Goal: Task Accomplishment & Management: Complete application form

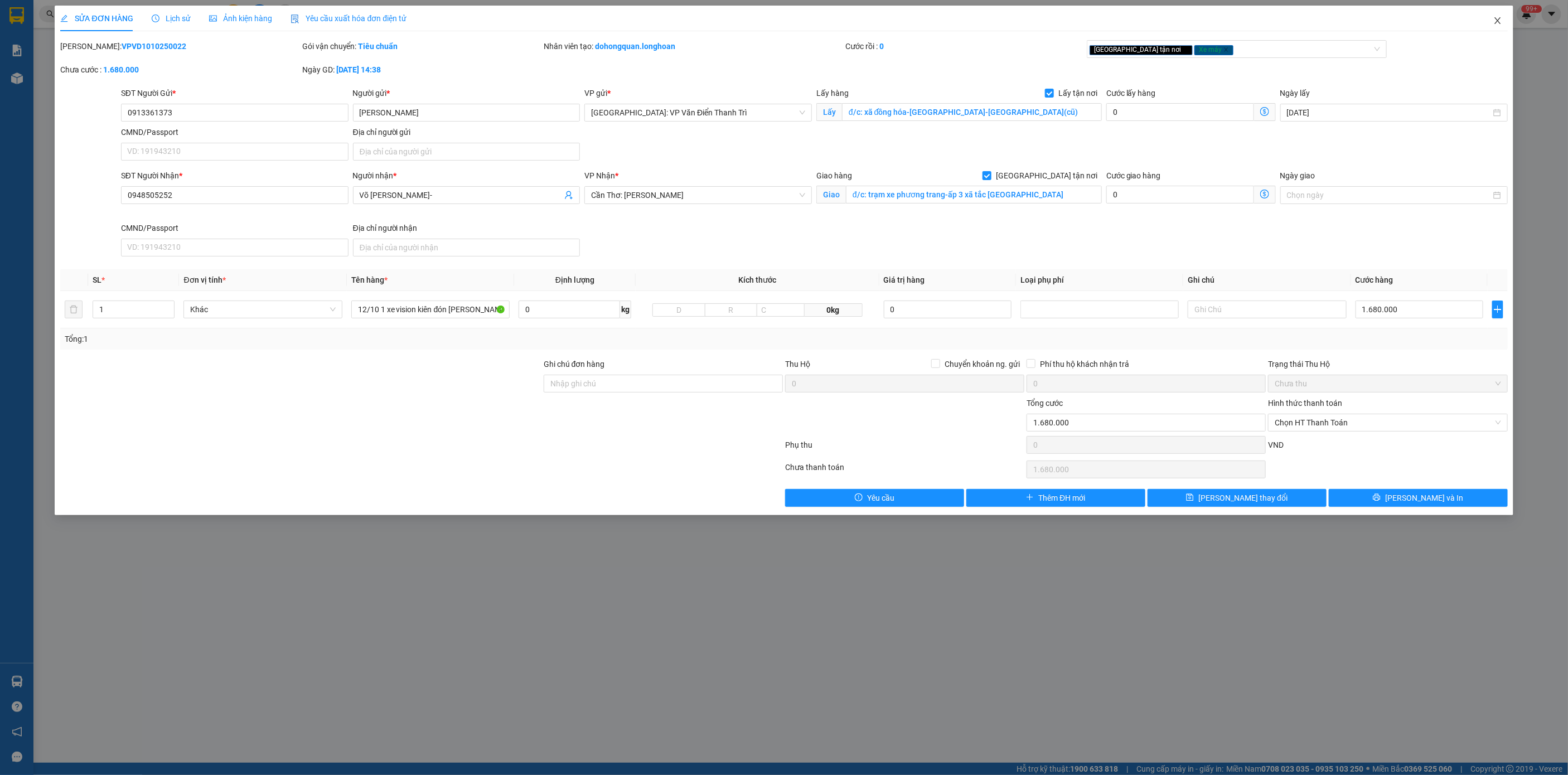
click at [1496, 24] on icon "close" at bounding box center [1497, 21] width 9 height 9
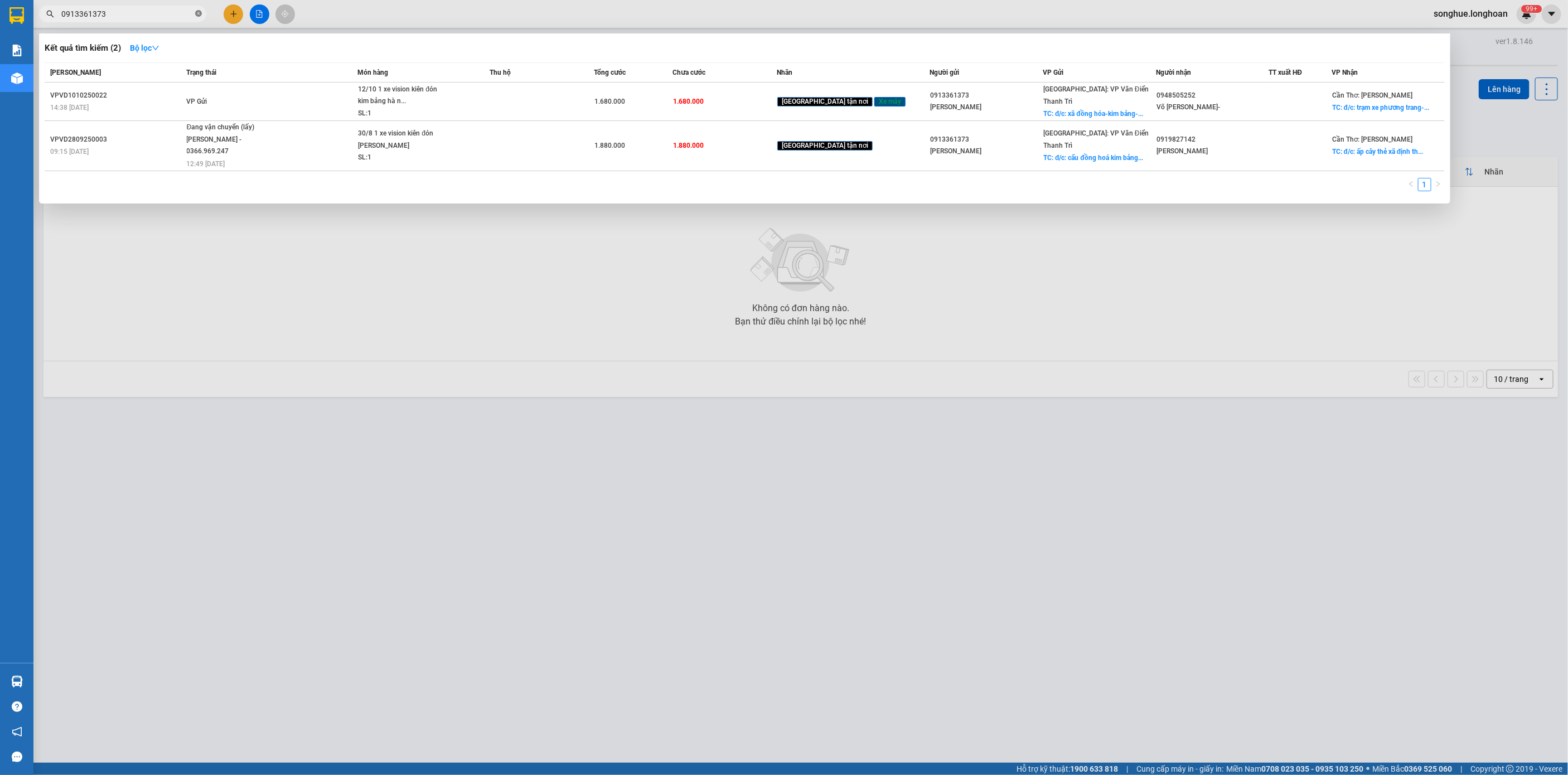
click at [197, 14] on icon "close-circle" at bounding box center [198, 13] width 7 height 7
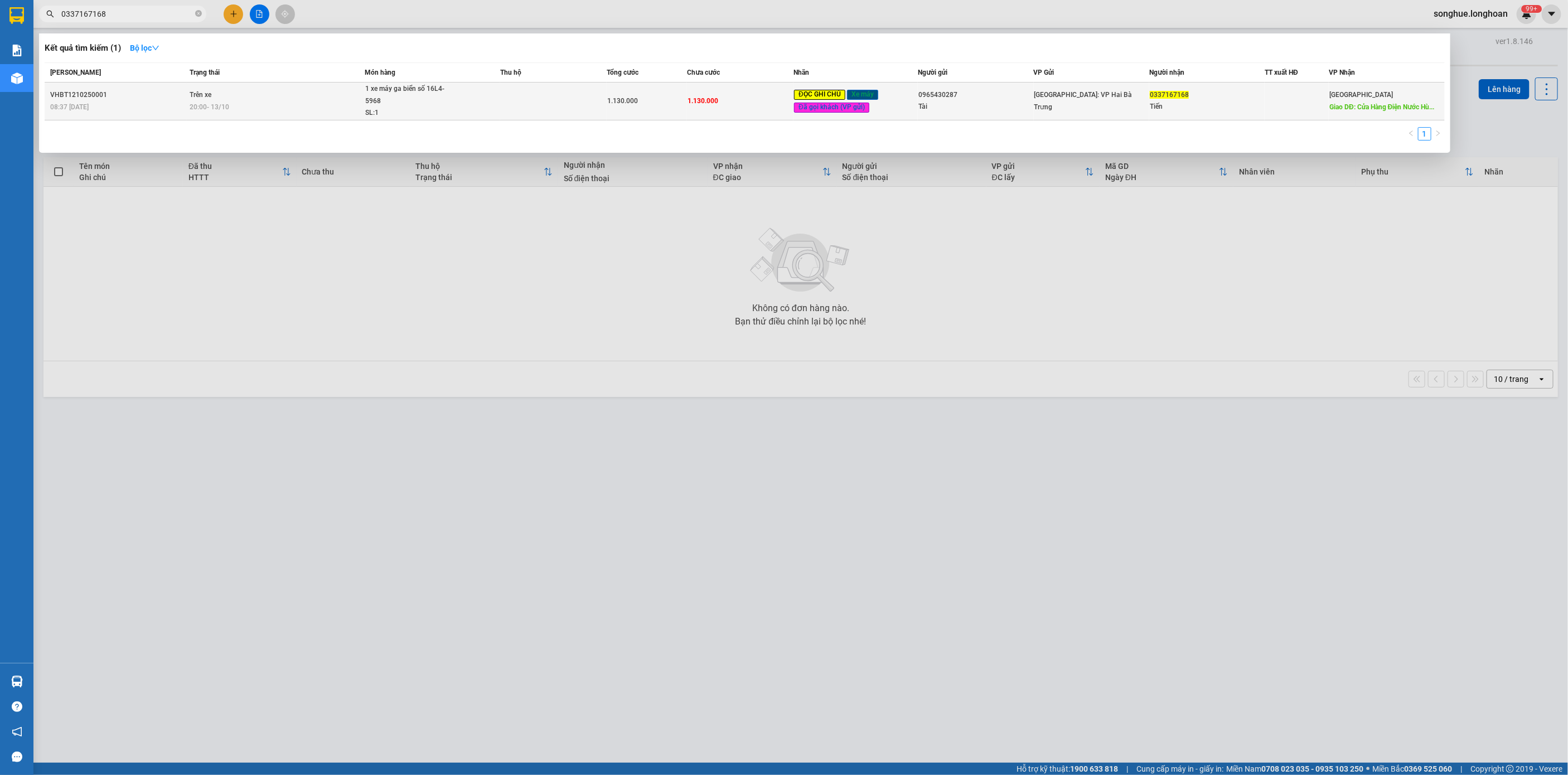
type input "0337167168"
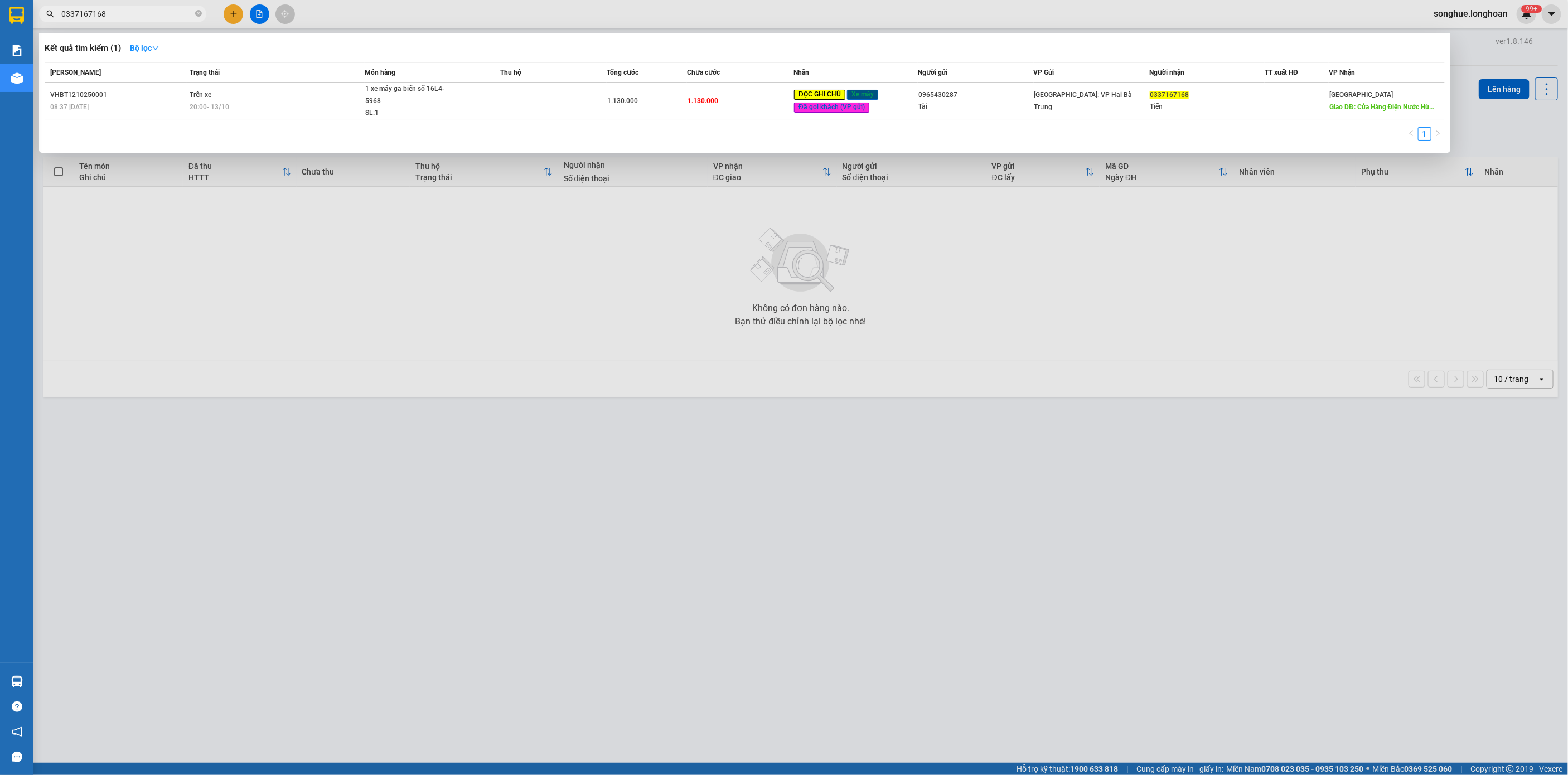
click at [220, 96] on td "Trên xe 20:00 - 13/10" at bounding box center [276, 102] width 178 height 38
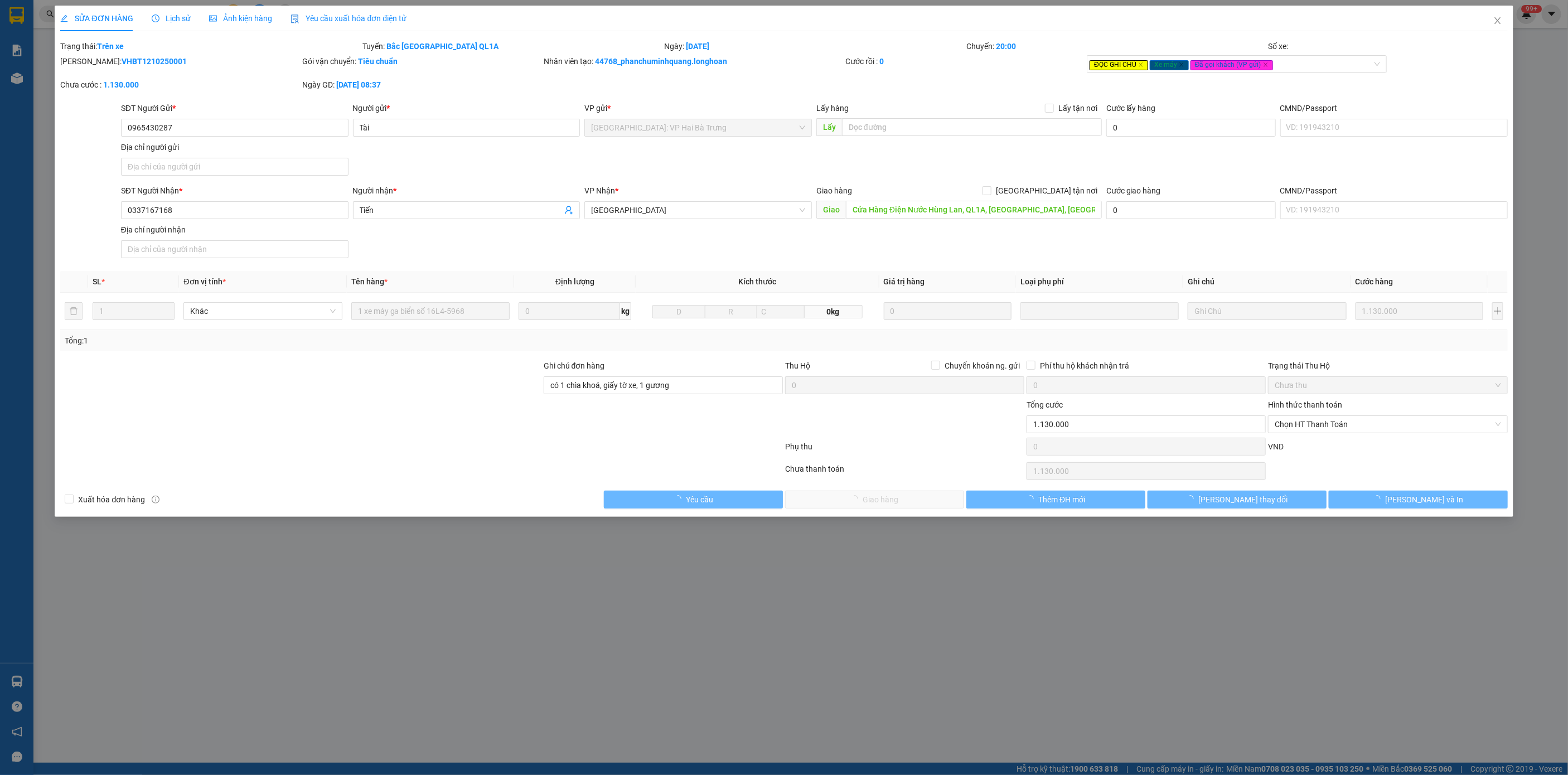
type input "0965430287"
type input "Tài"
type input "0337167168"
type input "Tiến"
type input "Cửa Hàng Điện Nước Hùng Lan, QL1A, [GEOGRAPHIC_DATA], [GEOGRAPHIC_DATA], [GEOGR…"
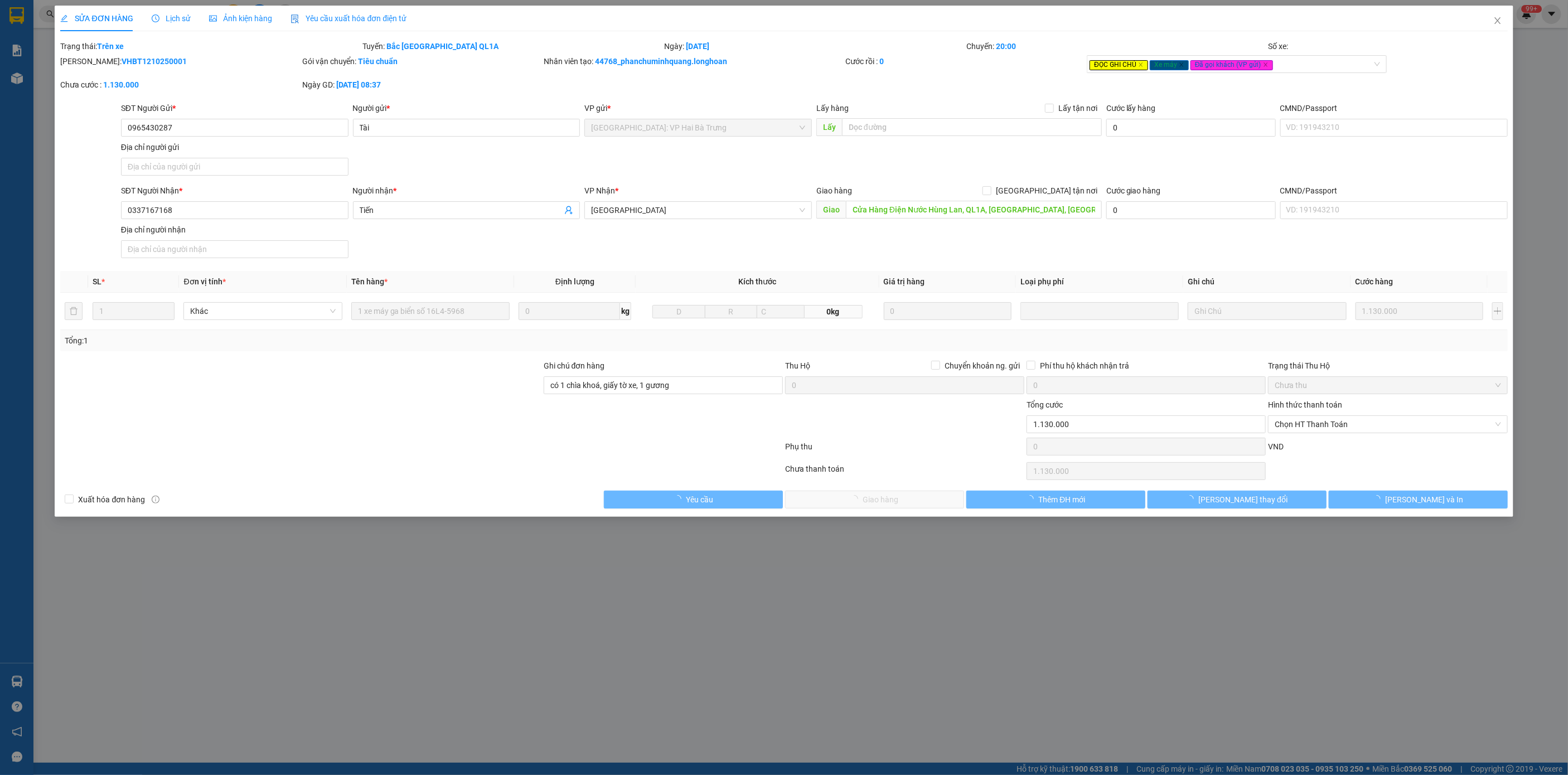
type input "có 1 chìa khoá, giấy tờ xe, 1 gương"
type input "0"
type input "1.130.000"
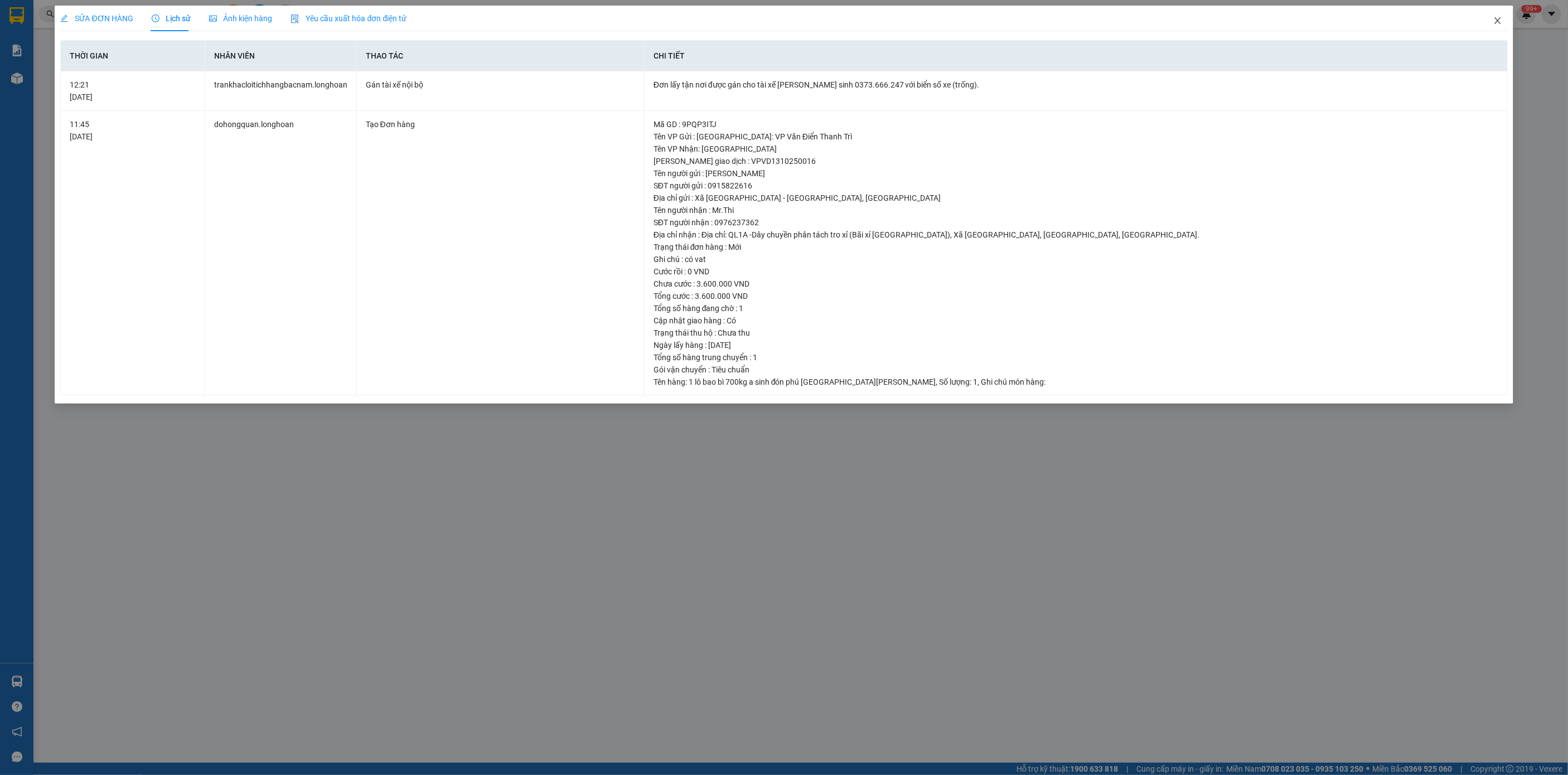
click at [1505, 22] on span "Close" at bounding box center [1497, 21] width 31 height 31
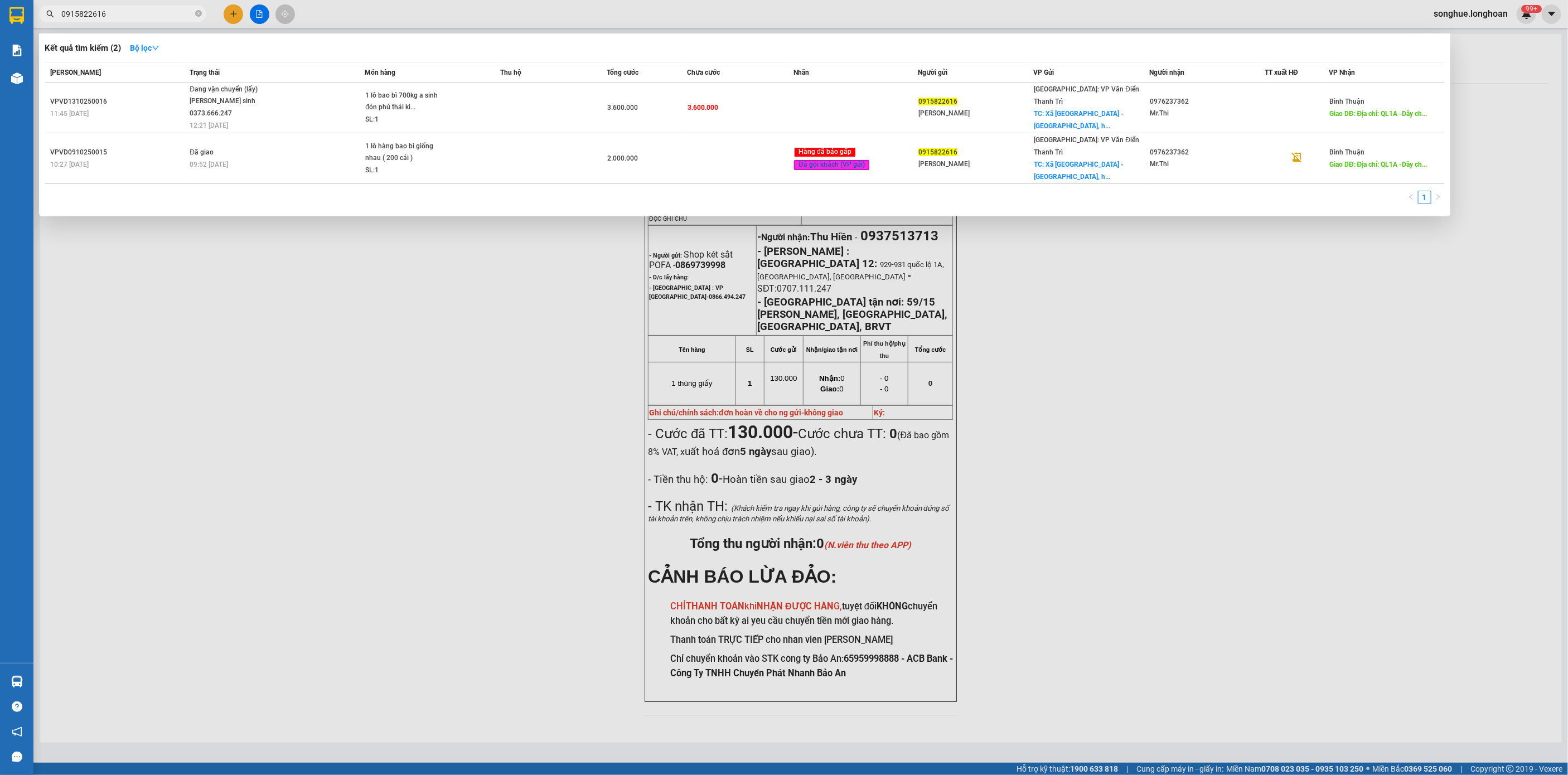
click at [138, 9] on input "0915822616" at bounding box center [127, 14] width 131 height 12
click at [137, 8] on input "0915822616" at bounding box center [127, 14] width 131 height 12
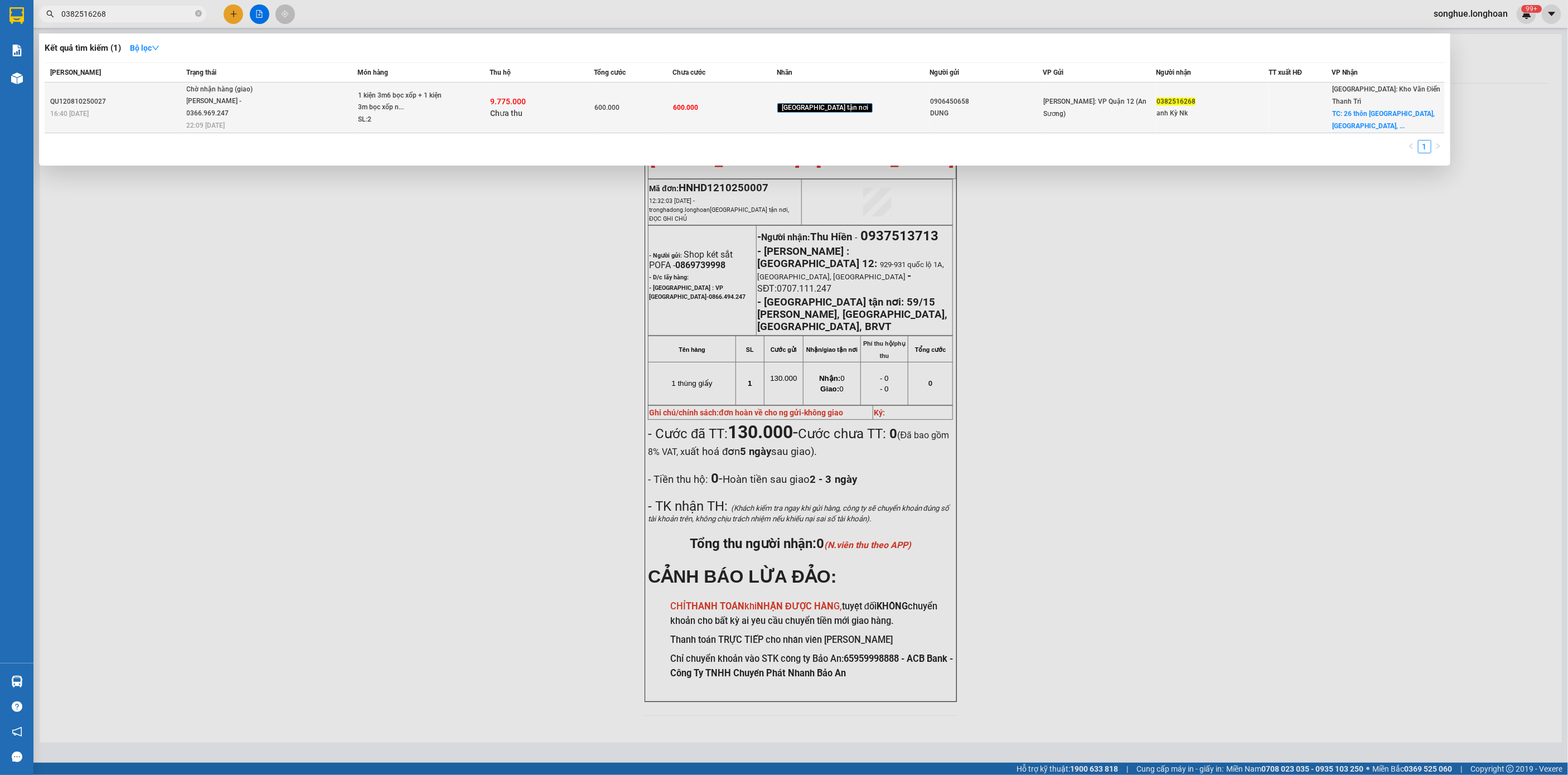
type input "0382516268"
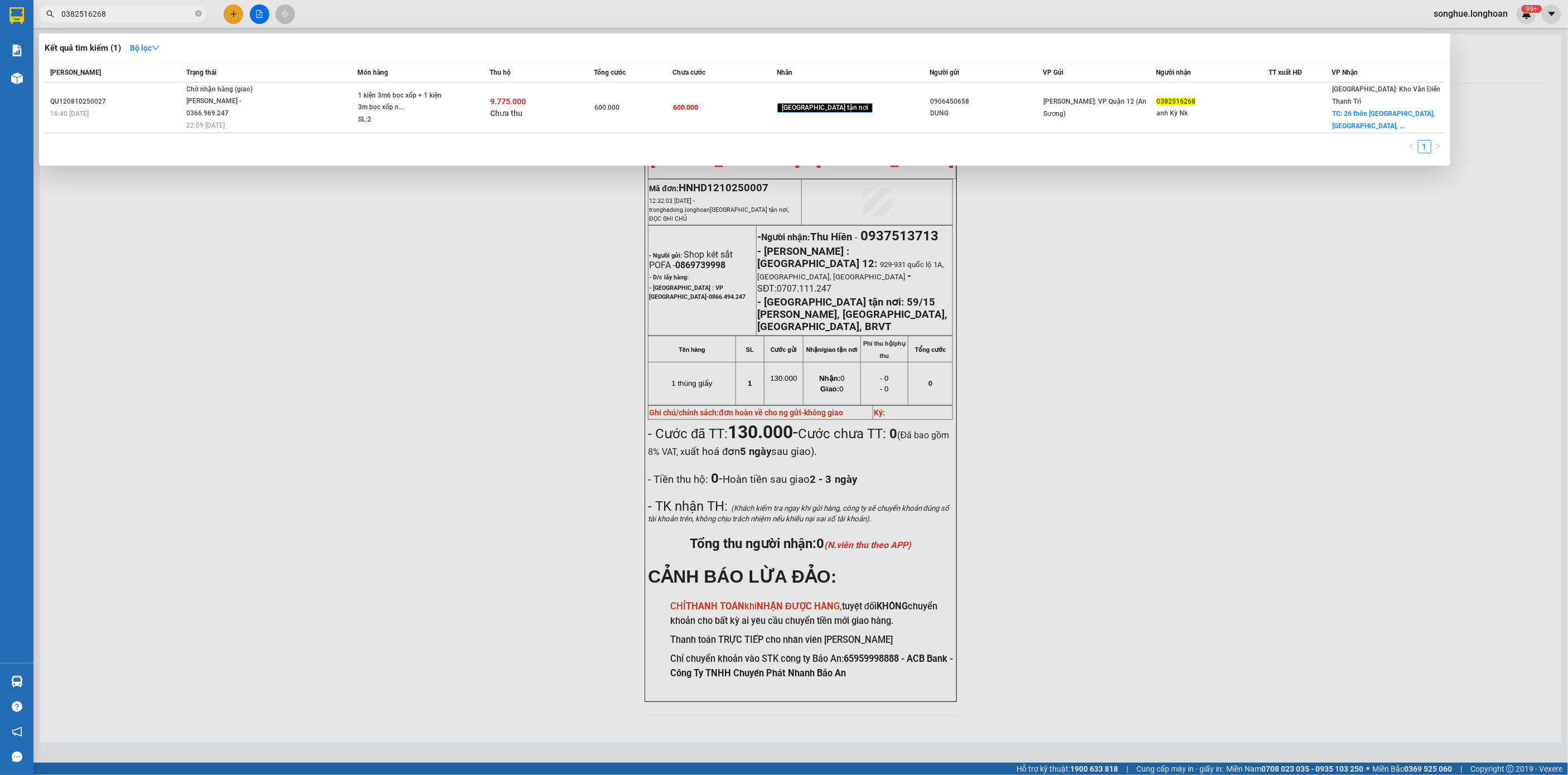
click at [247, 119] on td "Chờ nhận hàng (giao) Nguyễn Đặng Sơn - 0366.969.247 22:09 - 12/10" at bounding box center [271, 108] width 174 height 51
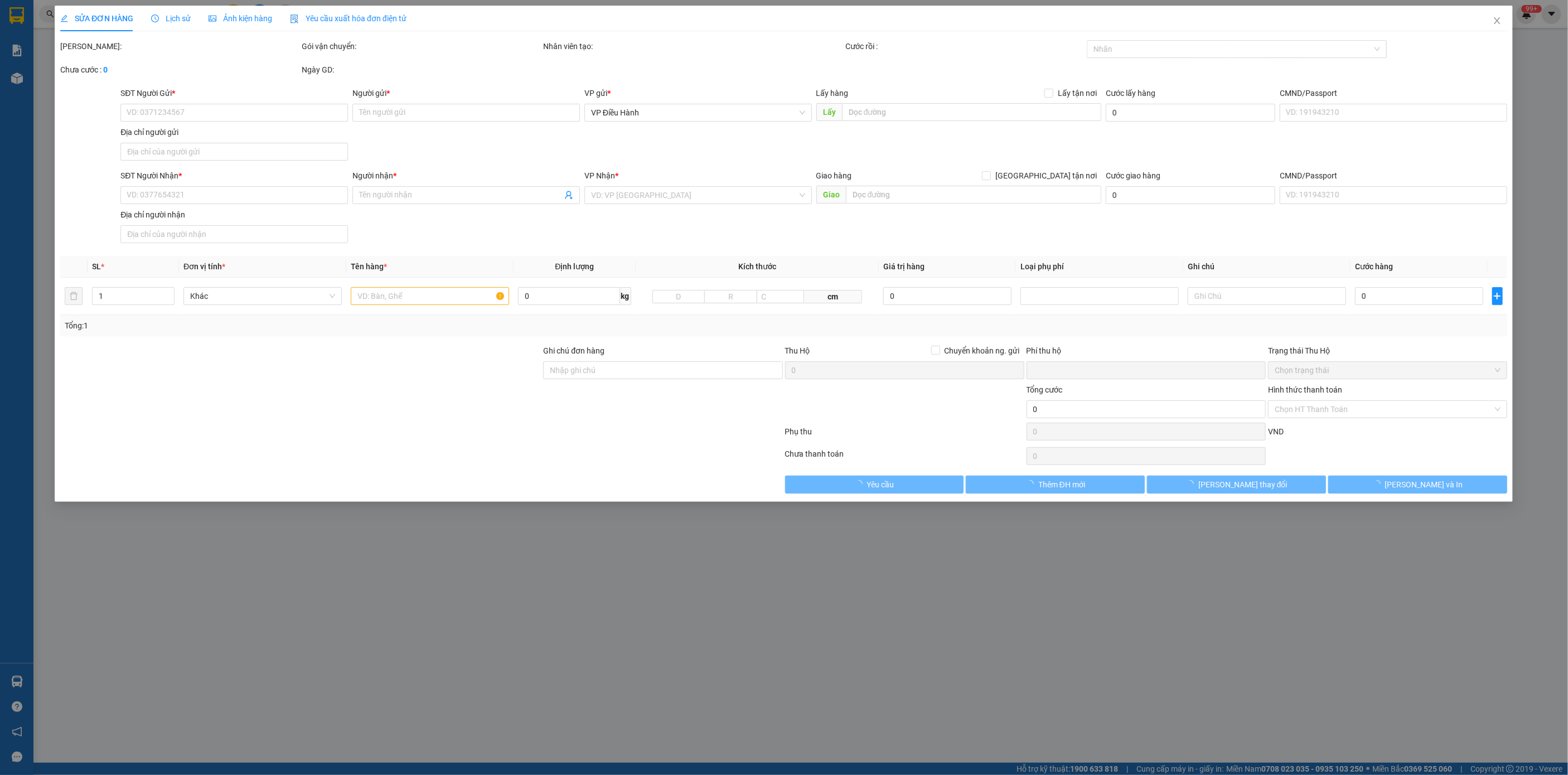
type input "0906450658"
type input "DUNG"
type input "0382516268"
type input "anh Kỳ Nk"
checkbox input "true"
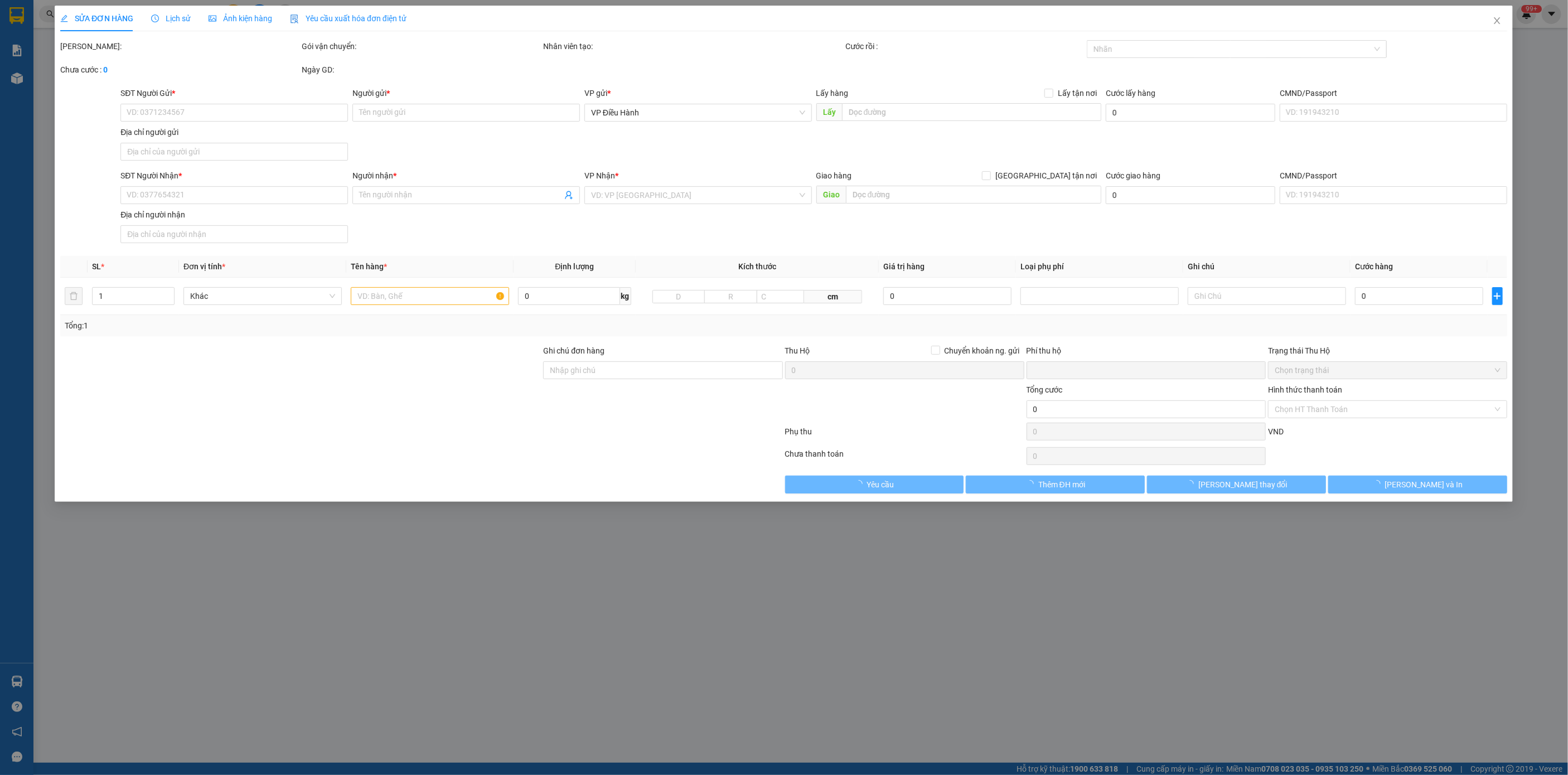
type input "26 thôn Đại Đà, Đông Hội, Đông Anh, Hà Nội"
type input "nhận theo kiện - hư hỏng không chịu trách nhiệm"
type input "600.000"
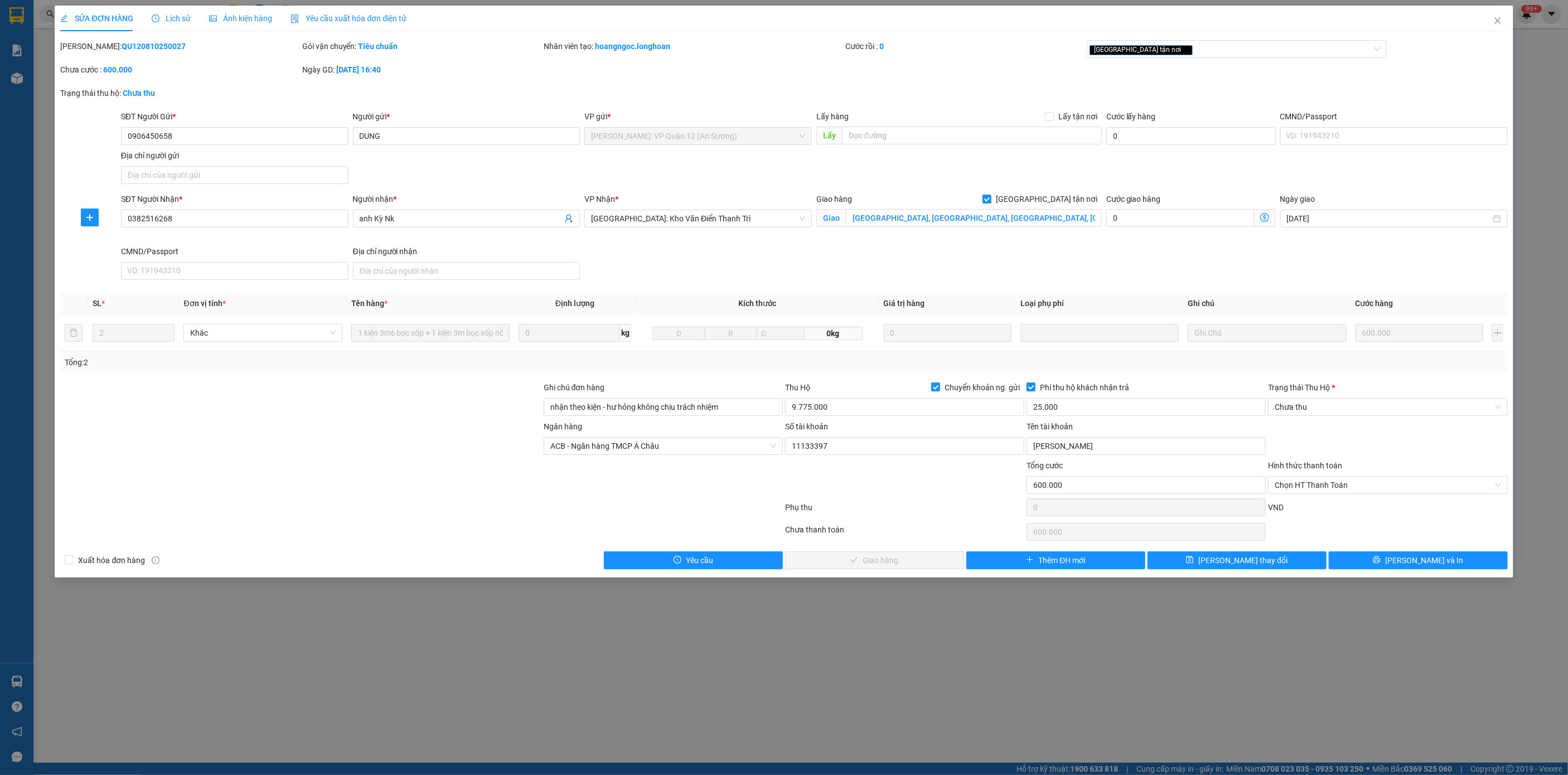
click at [168, 17] on span "Lịch sử" at bounding box center [171, 18] width 40 height 9
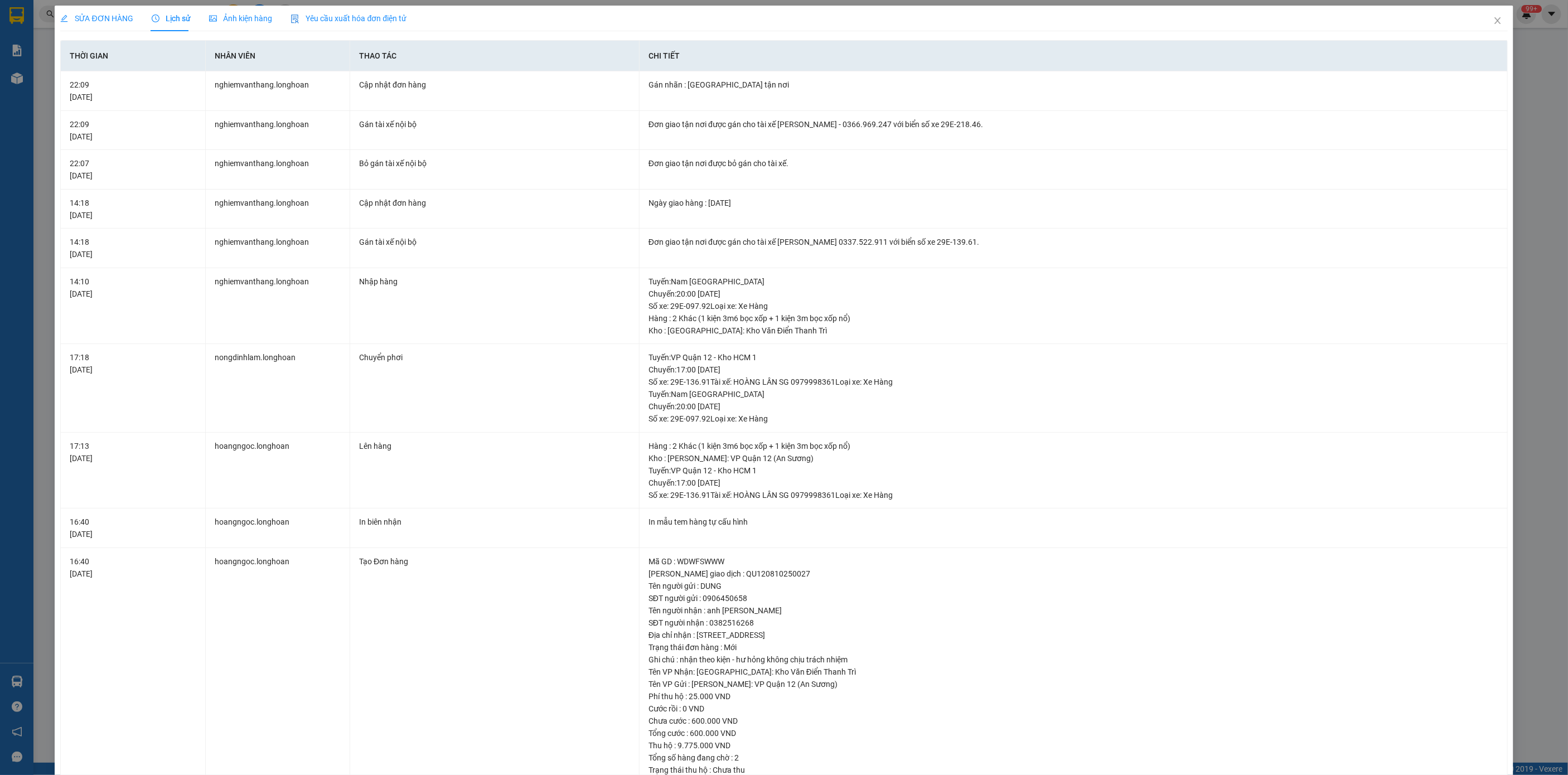
click at [106, 3] on div "SỬA ĐƠN HÀNG Lịch sử Ảnh kiện hàng Yêu cầu xuất hóa đơn điện tử Total Paid Fee …" at bounding box center [784, 387] width 1568 height 775
click at [104, 16] on span "SỬA ĐƠN HÀNG" at bounding box center [97, 18] width 73 height 9
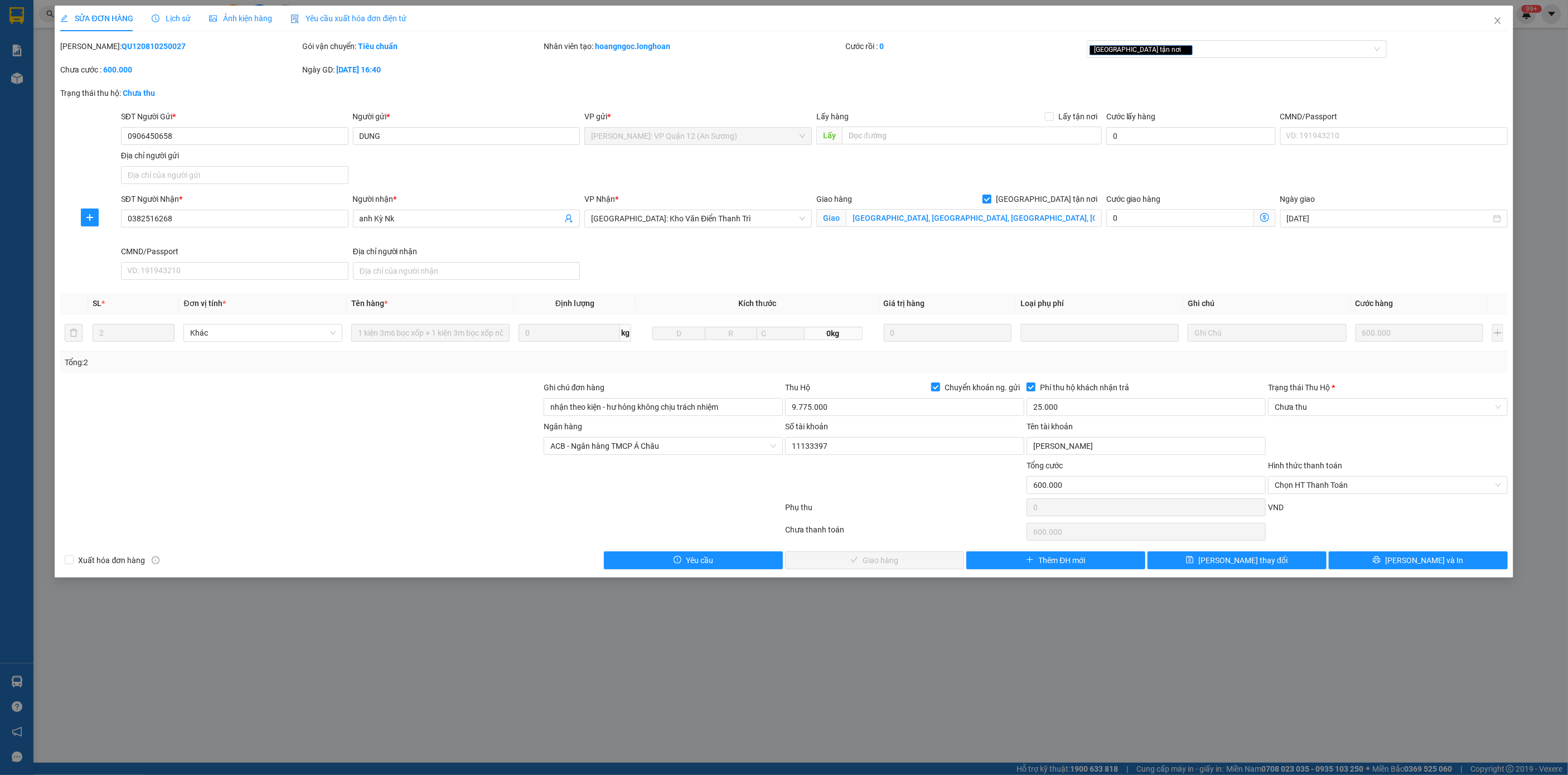
click at [122, 45] on b "QU120810250027" at bounding box center [153, 46] width 64 height 9
copy b "QU120810250027"
click at [1381, 564] on icon "printer" at bounding box center [1376, 559] width 8 height 8
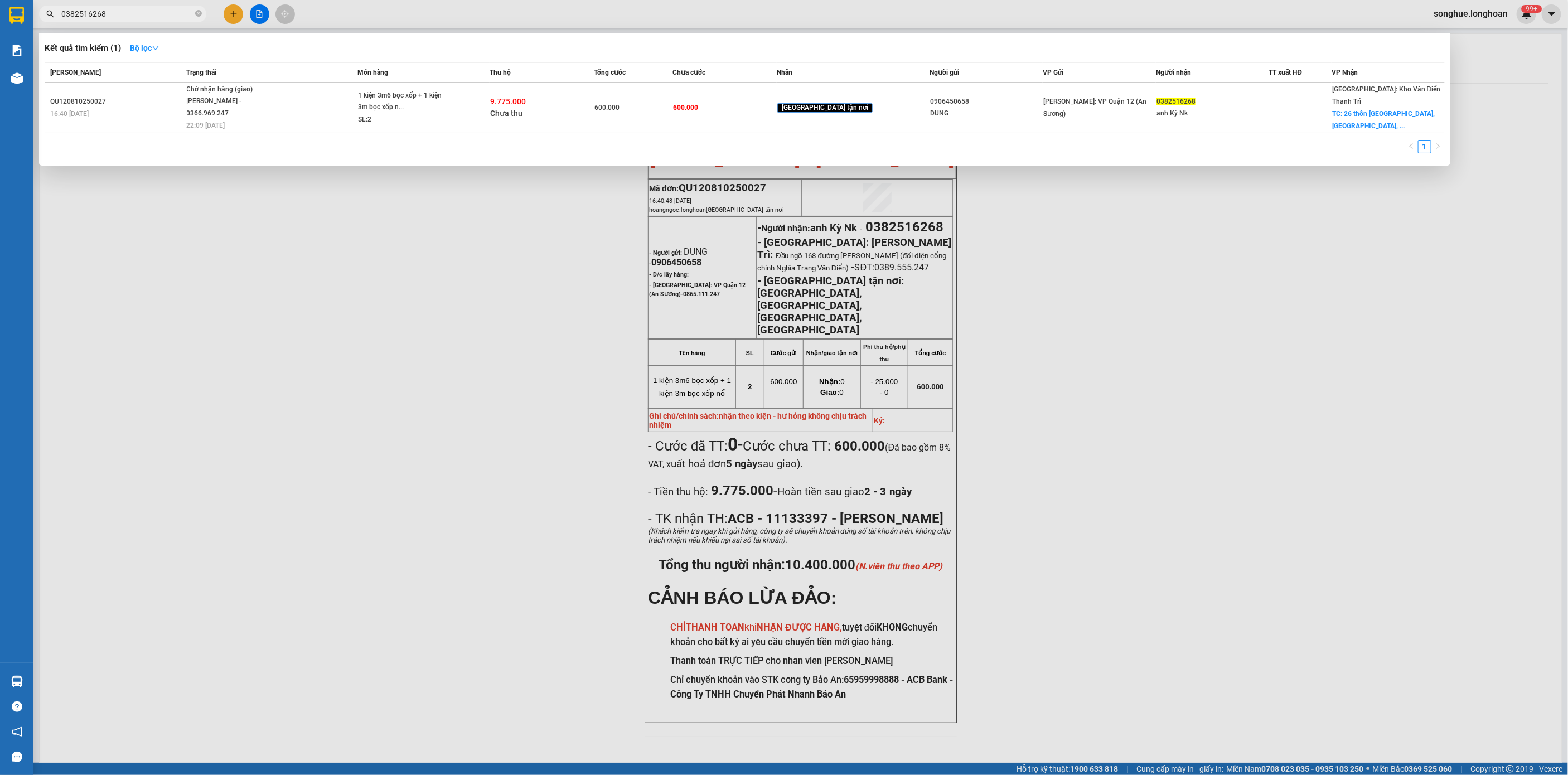
click at [173, 16] on input "0382516268" at bounding box center [127, 14] width 131 height 12
click at [128, 23] on div at bounding box center [784, 387] width 1568 height 775
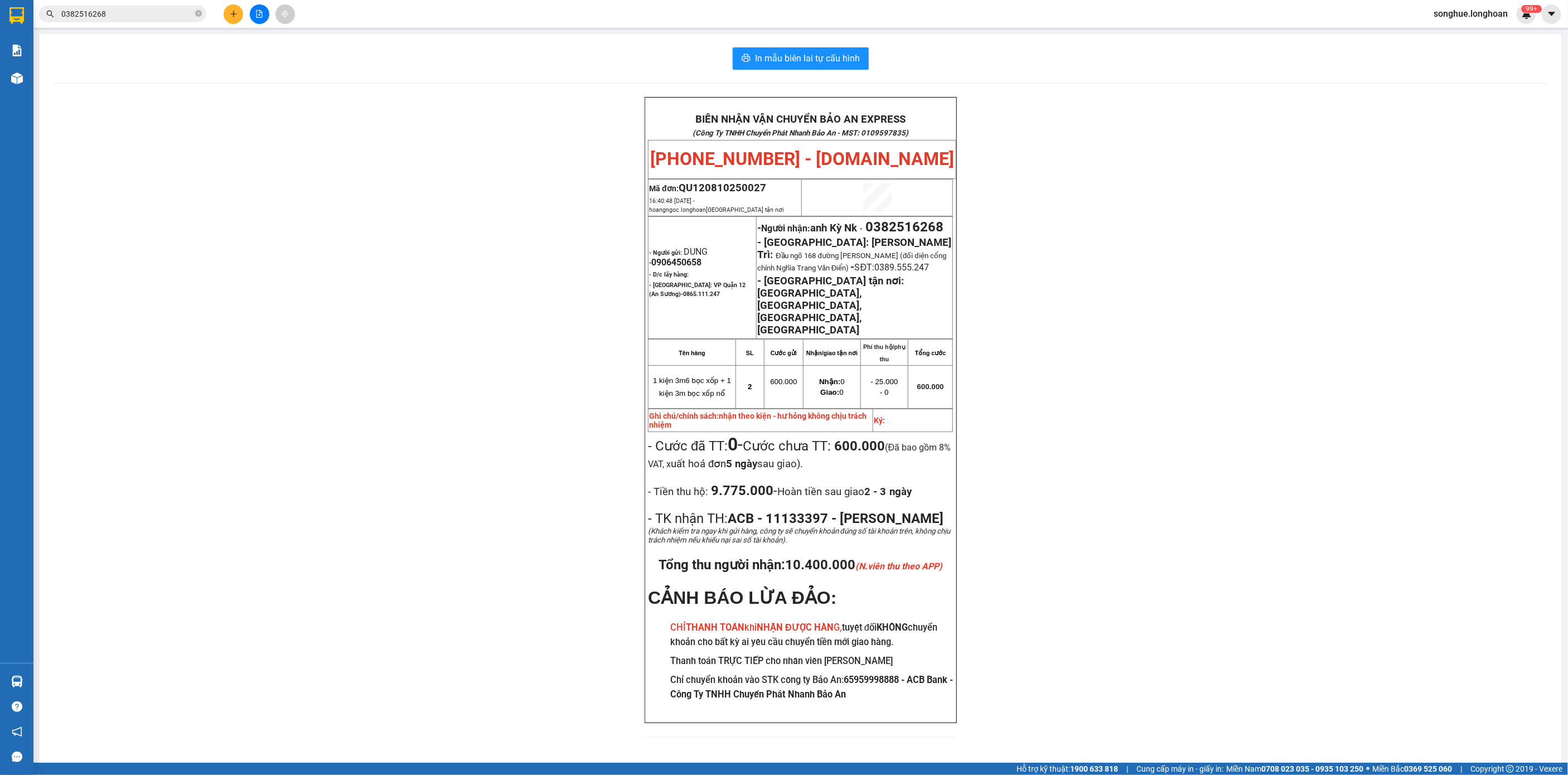
click at [144, 17] on input "0382516268" at bounding box center [127, 14] width 131 height 12
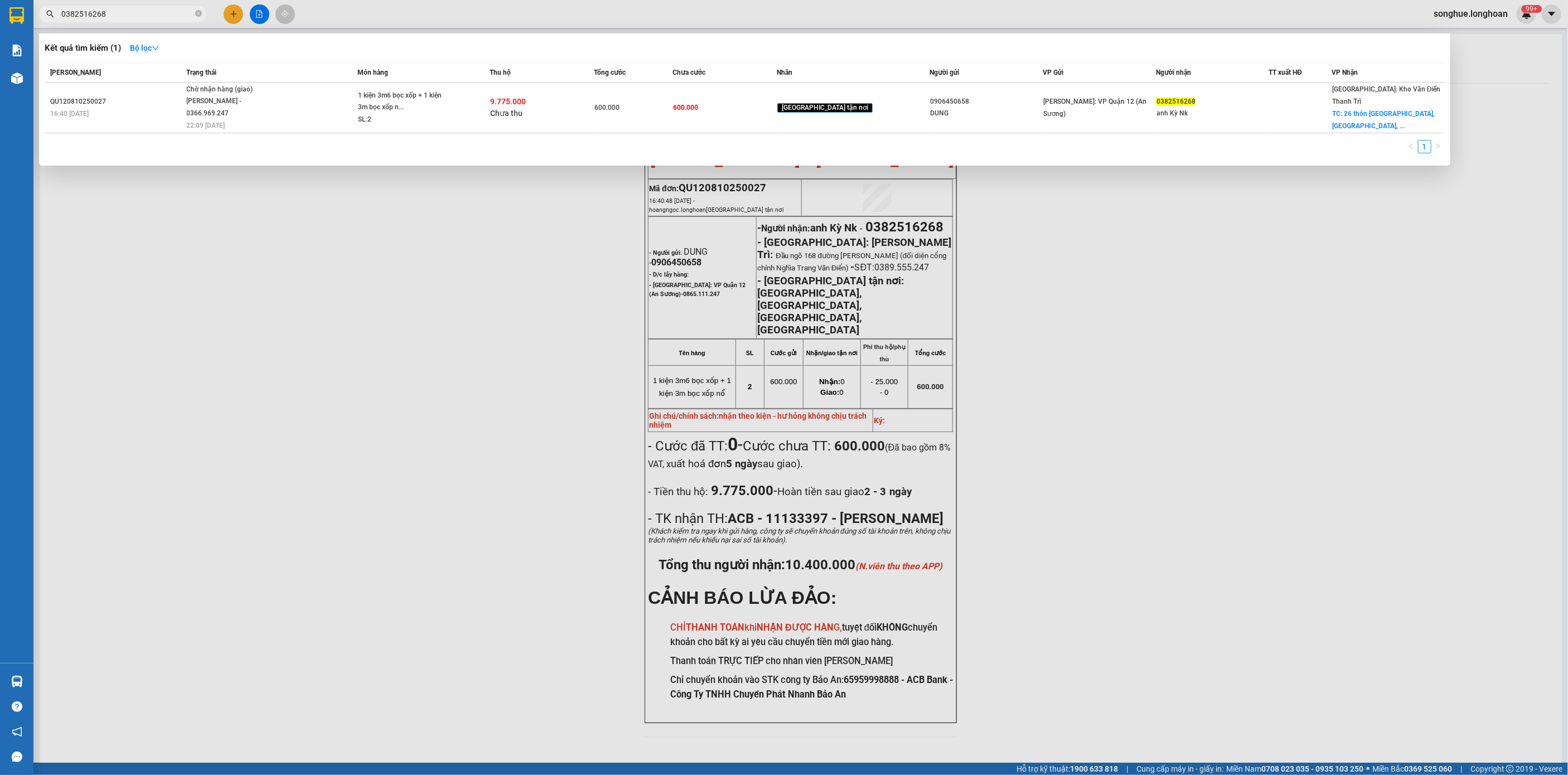
click at [144, 17] on input "0382516268" at bounding box center [127, 14] width 131 height 12
paste input "836986333"
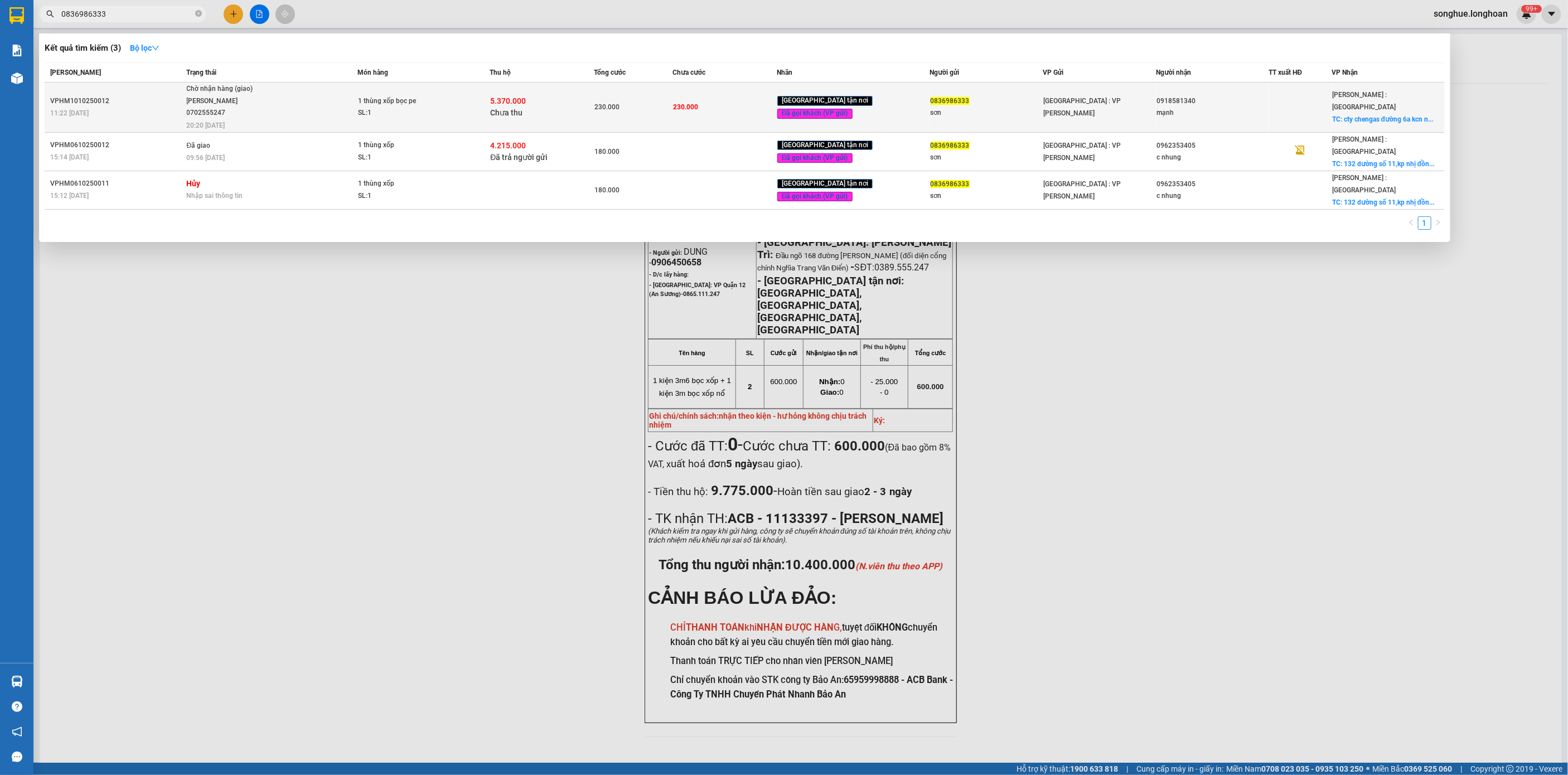
type input "0836986333"
click at [201, 96] on div "TRẦN XUÂN TOÀN 0702555247" at bounding box center [228, 107] width 83 height 24
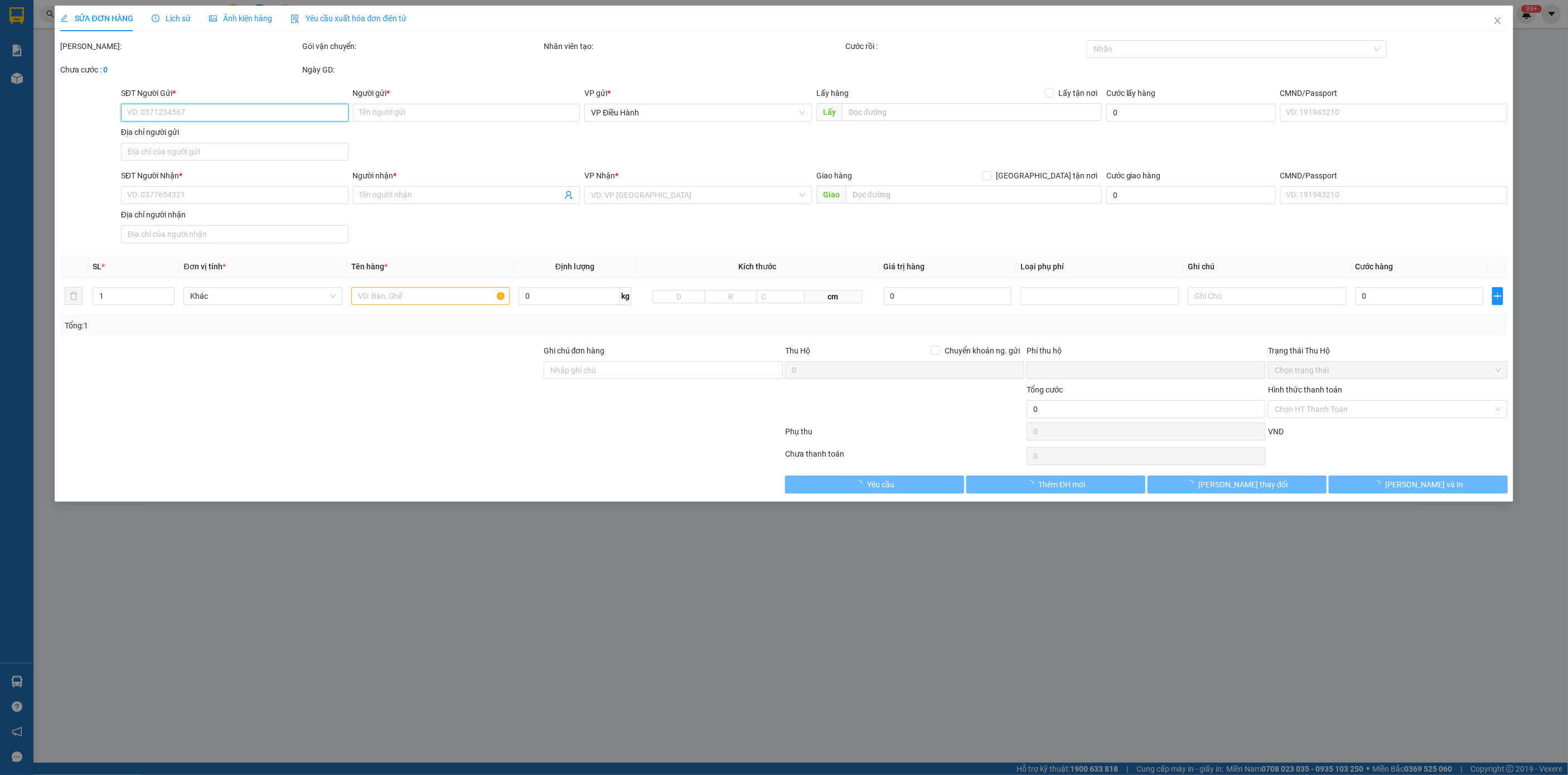
type input "0836986333"
type input "sơn"
type input "0918581340"
type input "mạnh"
checkbox input "true"
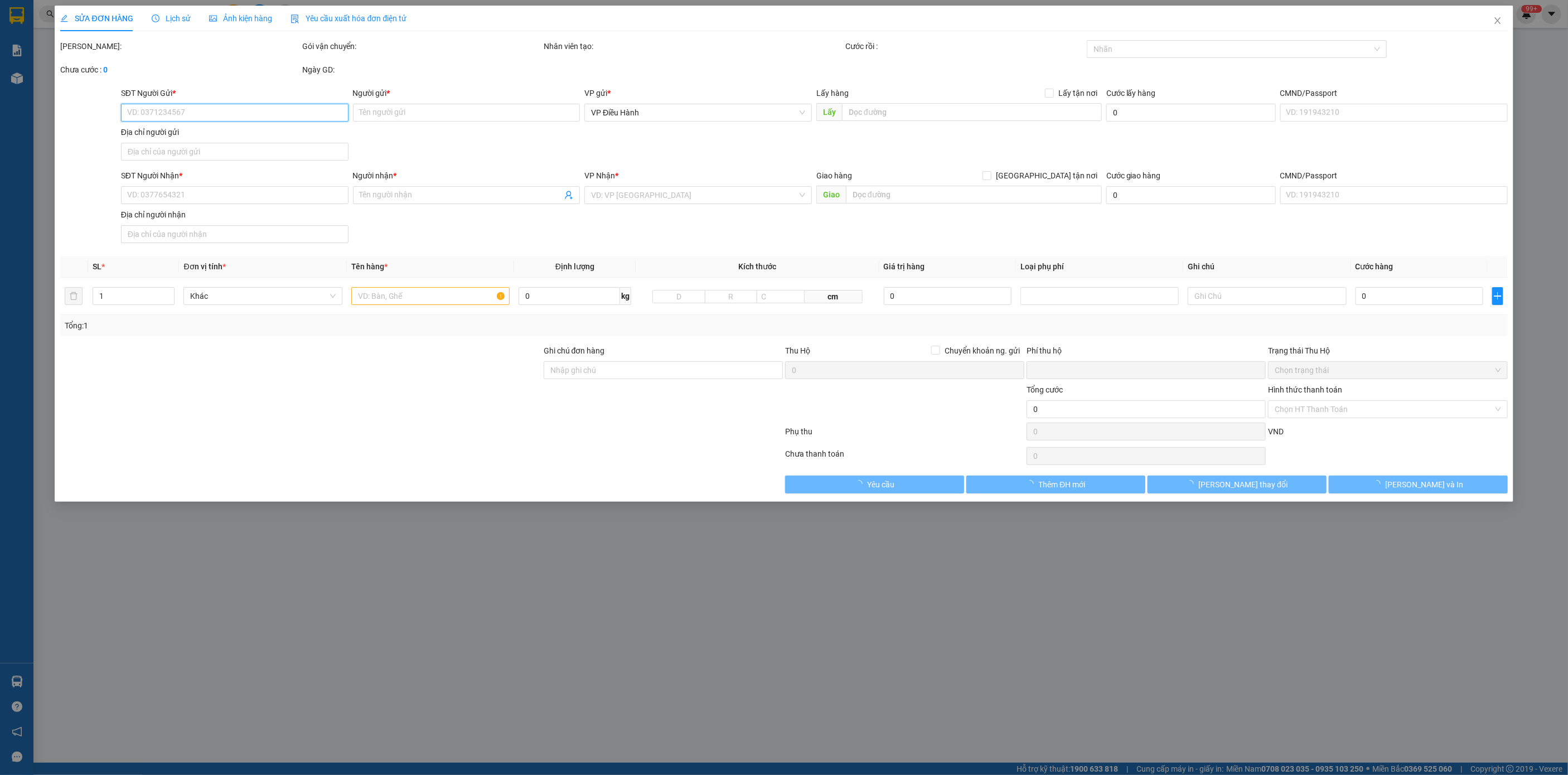
type input "cty chengas đường 6a kcn nhơn trạch,nhơn trạch,đồng nai"
type input "nhận nguyên kiện,giao nguyên kiện,bể vỡ k đền"
type input "230.000"
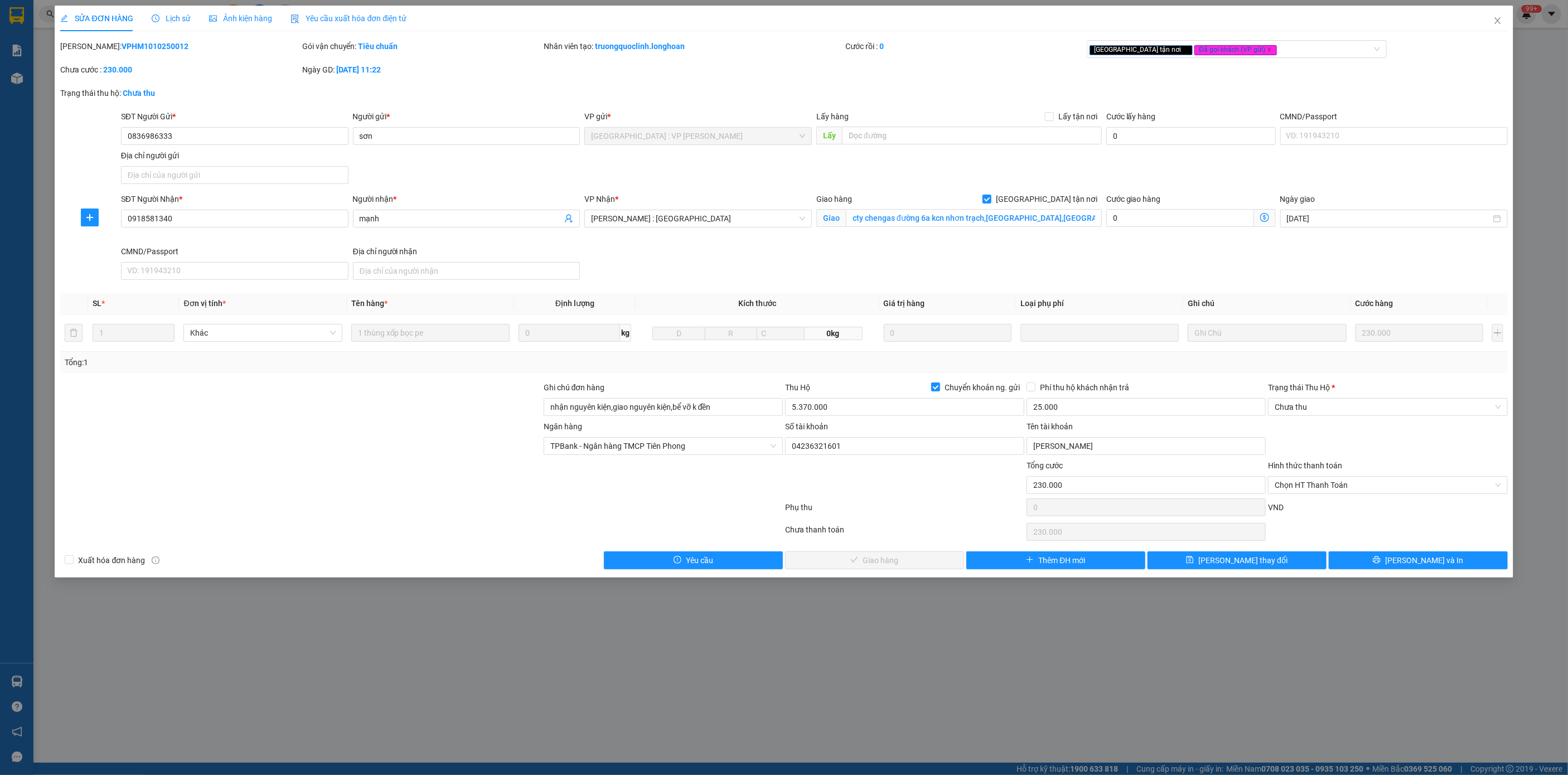
click at [168, 24] on div "Lịch sử" at bounding box center [171, 18] width 40 height 12
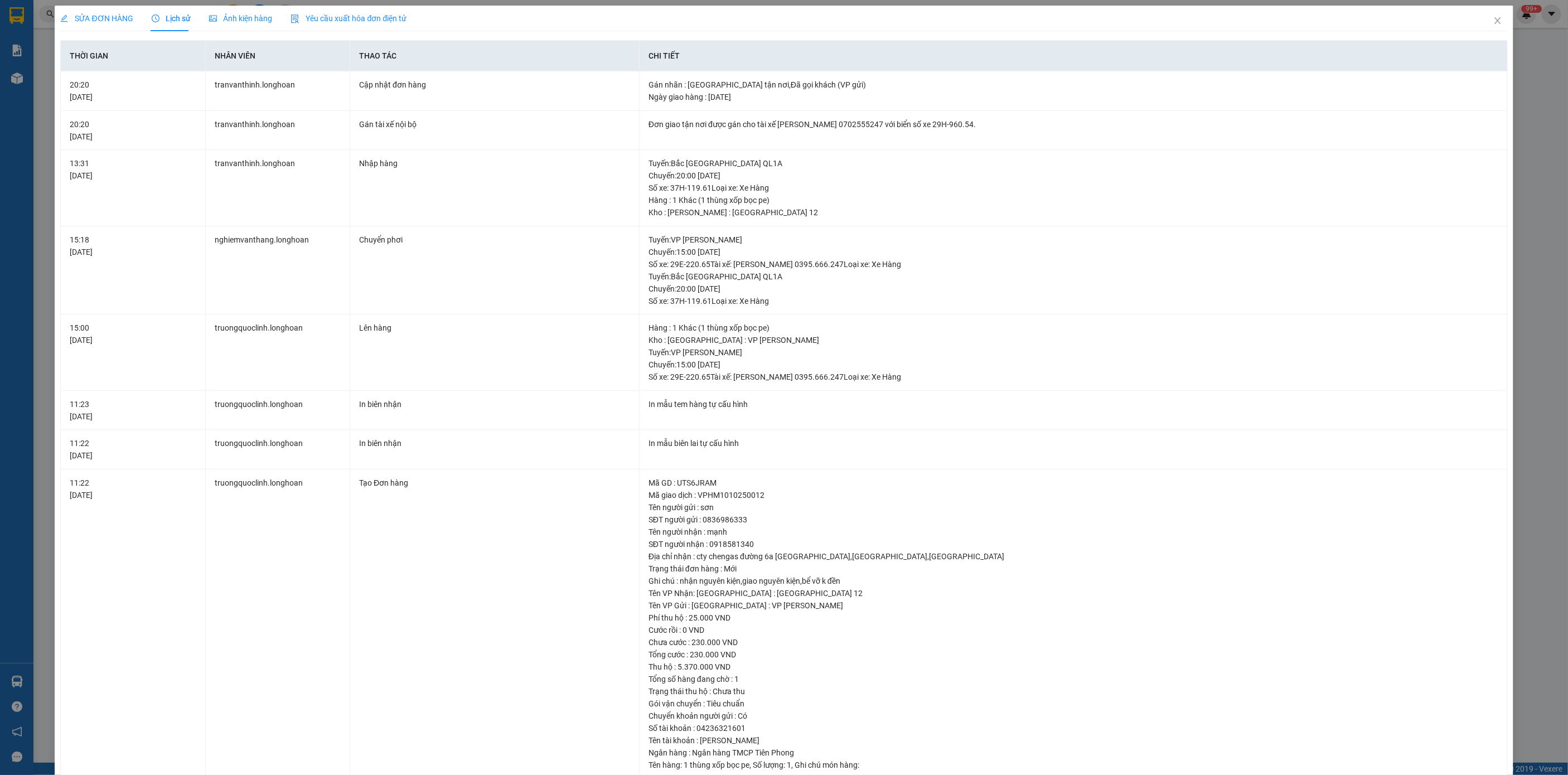
click at [119, 12] on div "SỬA ĐƠN HÀNG" at bounding box center [97, 18] width 73 height 12
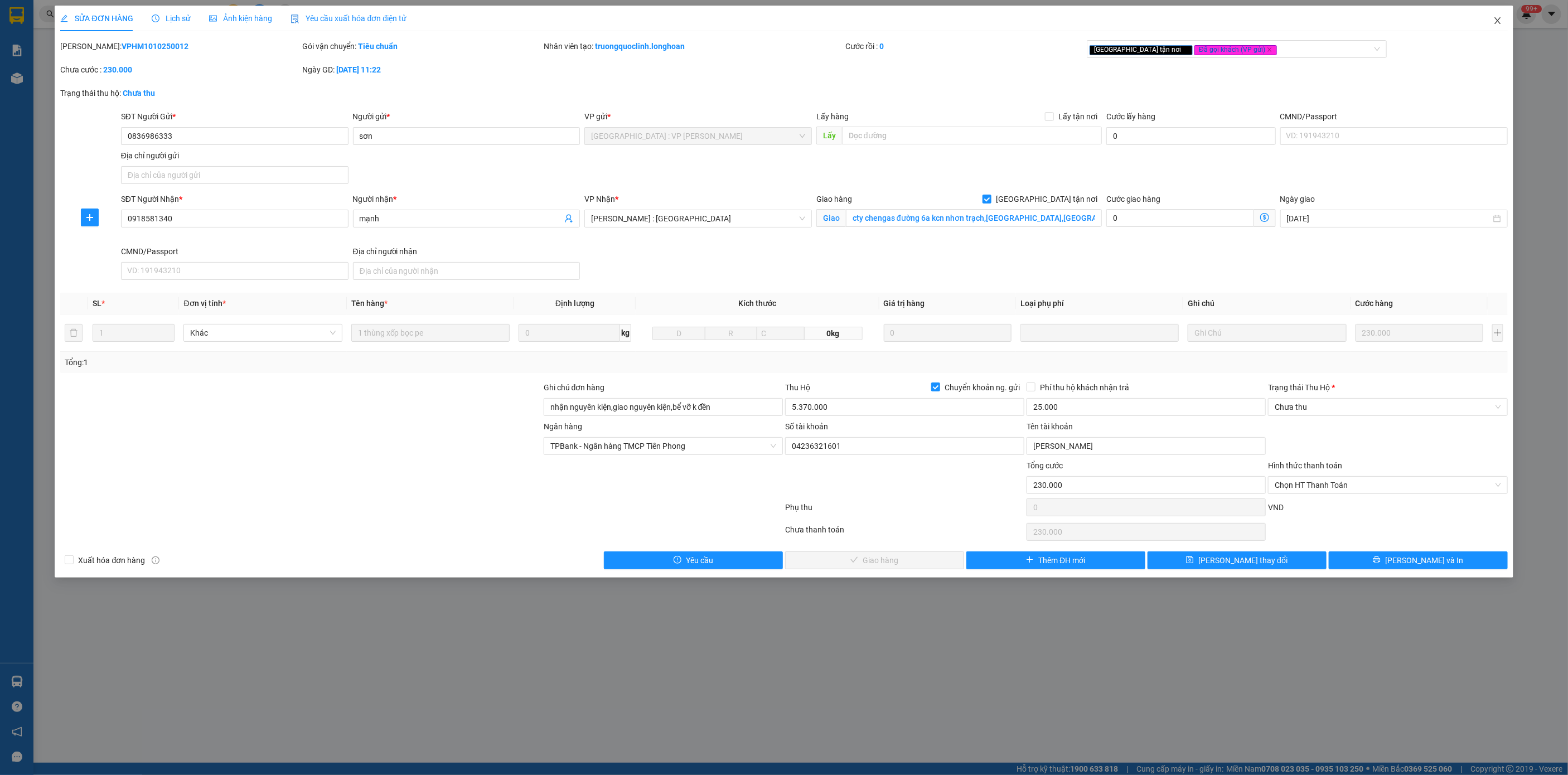
click at [1498, 18] on icon "close" at bounding box center [1497, 21] width 9 height 9
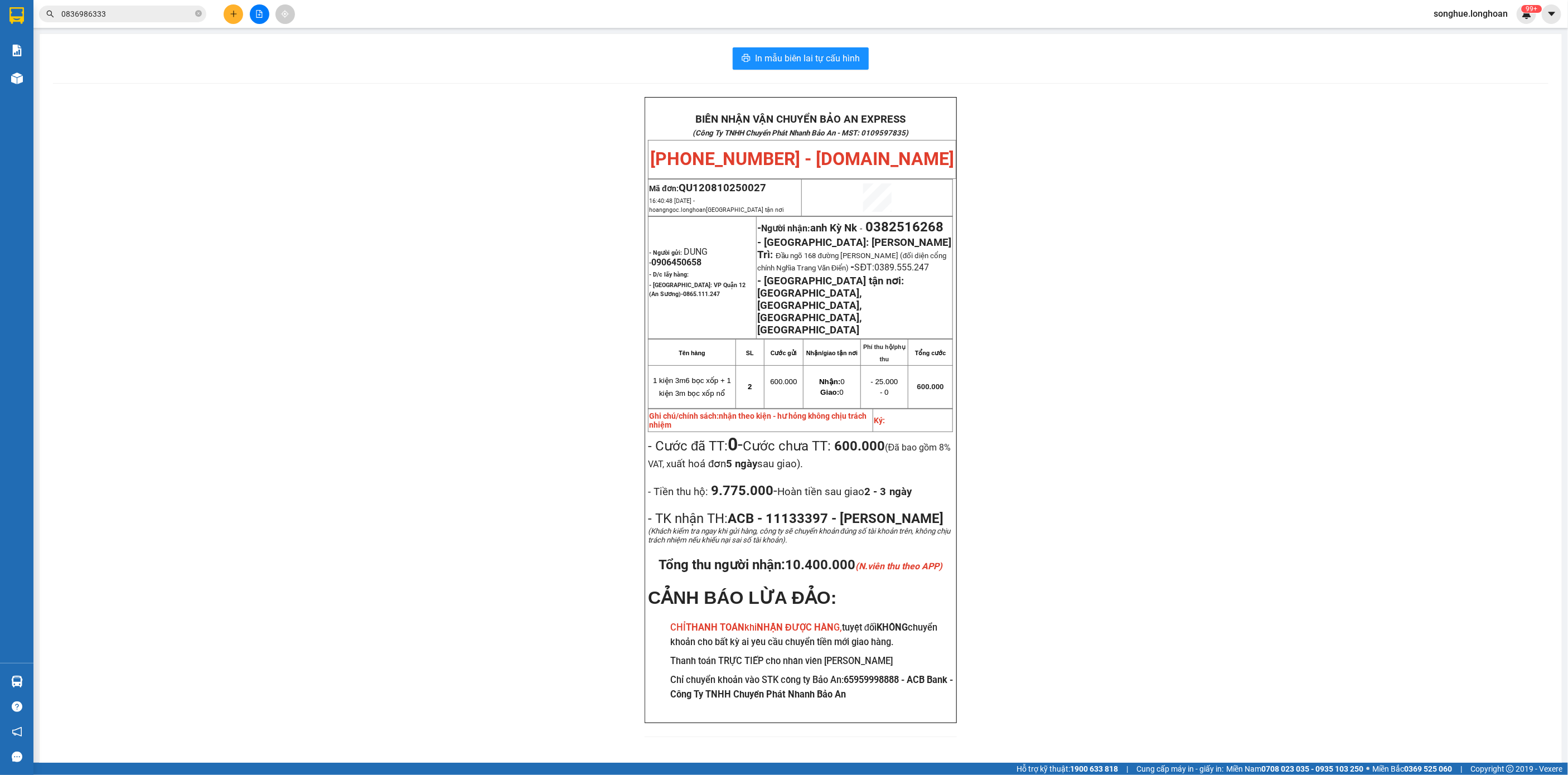
click at [174, 12] on input "0836986333" at bounding box center [127, 14] width 131 height 12
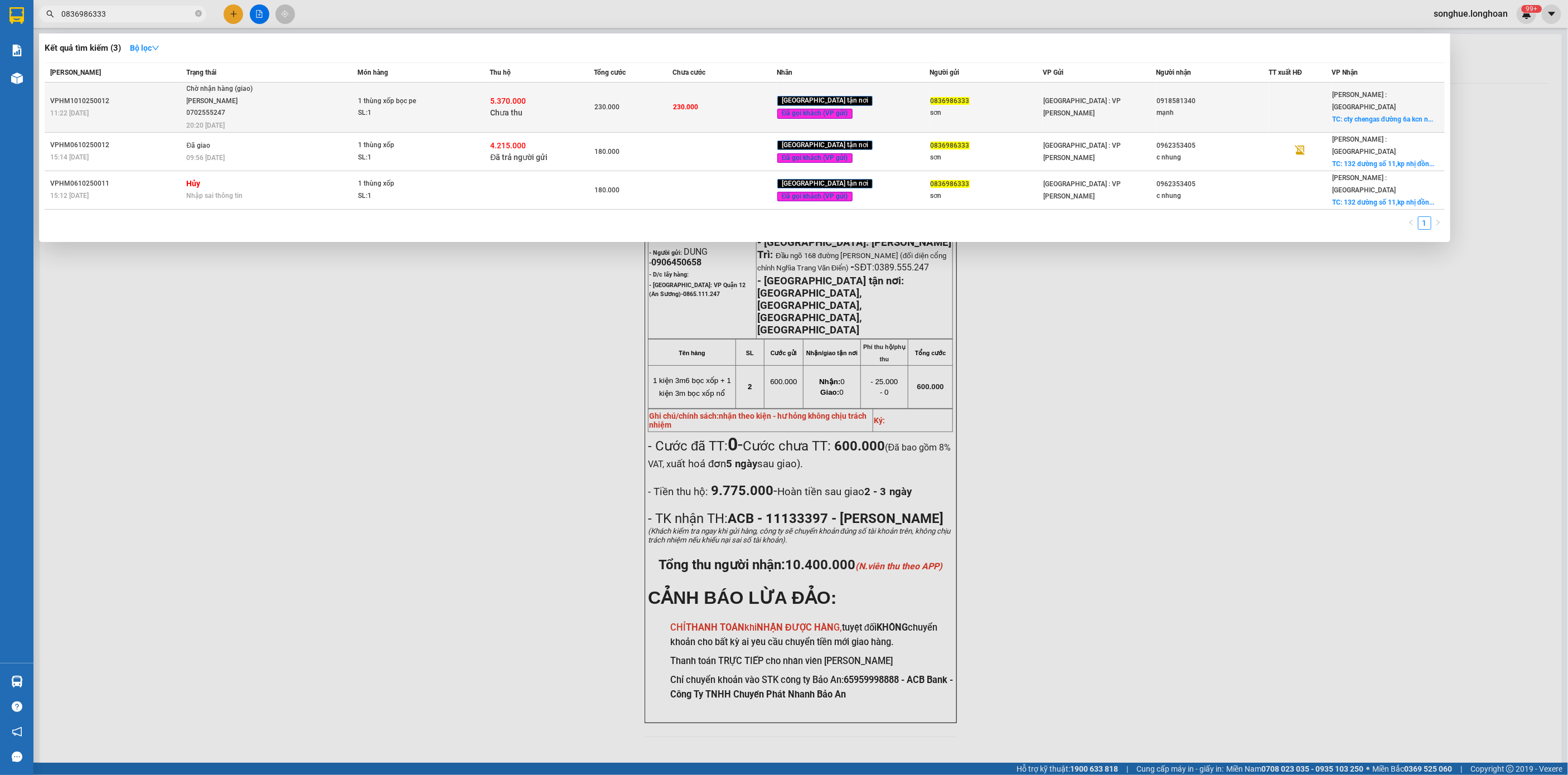
click at [237, 110] on div "TRẦN XUÂN TOÀN 0702555247" at bounding box center [228, 107] width 83 height 24
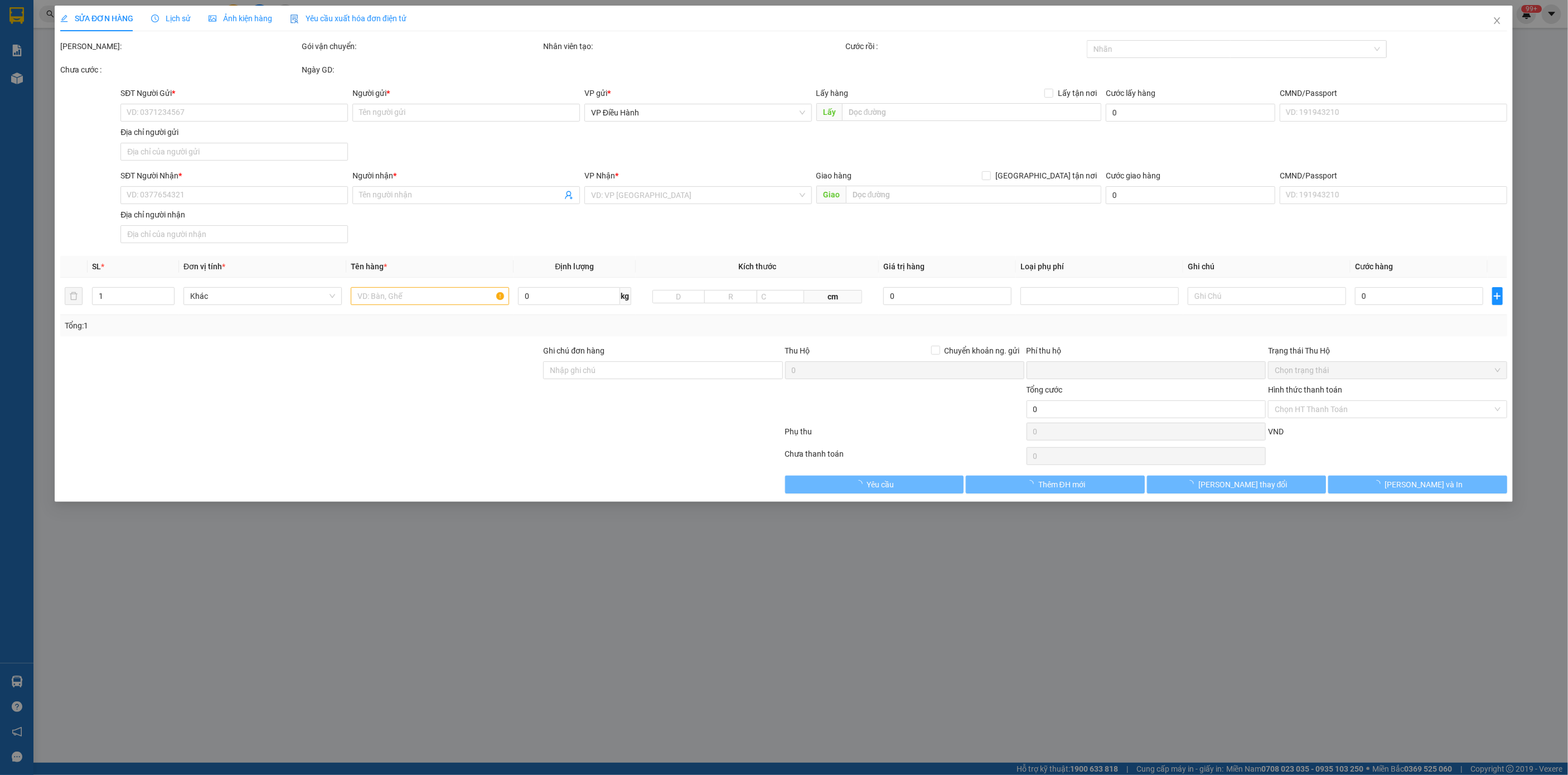
type input "0836986333"
type input "sơn"
type input "0918581340"
type input "mạnh"
checkbox input "true"
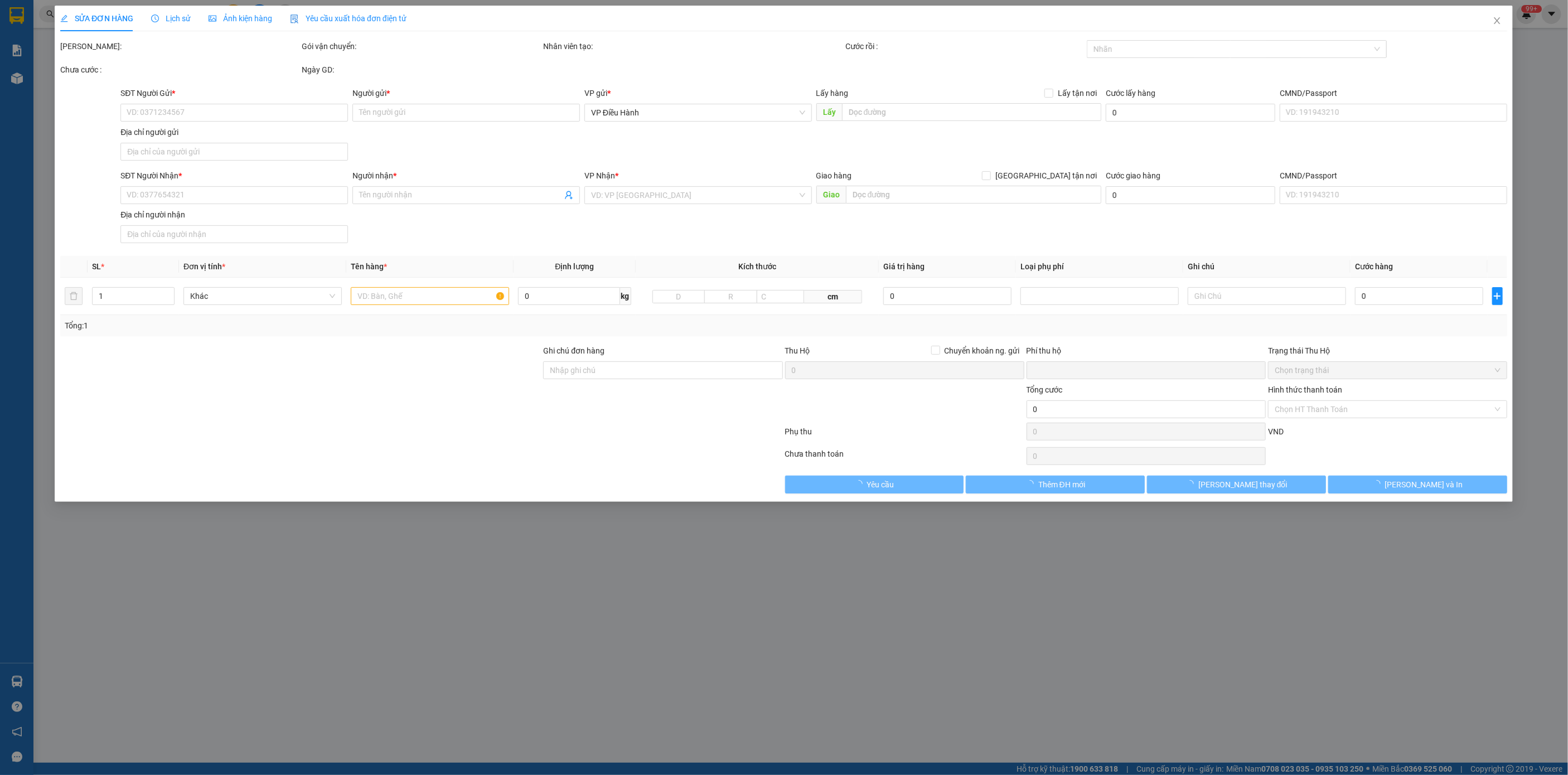
type input "cty chengas đường 6a kcn nhơn trạch,nhơn trạch,đồng nai"
type input "nhận nguyên kiện,giao nguyên kiện,bể vỡ k đền"
type input "230.000"
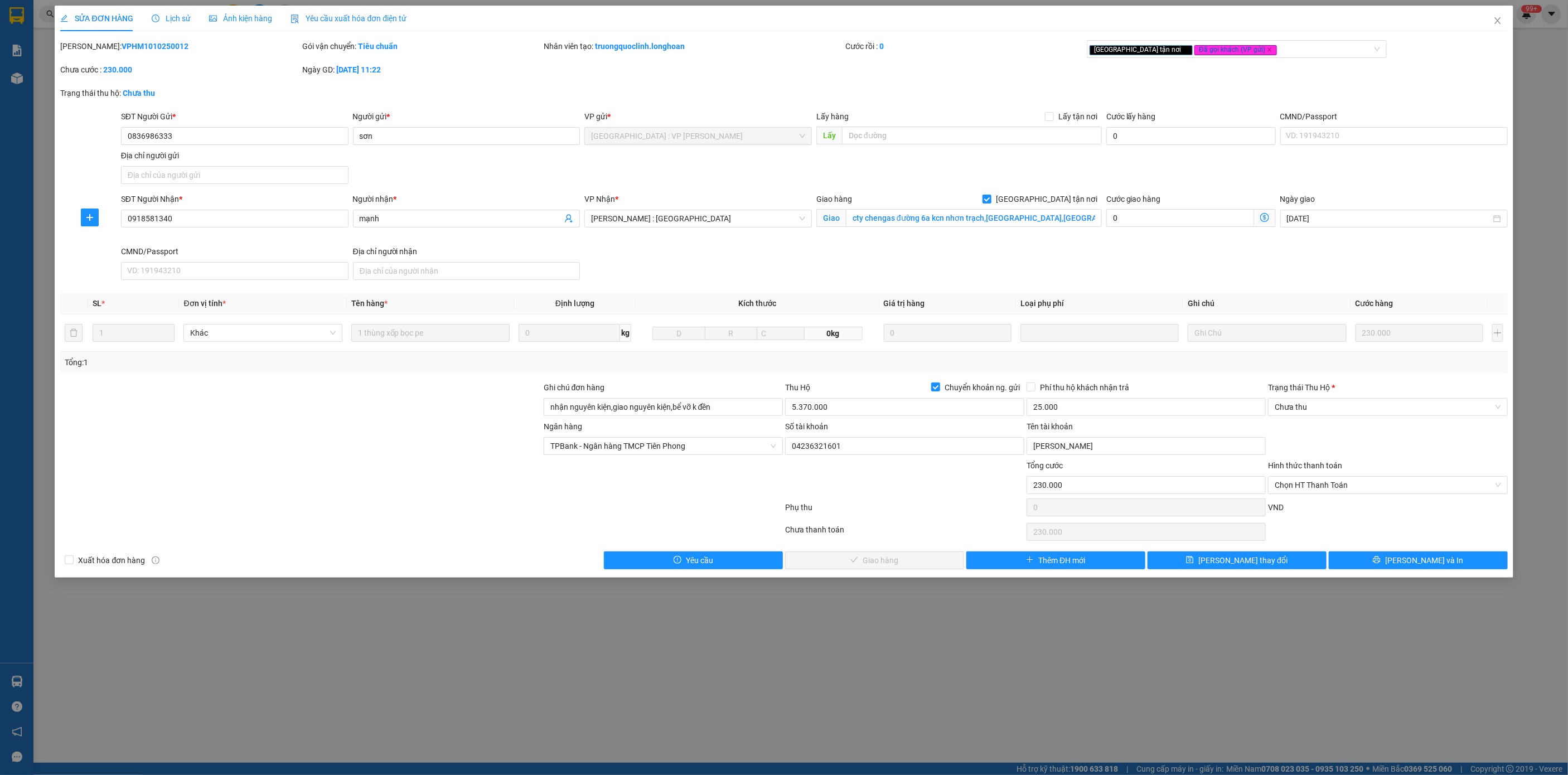
click at [154, 16] on icon "clock-circle" at bounding box center [155, 18] width 8 height 8
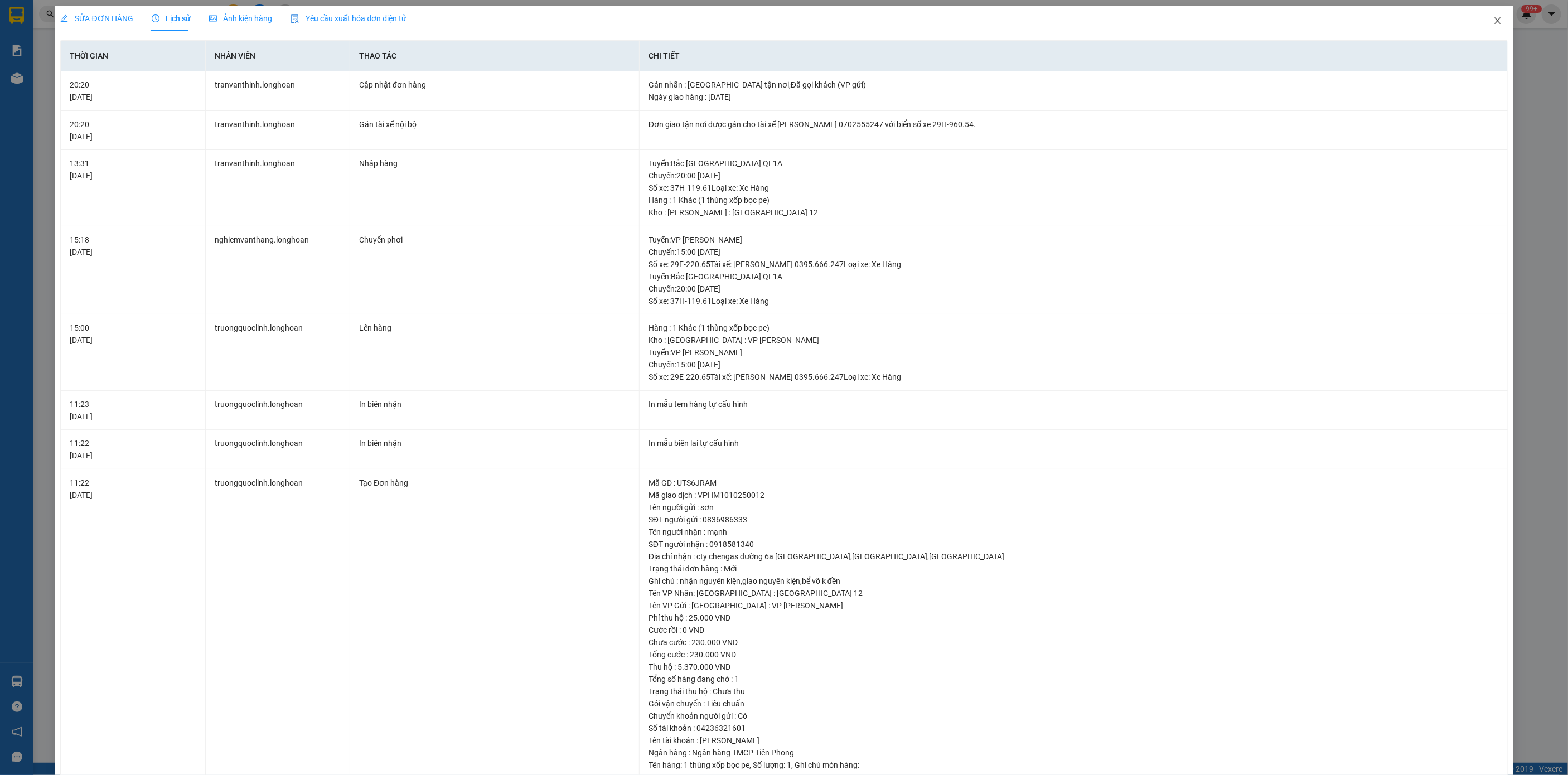
click at [1489, 30] on span "Close" at bounding box center [1497, 21] width 31 height 31
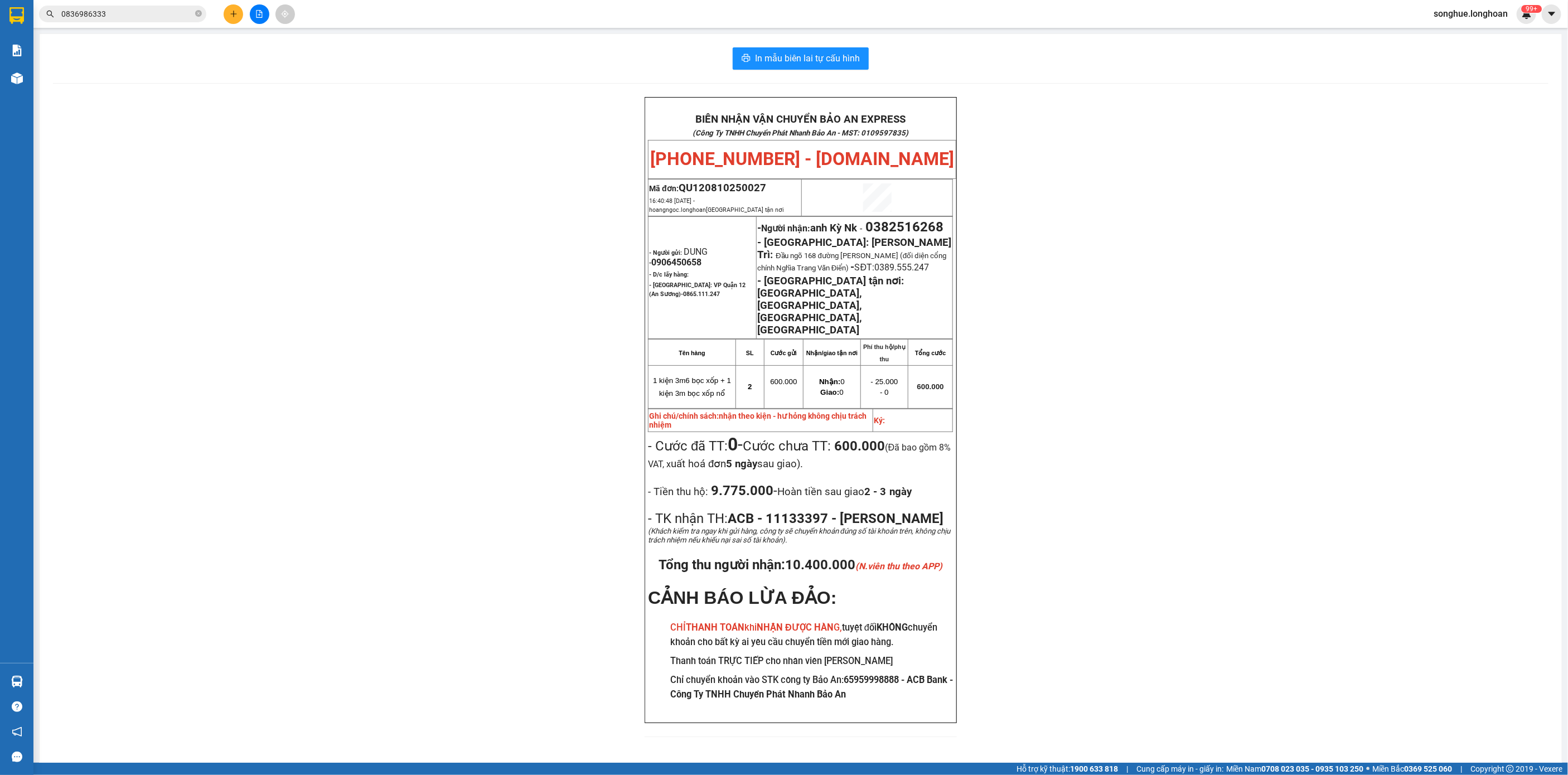
click at [171, 3] on div "Kết quả tìm kiếm ( 3 ) Bộ lọc Mã ĐH Trạng thái Món hàng Thu hộ Tổng cước Chưa c…" at bounding box center [784, 14] width 1568 height 28
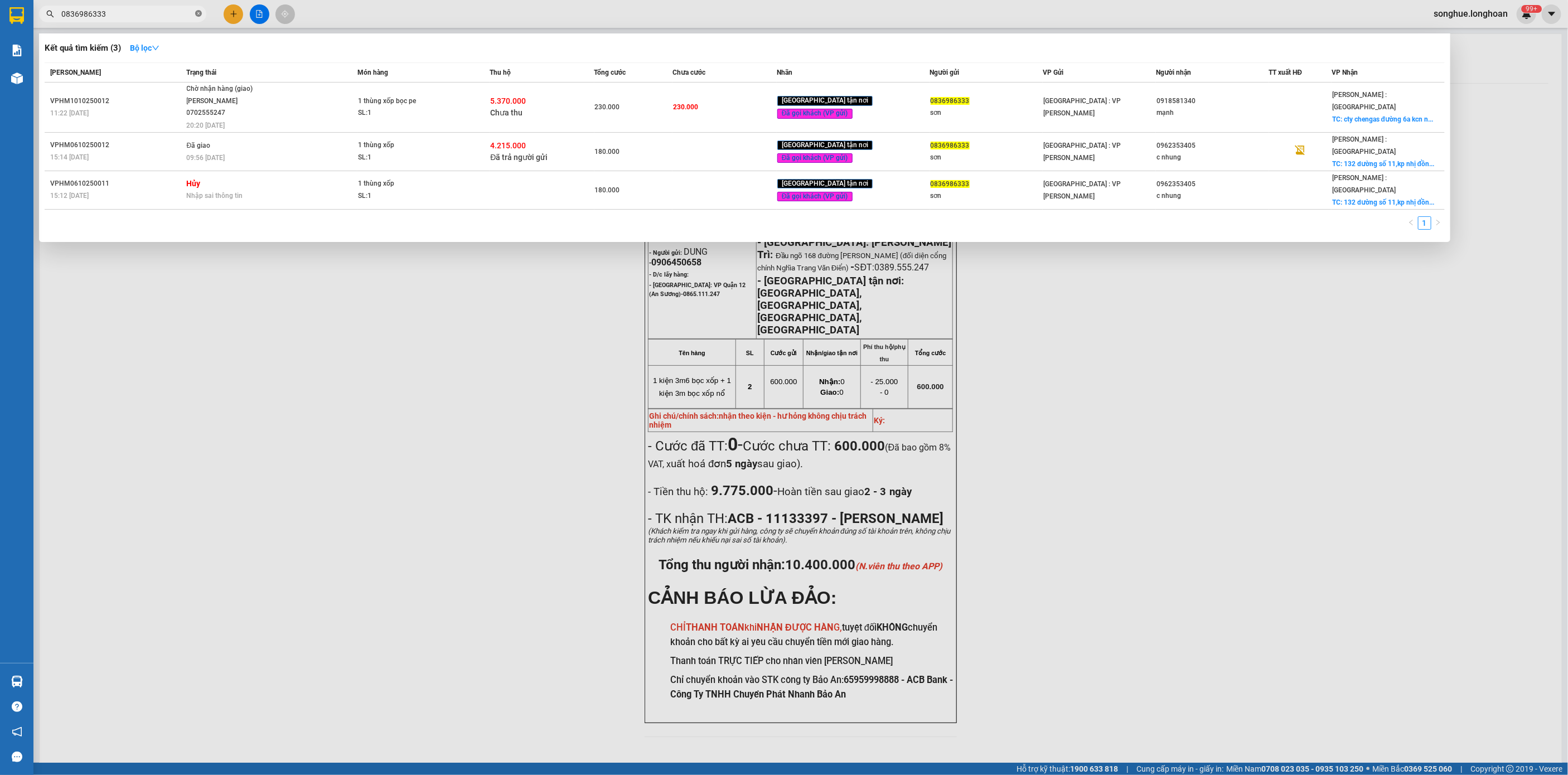
click at [196, 16] on icon "close-circle" at bounding box center [198, 13] width 7 height 7
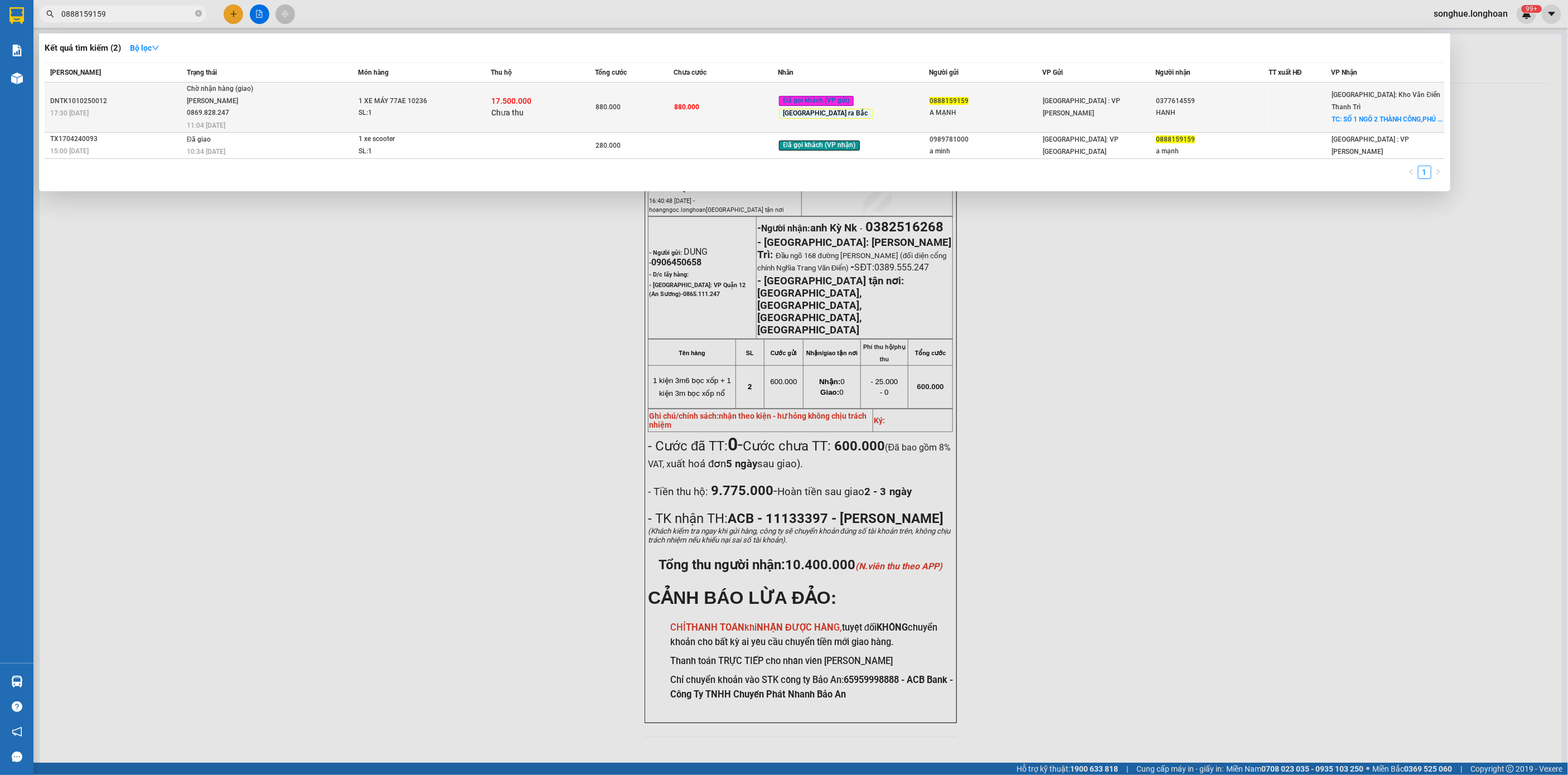
type input "0888159159"
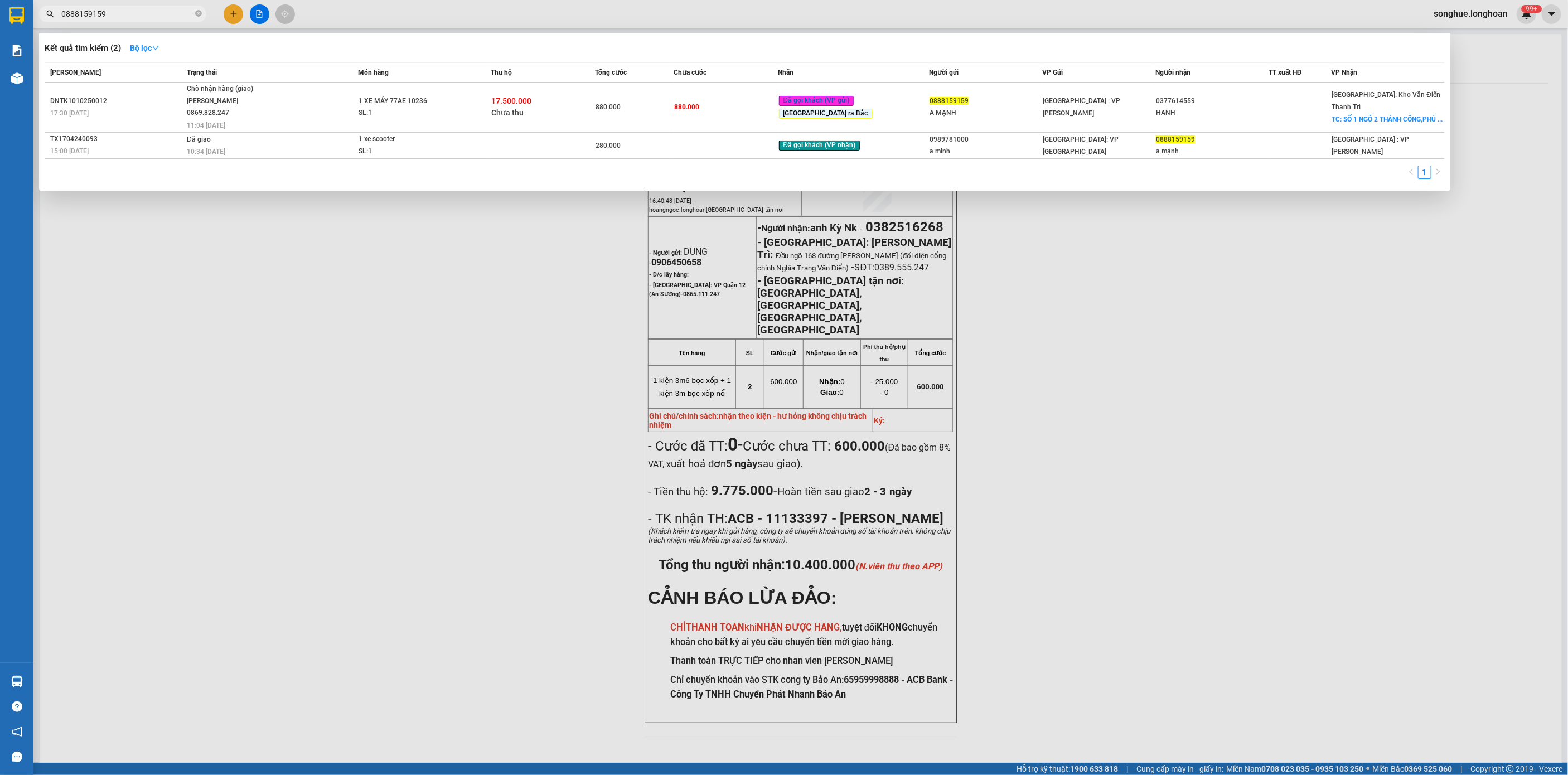
click at [164, 117] on td "DNTK1010250012 17:30 - 10/10" at bounding box center [114, 108] width 139 height 50
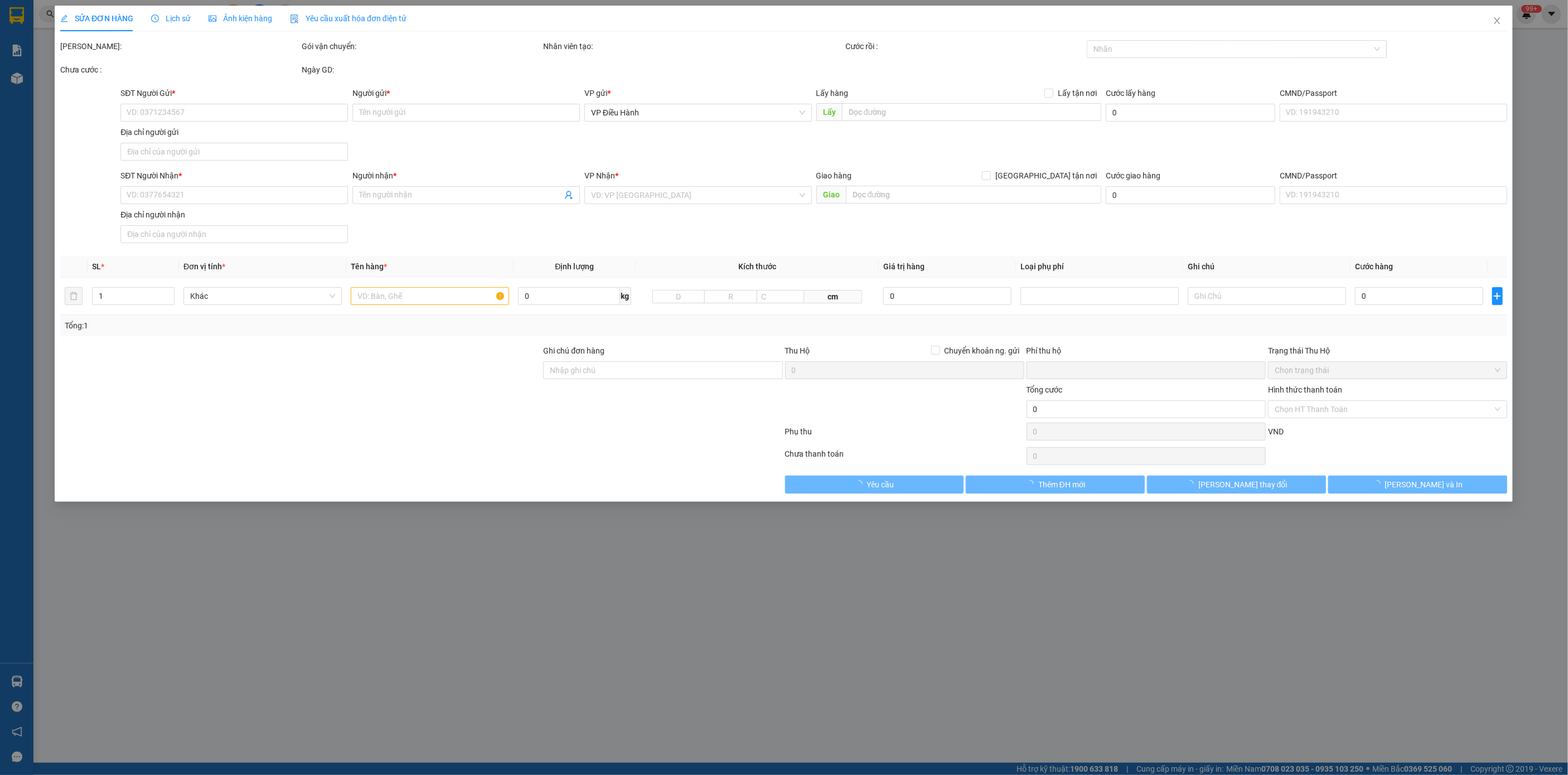
type input "0888159159"
type input "A MẠNH"
type input "0377614559"
type input "HANH"
checkbox input "true"
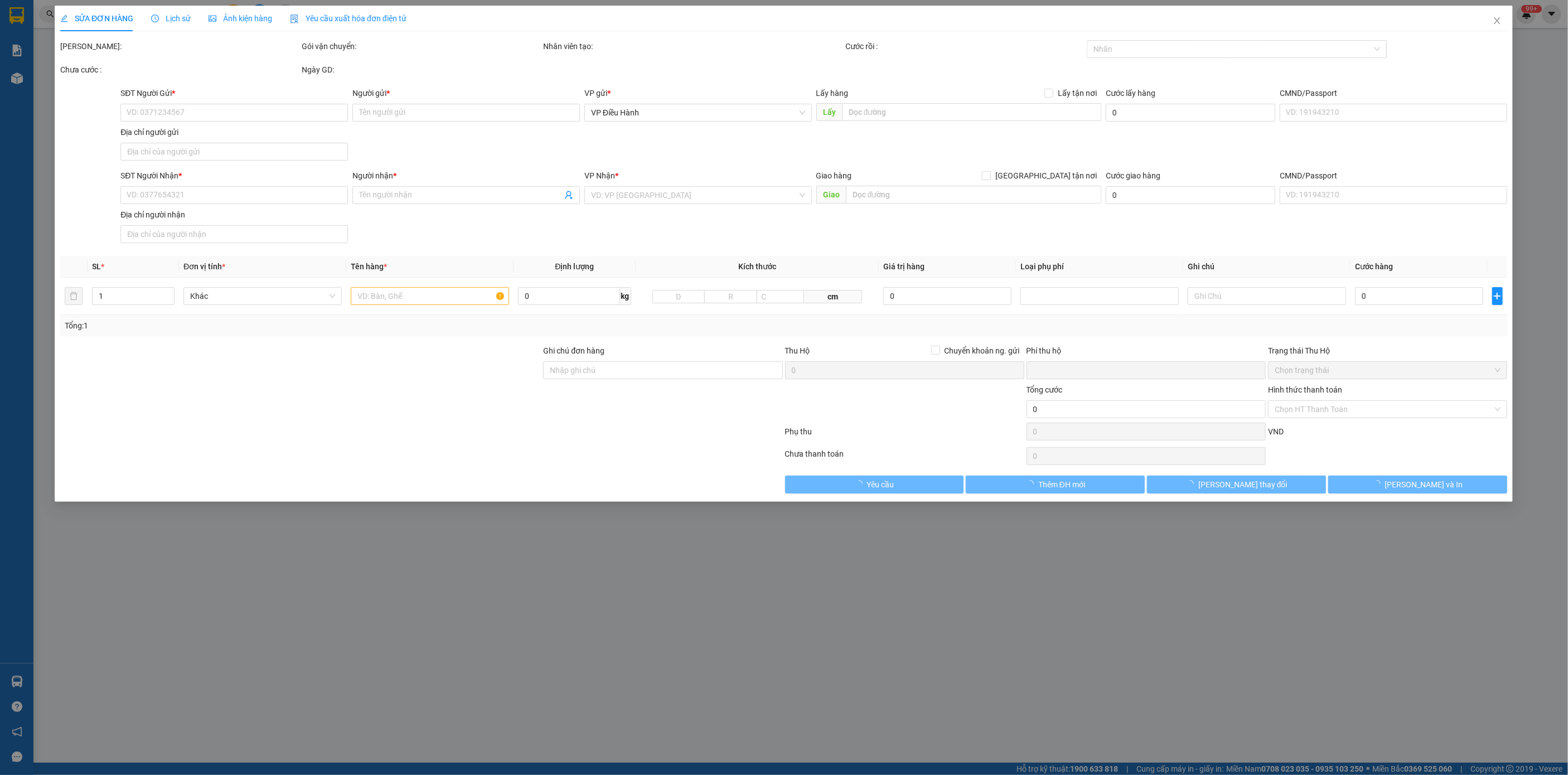
type input "SỐ 1 NGÕ 2 THÀNH CÔNG,PHÚ ĐÔI,XÃ ĐẠI THẮNG,HUYỆN PHÚ XUYÊN,HÀ NỘI"
type input "1 CHÌA KHÓA,2 GƯƠNG,1 CÀ VẸT BỎ CỐP"
type input "880.000"
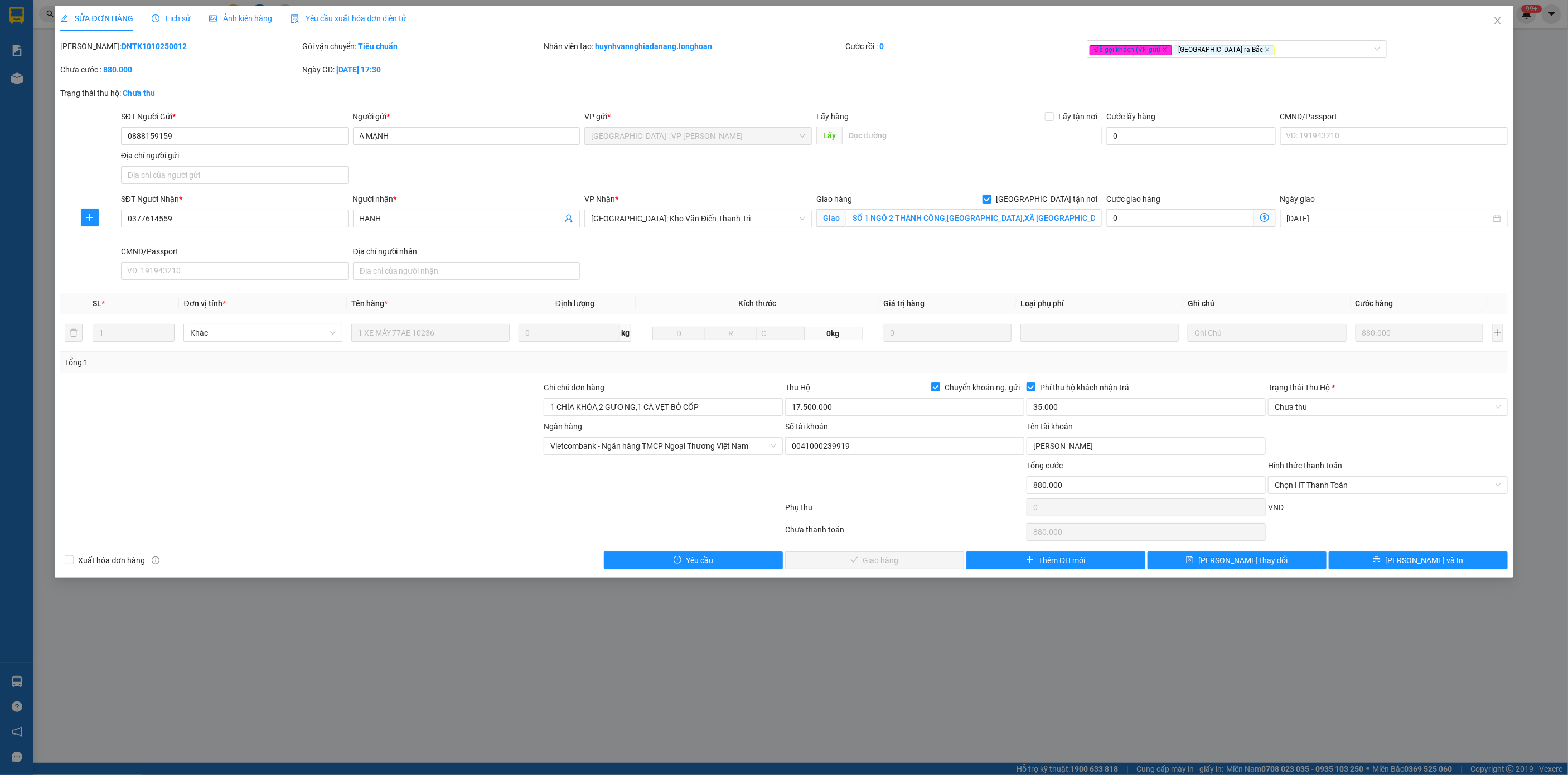
click at [177, 19] on span "Lịch sử" at bounding box center [171, 18] width 40 height 9
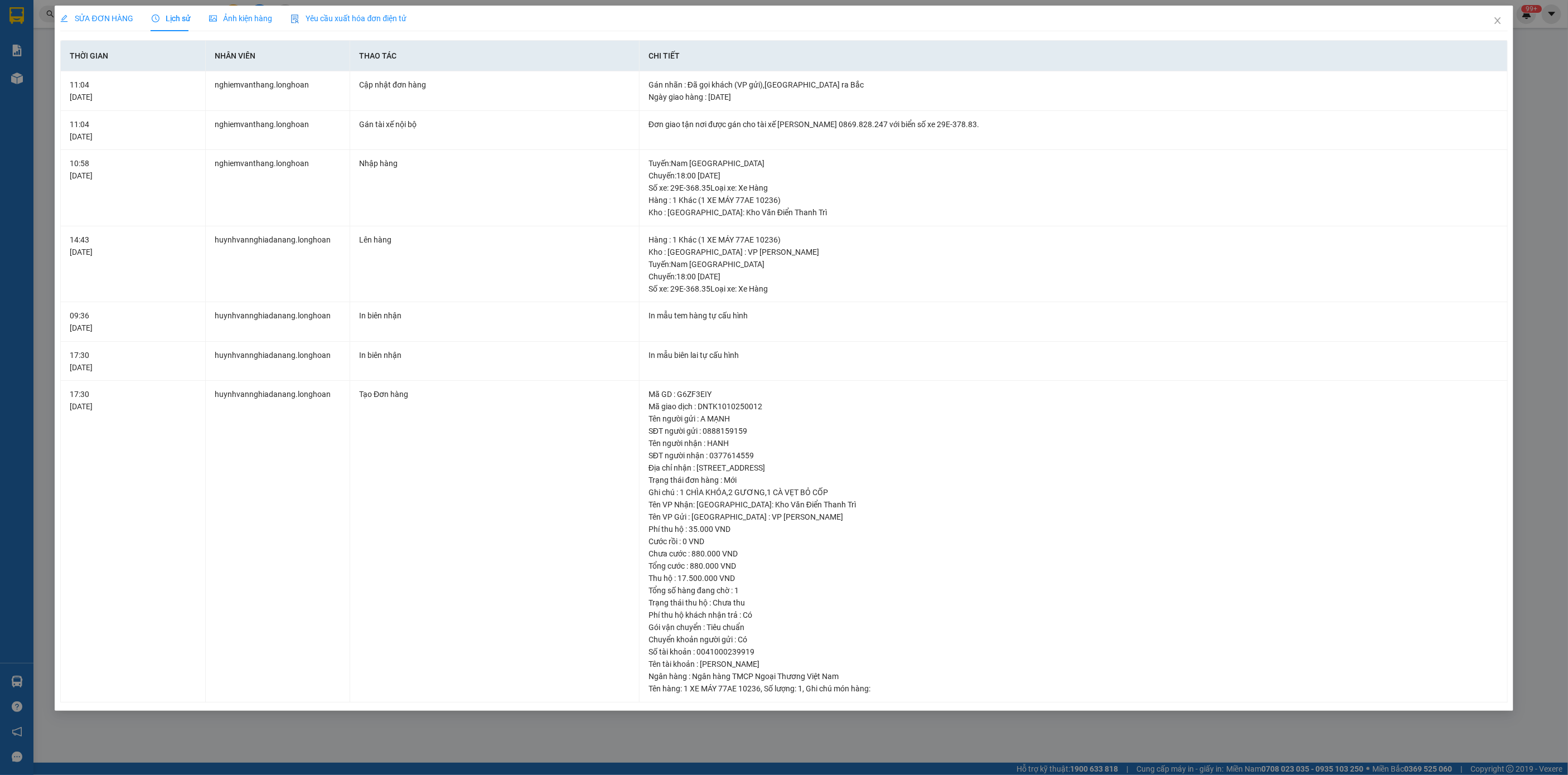
click at [85, 14] on span "SỬA ĐƠN HÀNG" at bounding box center [97, 18] width 73 height 9
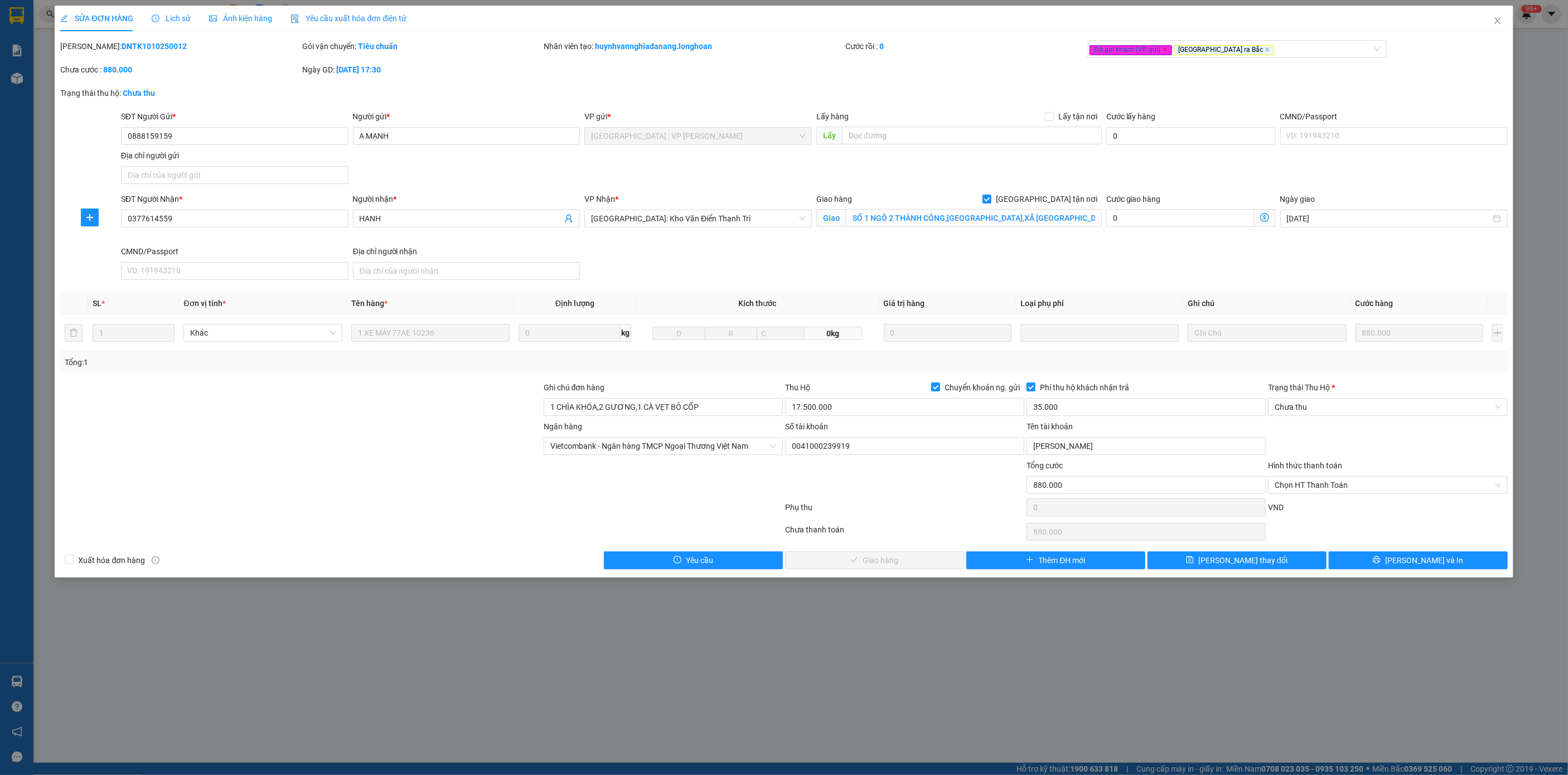
click at [187, 16] on span "Lịch sử" at bounding box center [171, 18] width 40 height 9
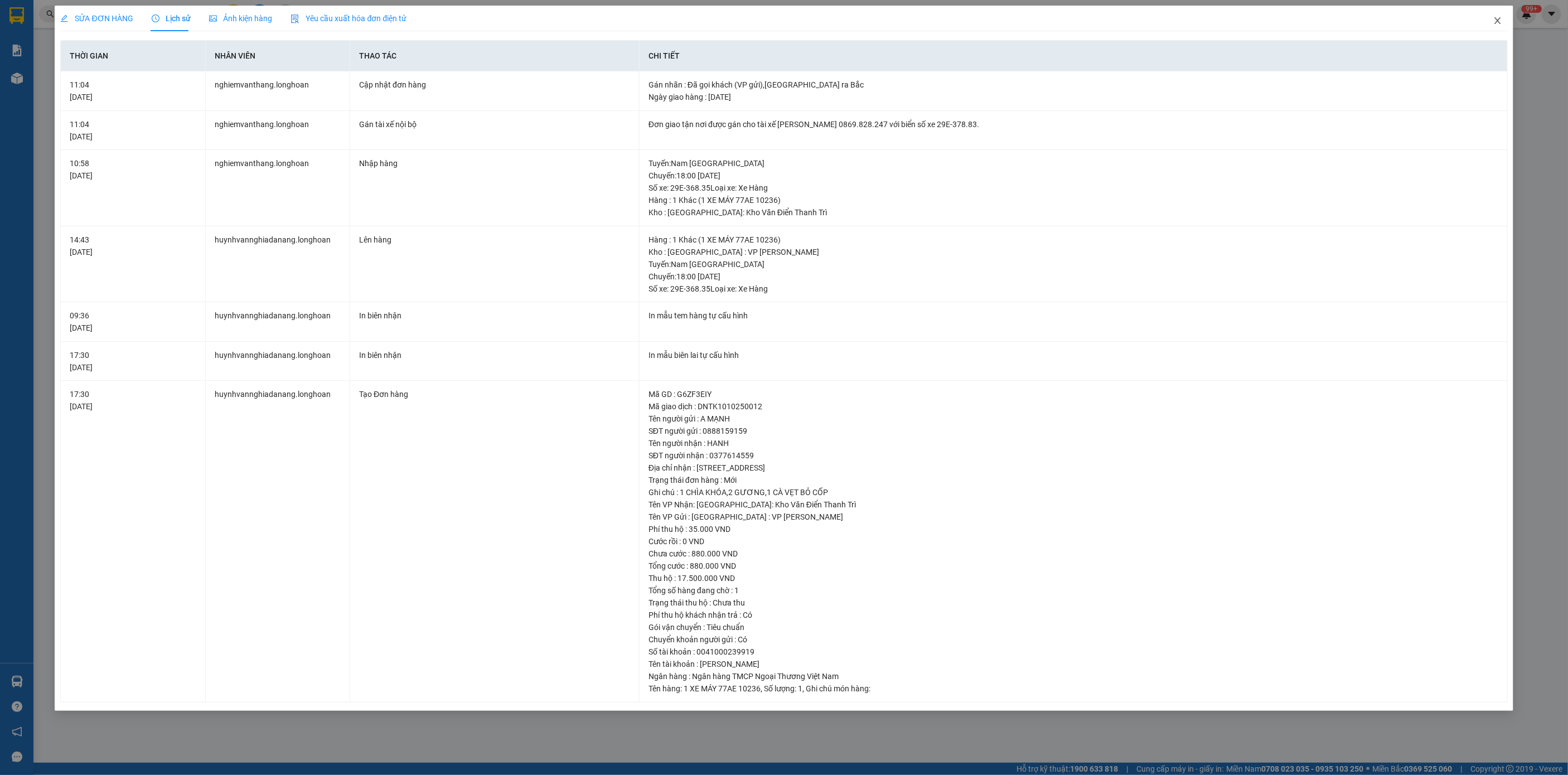
click at [1492, 29] on span "Close" at bounding box center [1497, 21] width 31 height 31
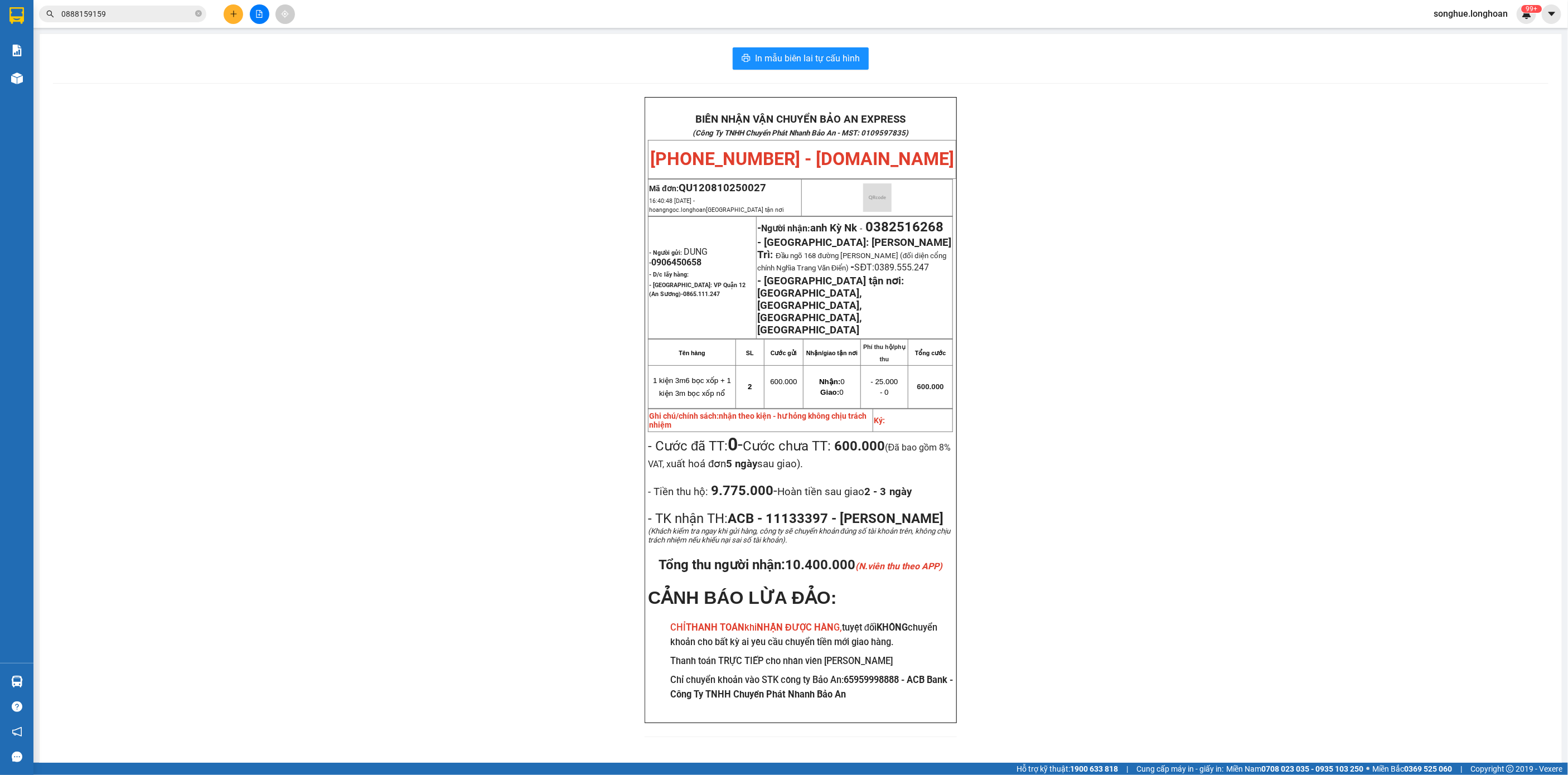
click at [170, 17] on input "0888159159" at bounding box center [127, 14] width 131 height 12
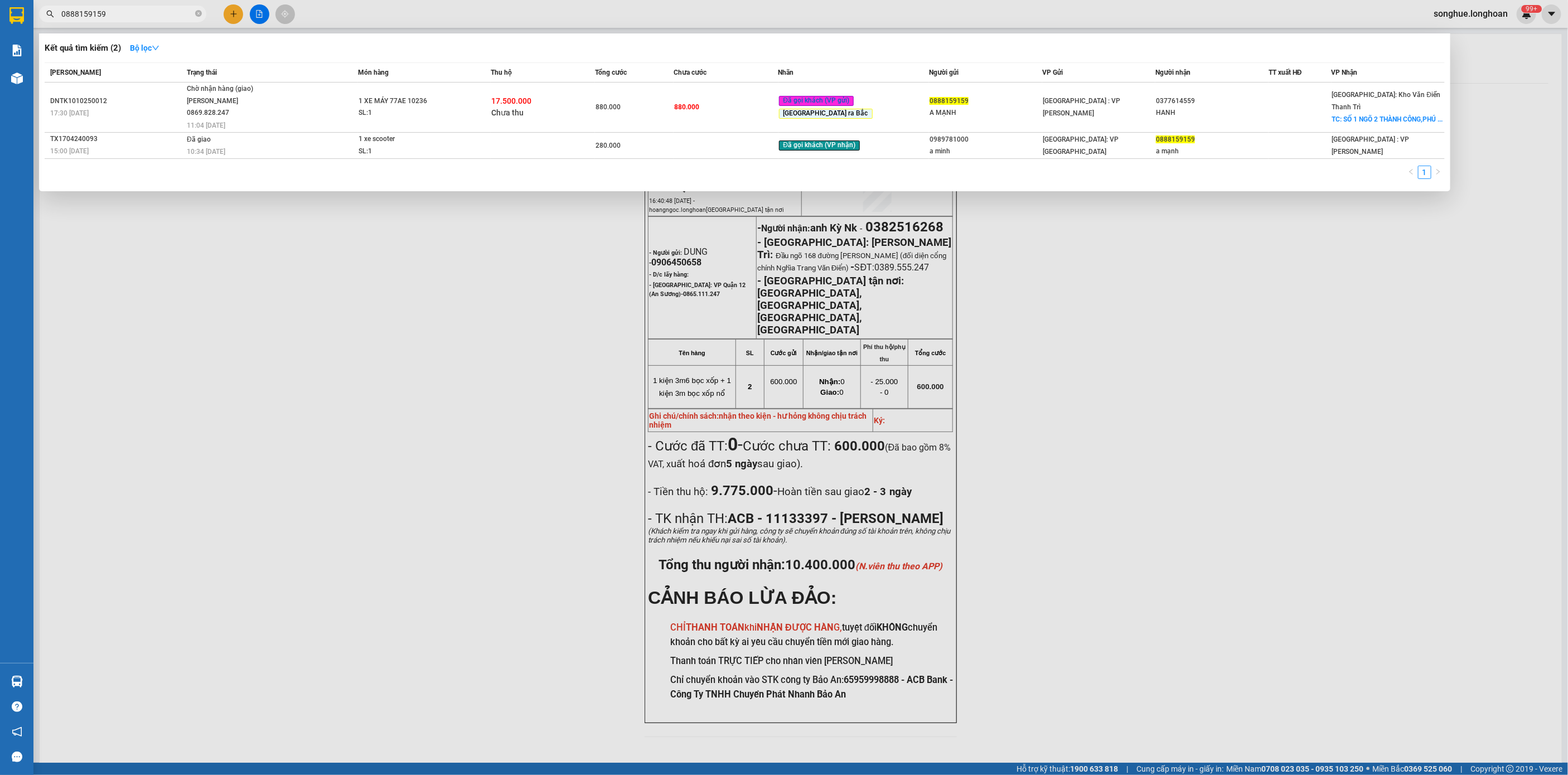
click at [170, 17] on input "0888159159" at bounding box center [127, 14] width 131 height 12
type input "\"
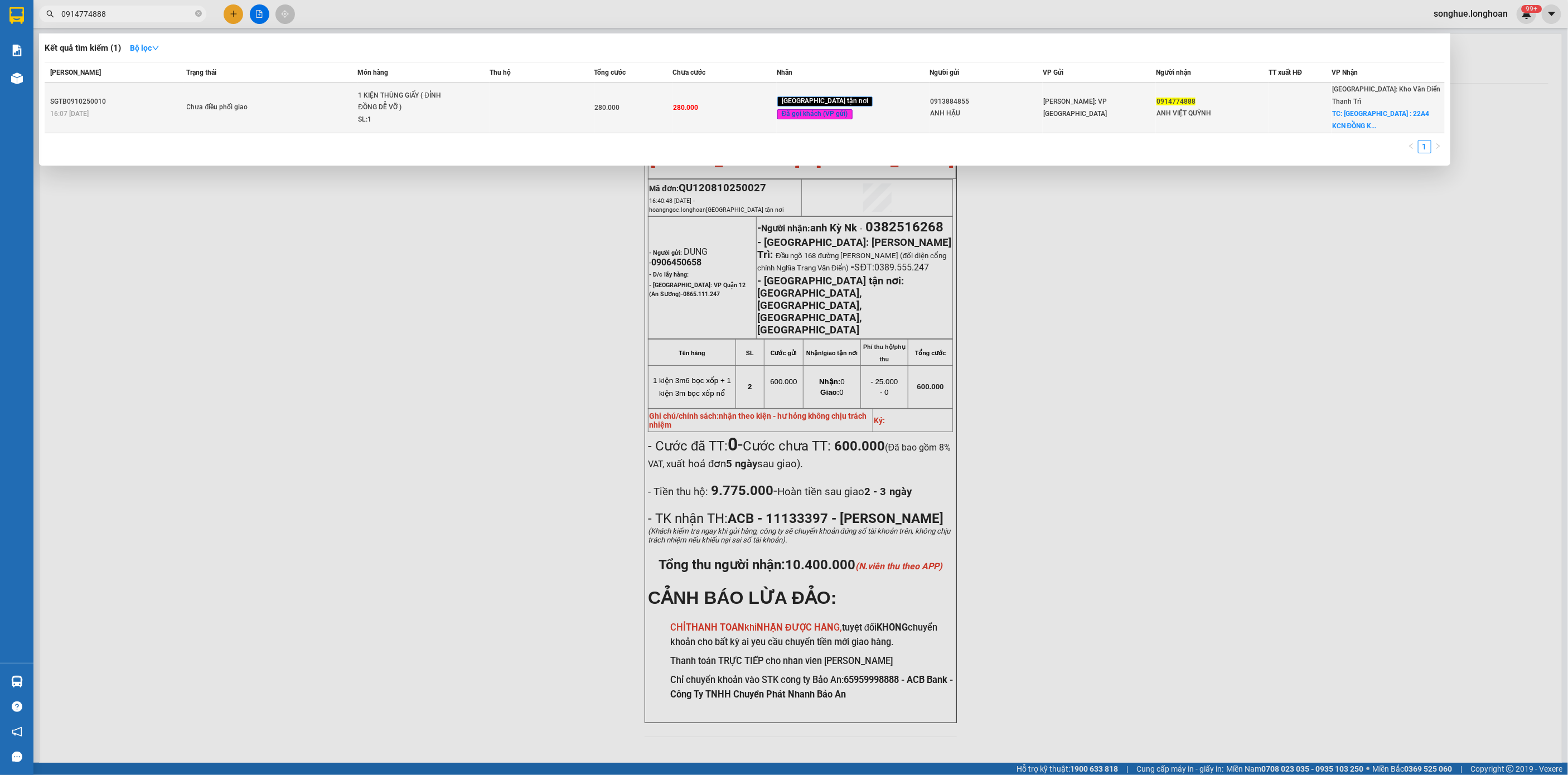
type input "0914774888"
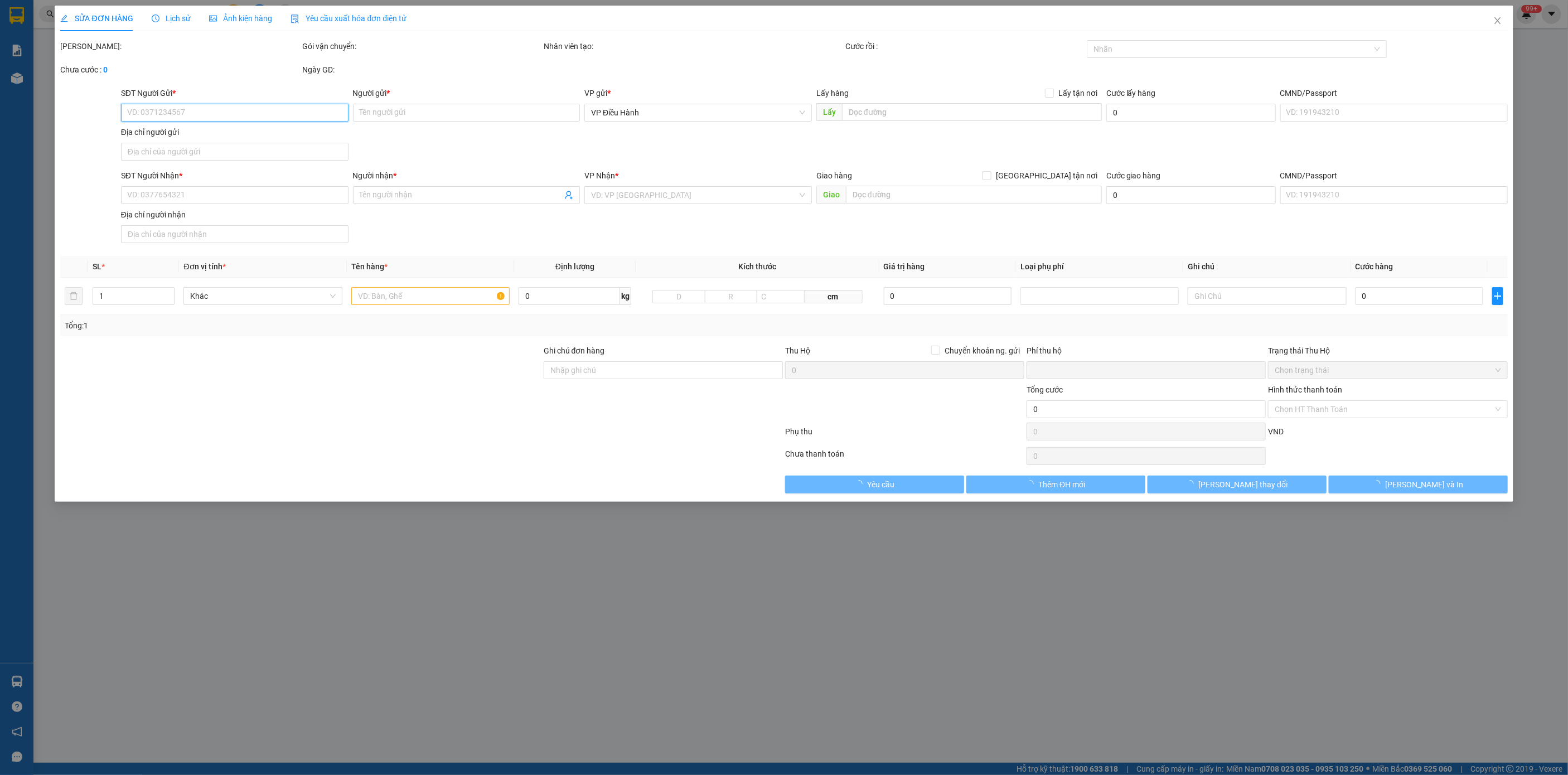
type input "0913884855"
type input "ANH HẬU"
type input "0914774888"
type input "ANH VIỆT QUỲNH"
checkbox input "true"
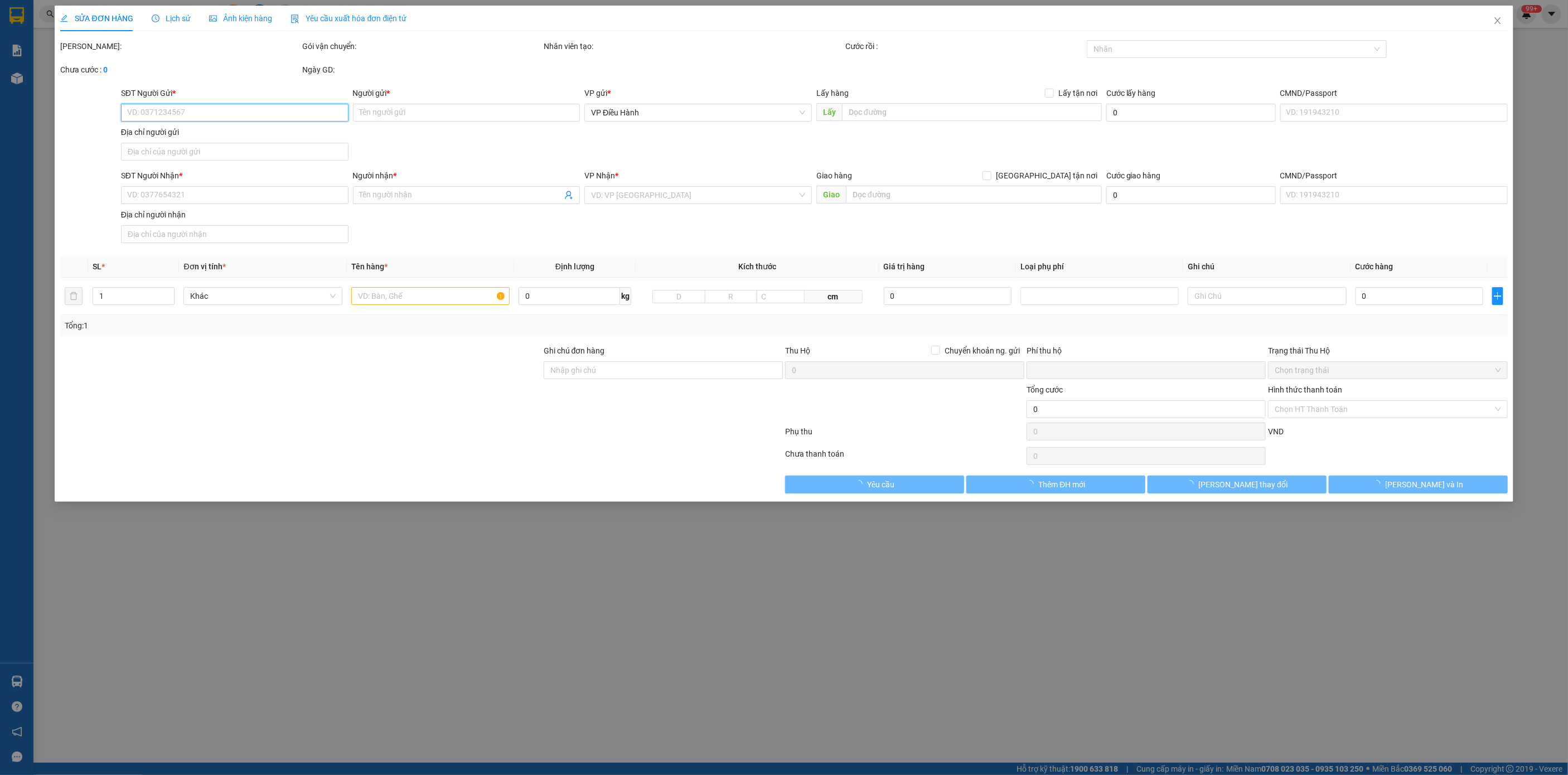
type input "BẮC NINH : 22A4 KCN ĐỒNG KỴ ,TỪ SƠN , BẮC NINH"
type input "NHẬN NGUYÊN KIỆN GIAO NGUYÊN KIỆN, HƯ VỠ K ĐỀN"
type input "0"
type input "280.000"
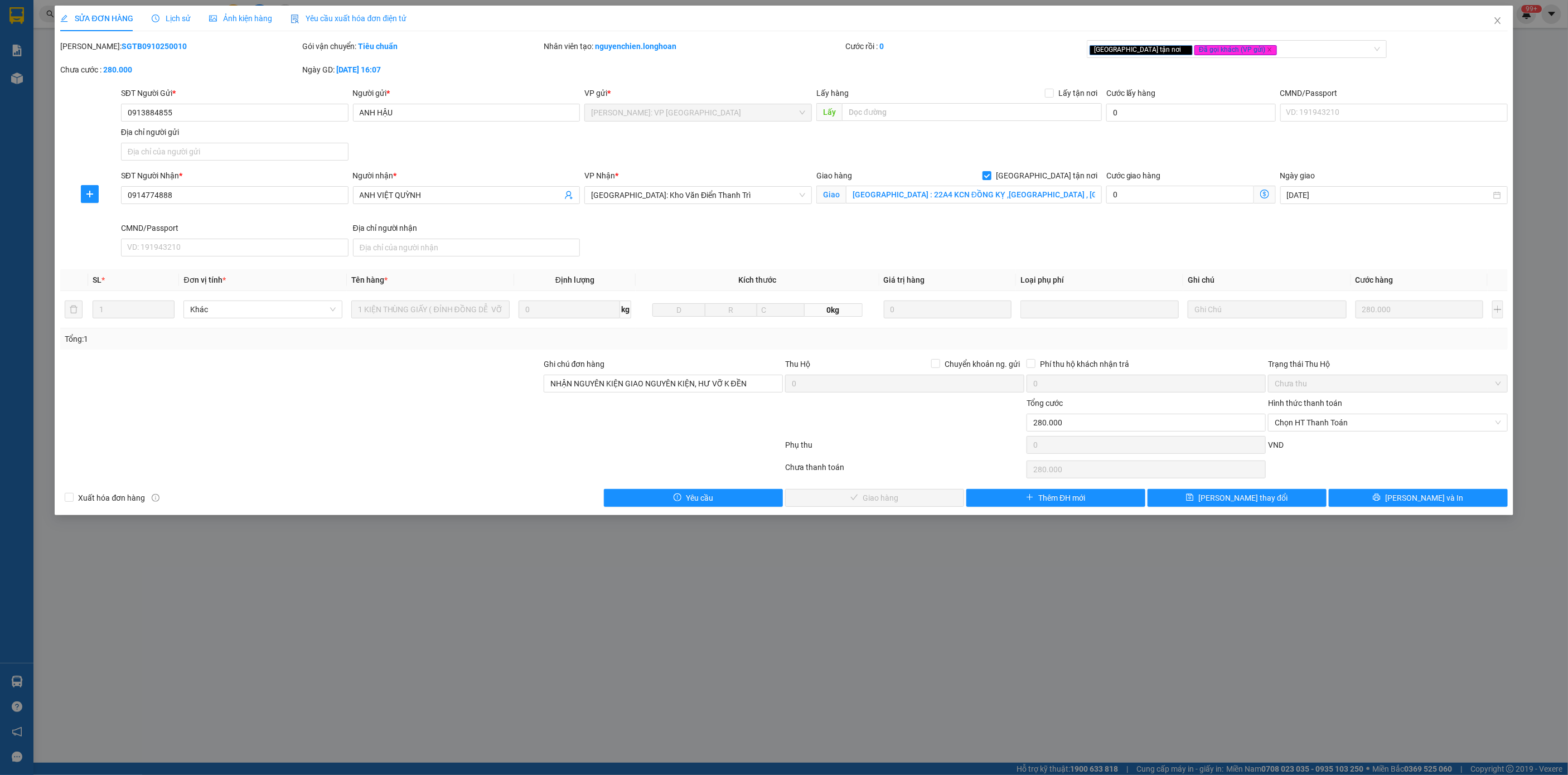
click at [172, 14] on span "Lịch sử" at bounding box center [171, 18] width 40 height 9
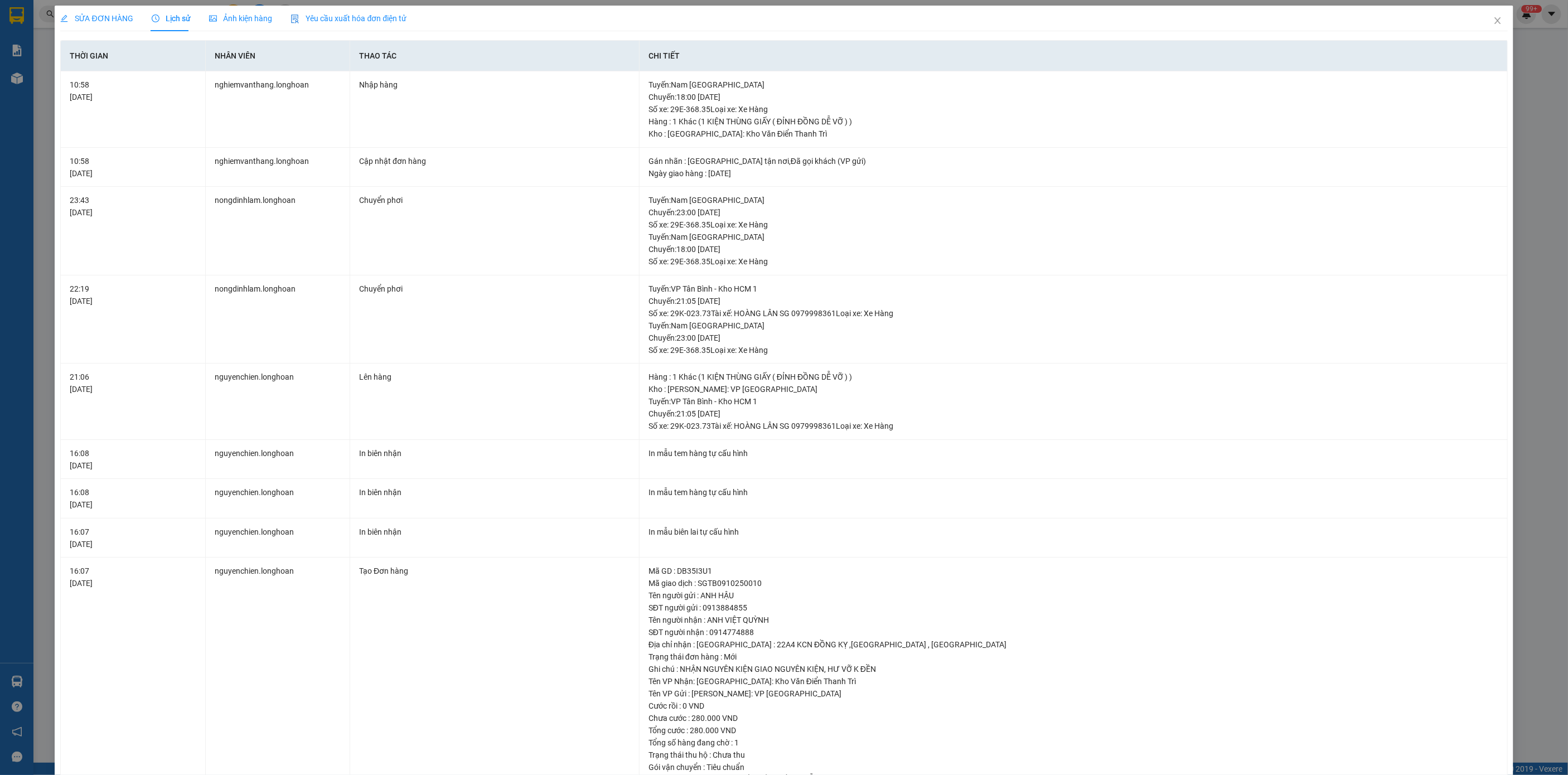
click at [105, 12] on div "SỬA ĐƠN HÀNG" at bounding box center [97, 18] width 73 height 12
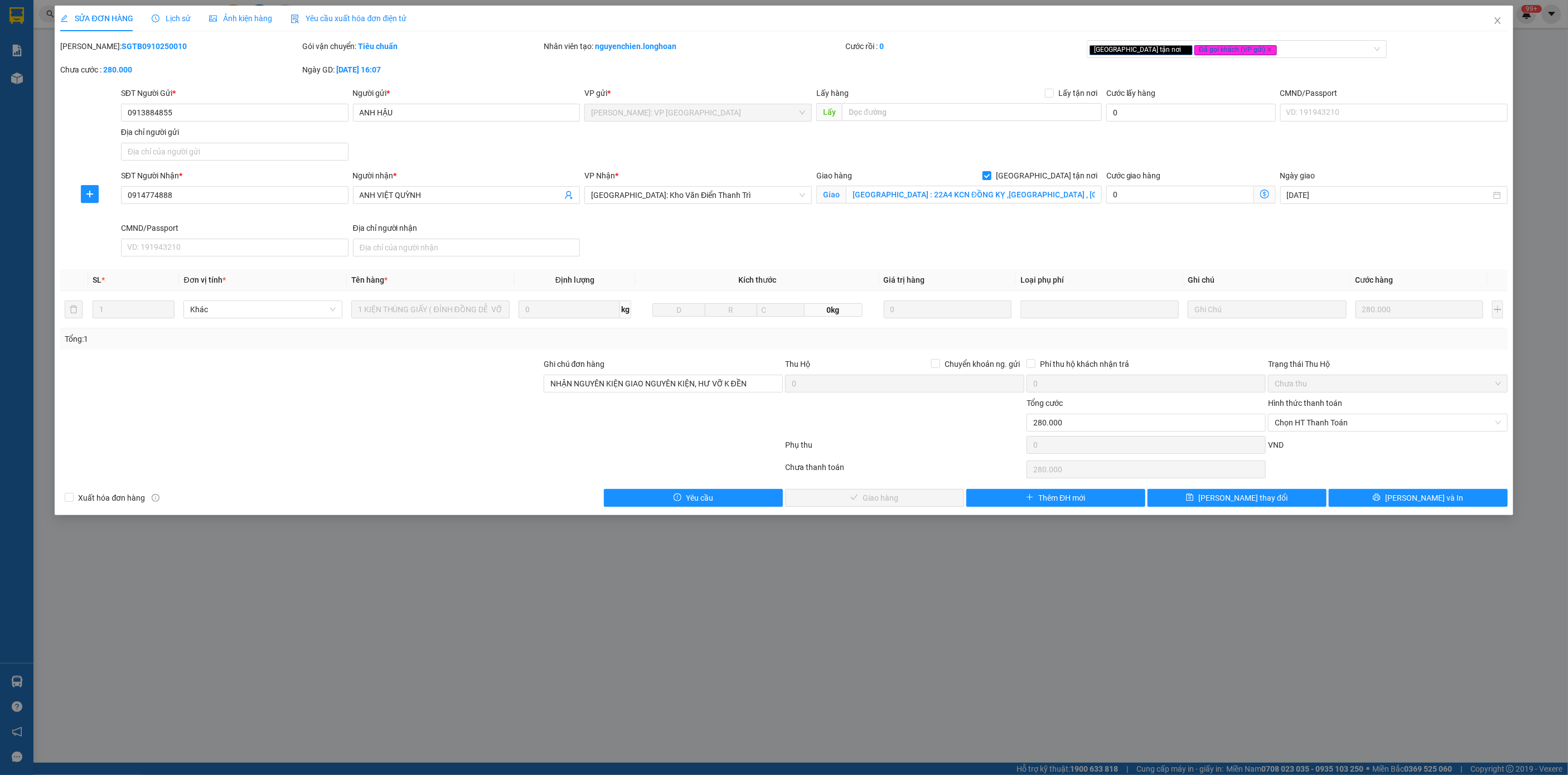
click at [123, 49] on b "SGTB0910250010" at bounding box center [154, 46] width 65 height 9
click at [171, 23] on div "Lịch sử" at bounding box center [171, 18] width 40 height 12
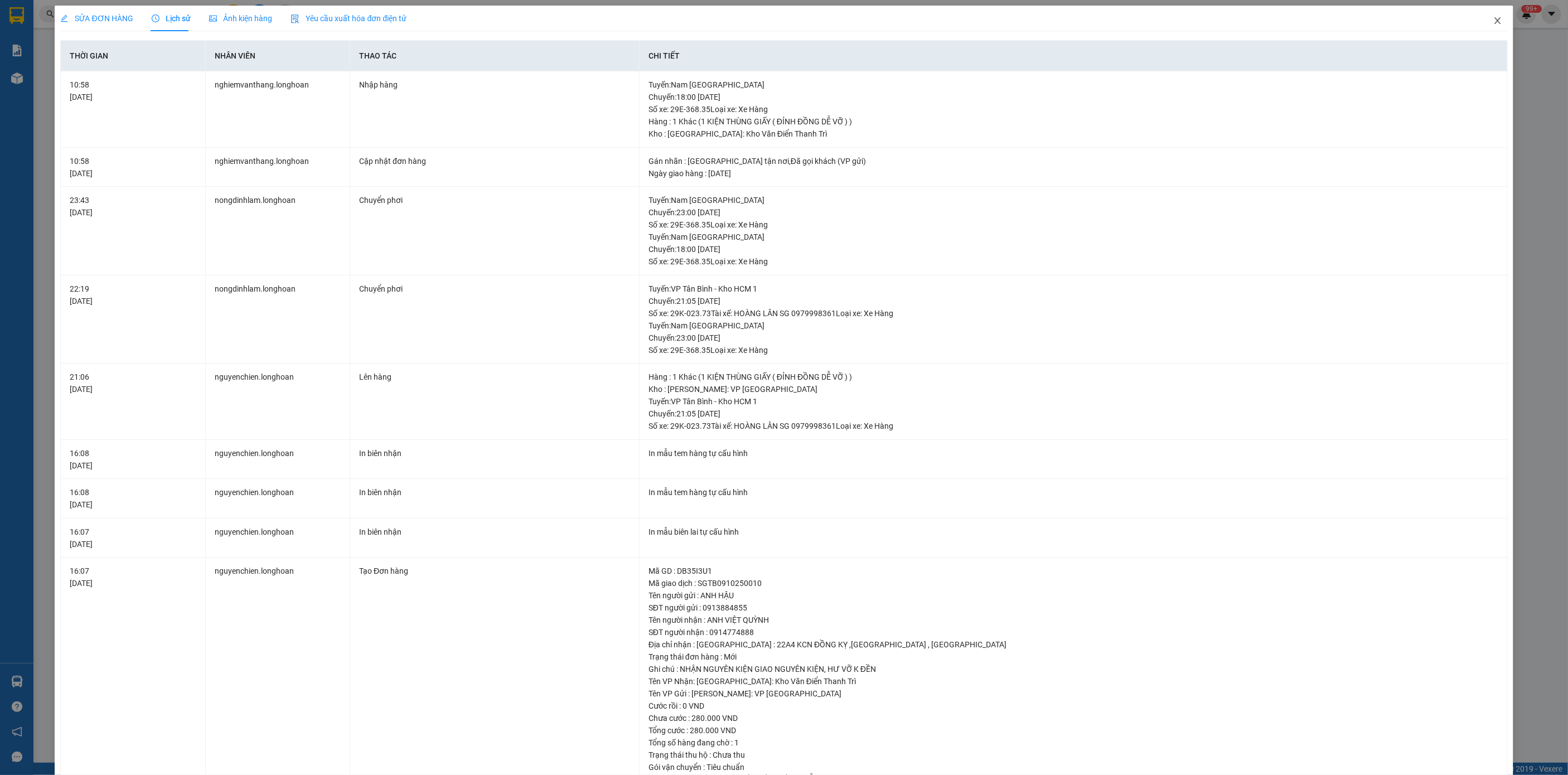
click at [1493, 20] on span "Close" at bounding box center [1497, 21] width 31 height 31
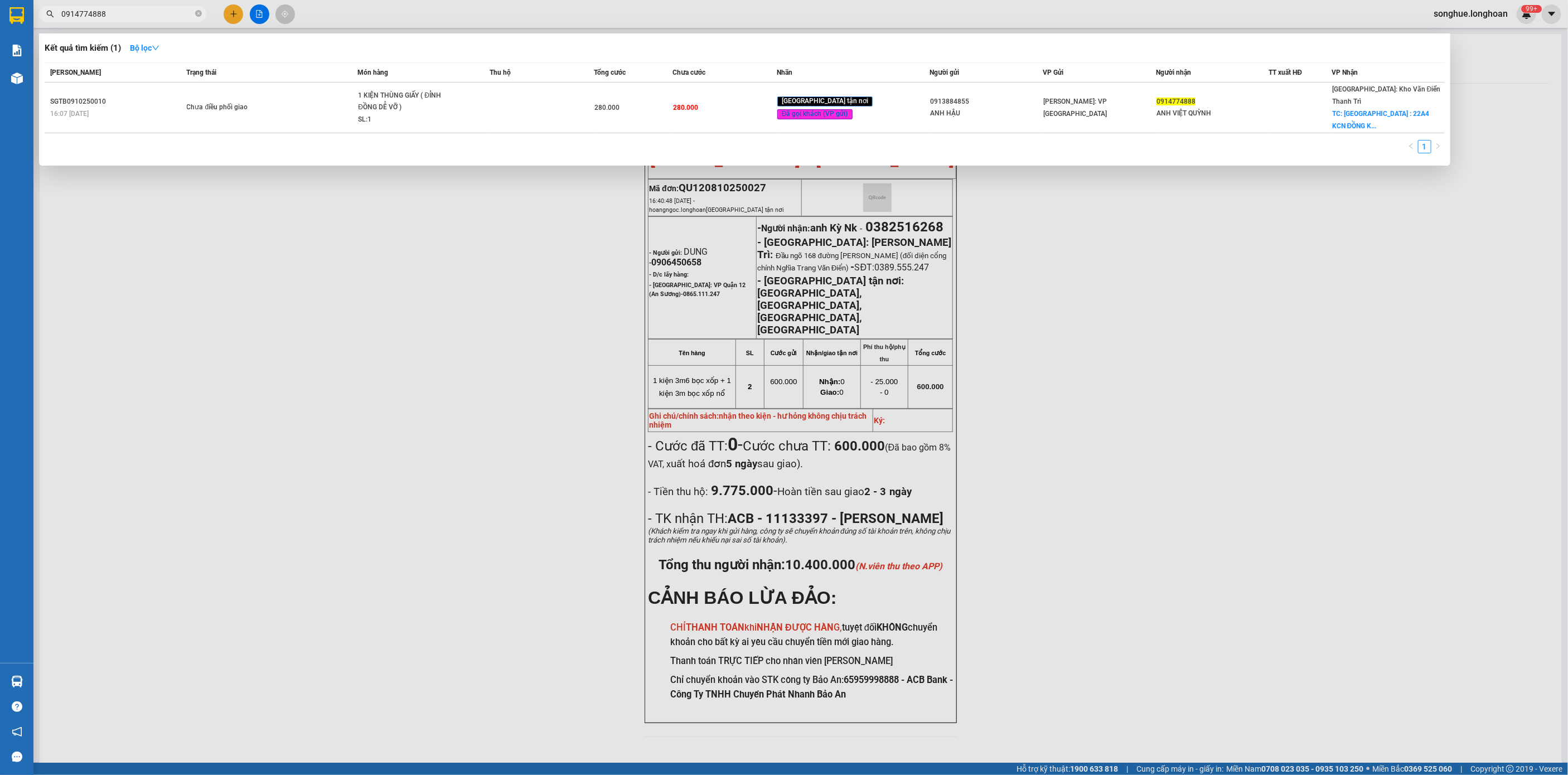
click at [173, 8] on input "0914774888" at bounding box center [127, 14] width 131 height 12
paste input "32039156"
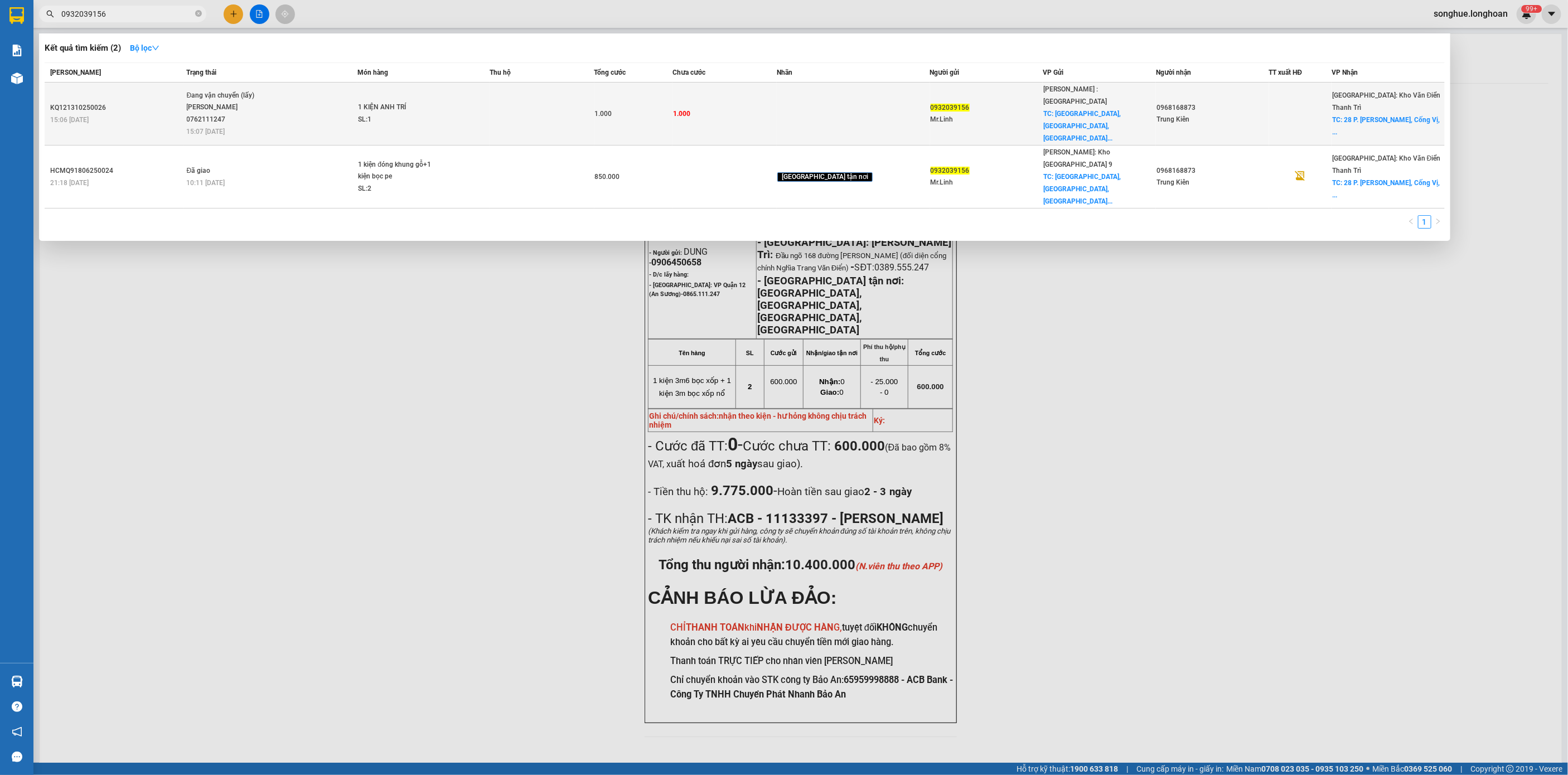
click at [206, 128] on span "15:07 - 13/10" at bounding box center [206, 132] width 38 height 8
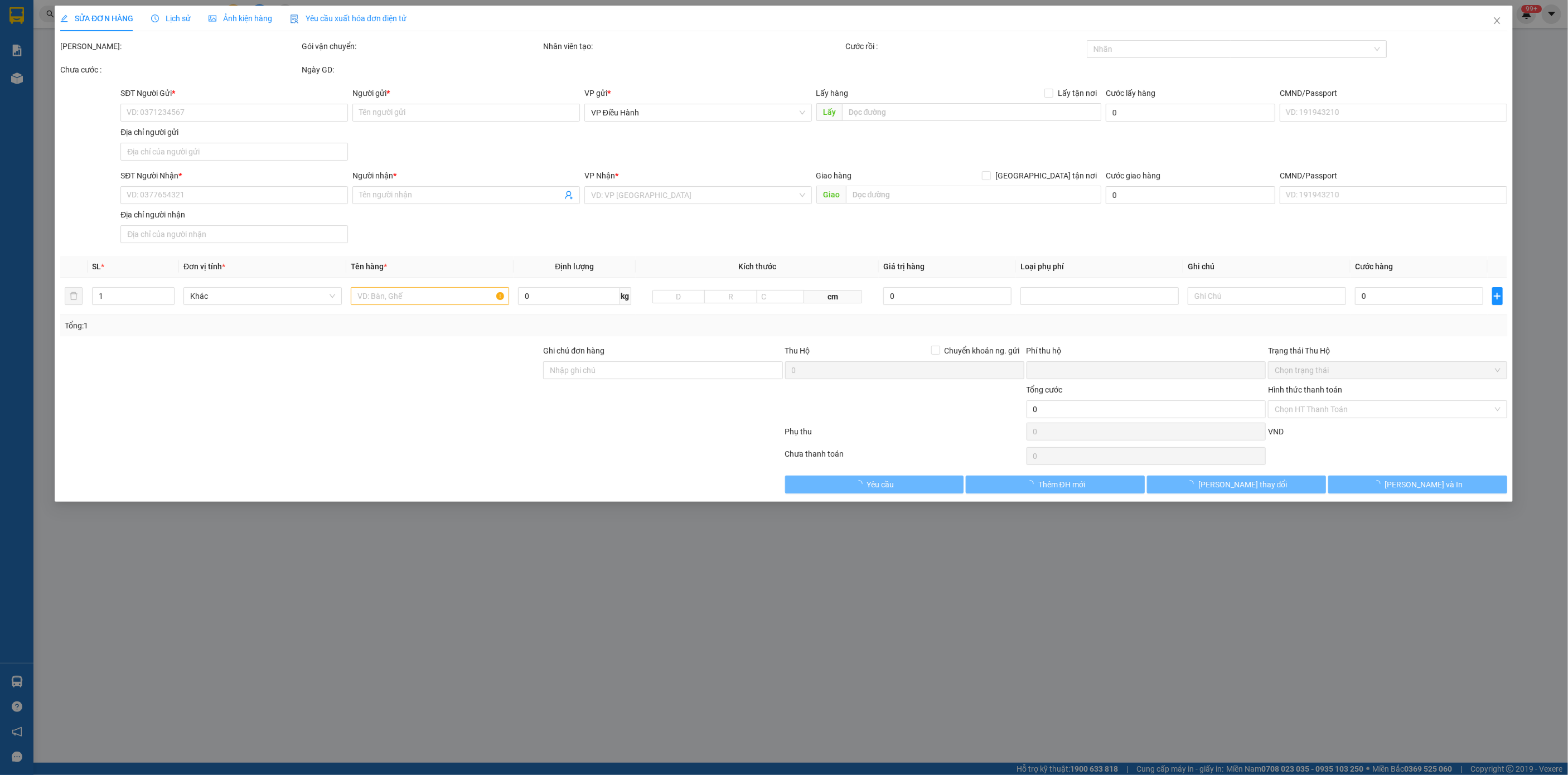
click at [173, 7] on div "Lịch sử" at bounding box center [171, 18] width 40 height 26
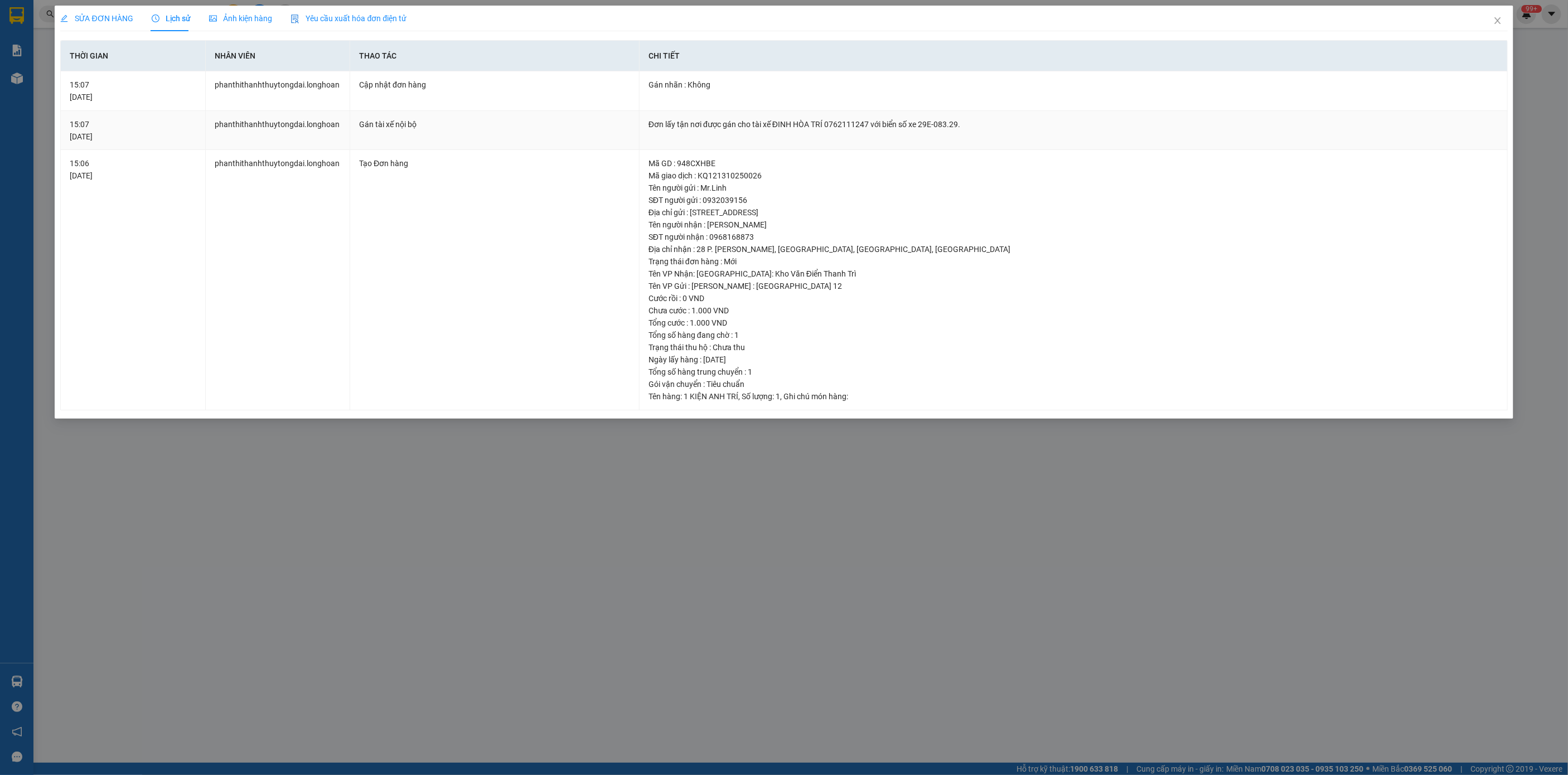
click at [679, 131] on td "Đơn lấy tận nơi được gán cho tài xế ĐINH HÒA TRÍ 0762111247 với biển số xe 29E-…" at bounding box center [1074, 130] width 868 height 40
copy div "Đơn lấy tận nơi được gán cho tài xế ĐINH HÒA TRÍ 0762111247 với biển số xe 29E-…"
click at [1500, 29] on span "Close" at bounding box center [1497, 21] width 31 height 31
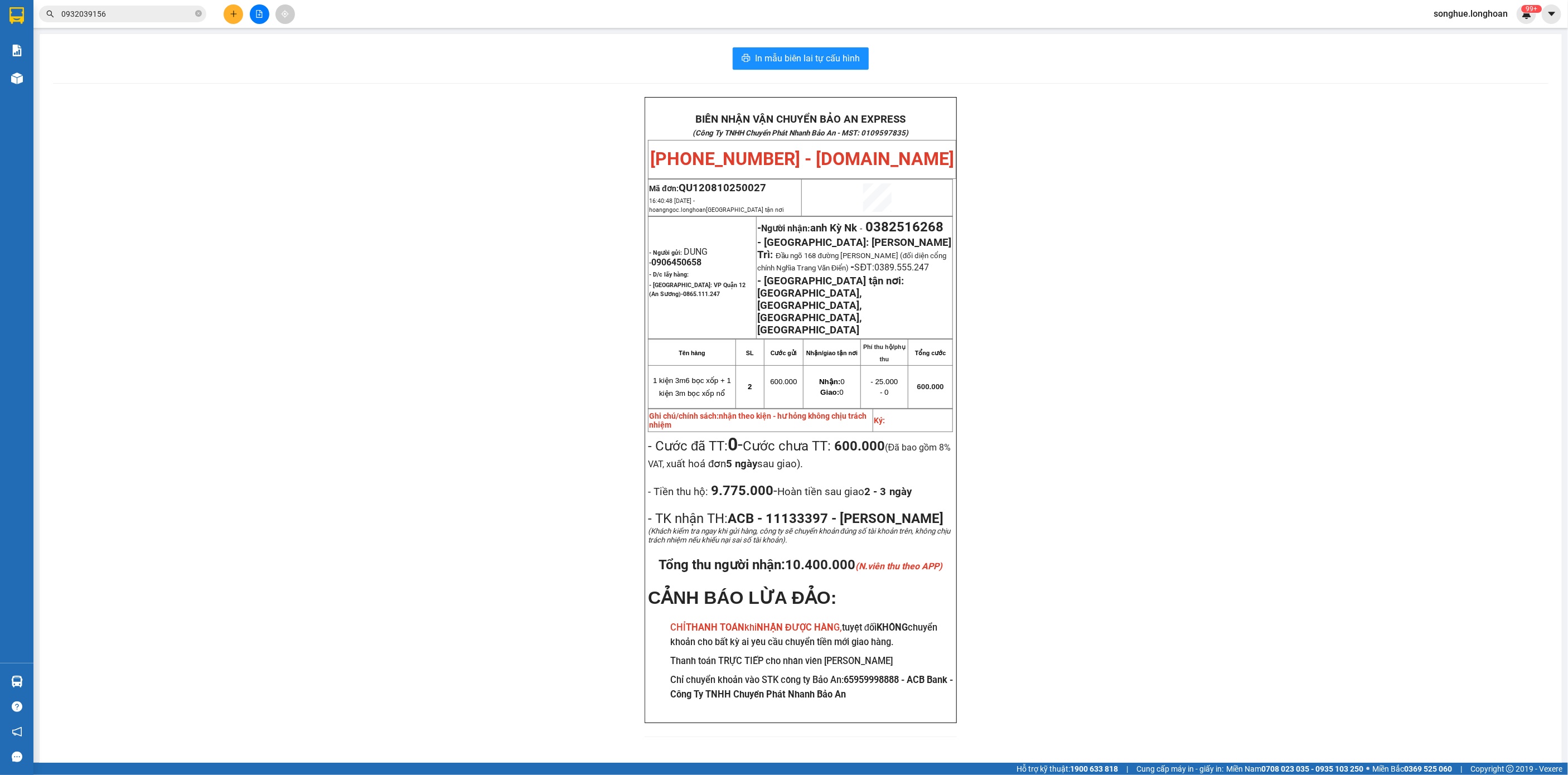
click at [154, 15] on input "0932039156" at bounding box center [127, 14] width 131 height 12
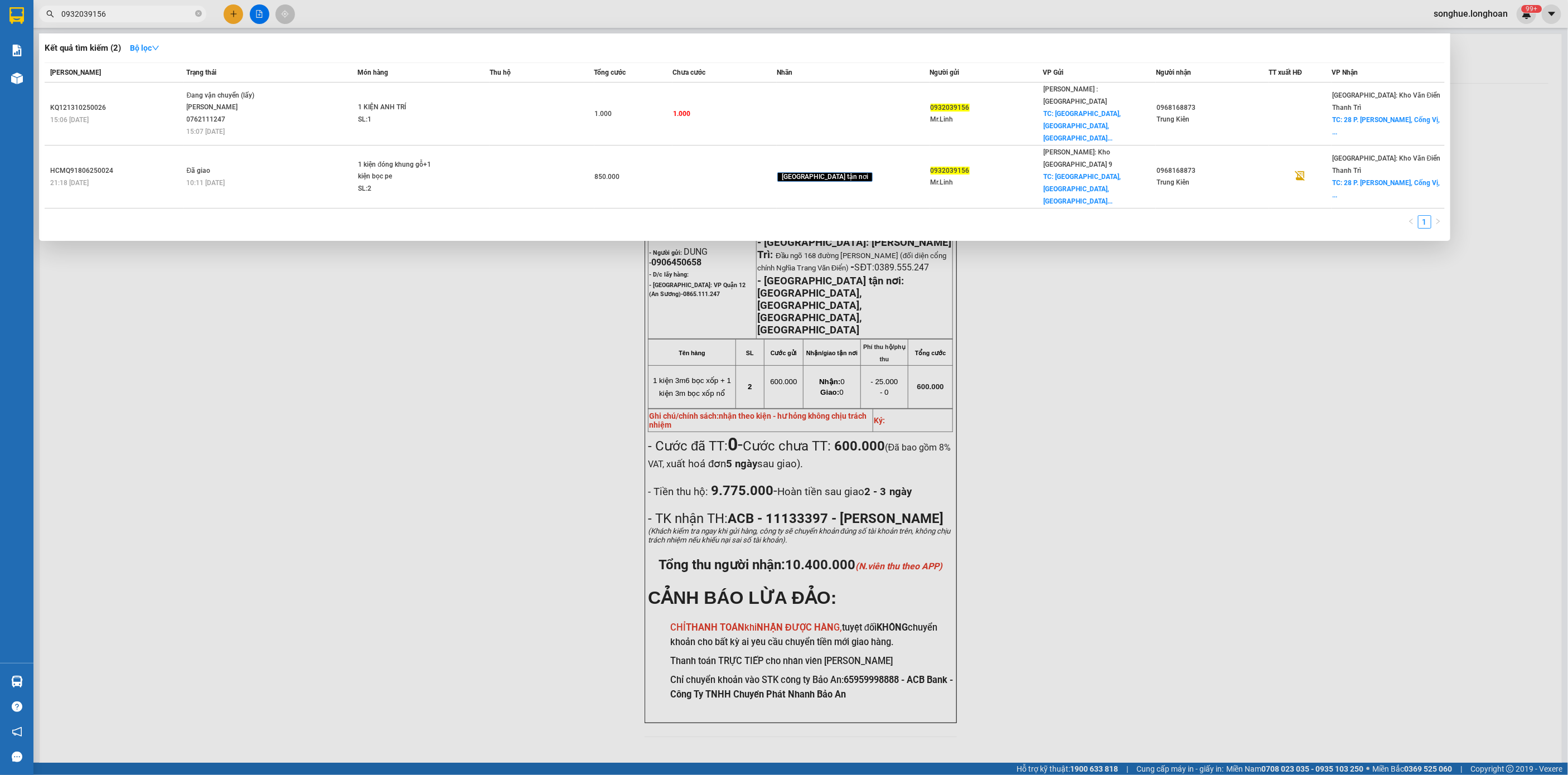
click at [154, 15] on input "0932039156" at bounding box center [127, 14] width 131 height 12
paste input "VPBT1210250009"
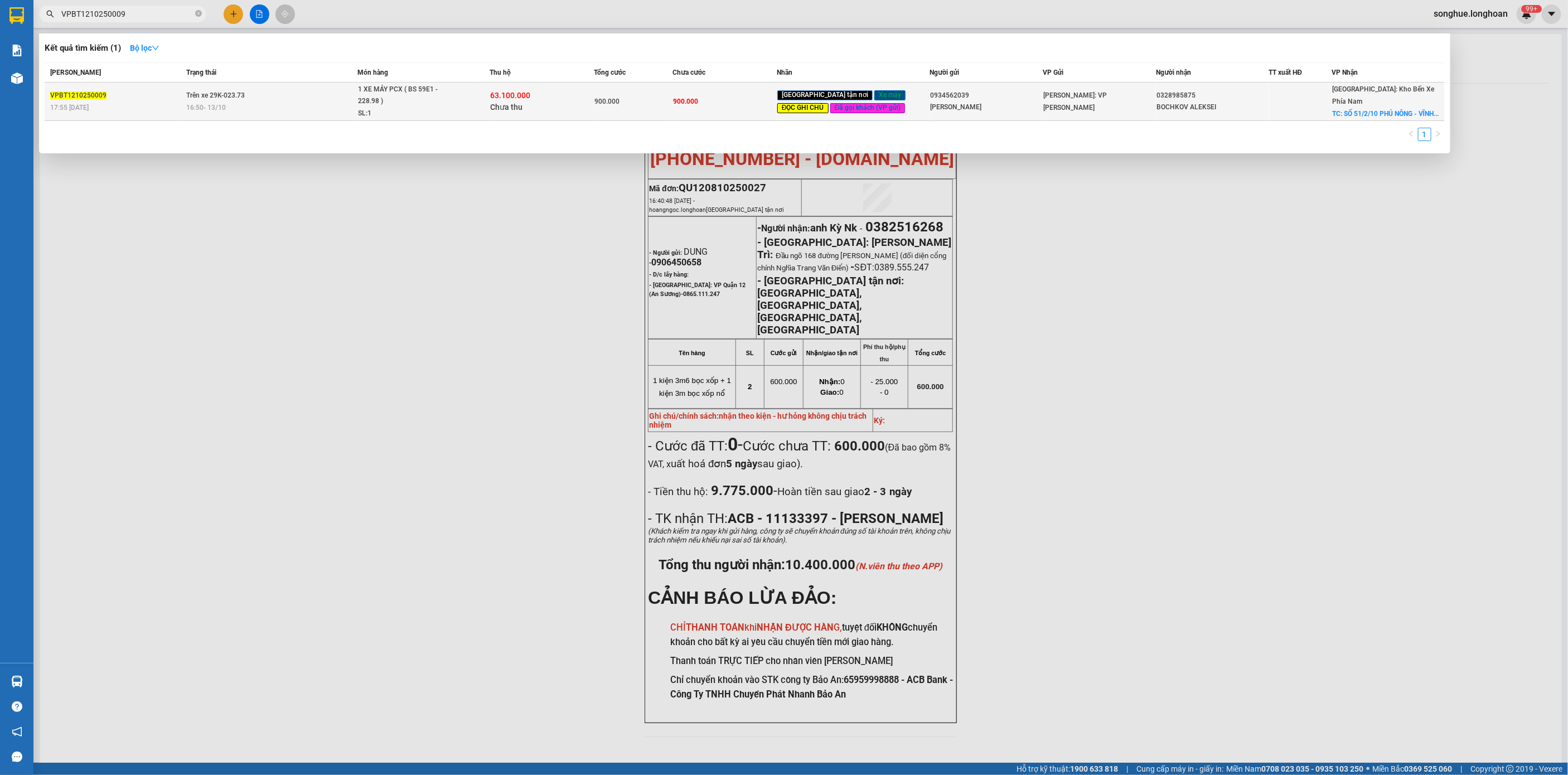
type input "VPBT1210250009"
click at [219, 121] on td "Trên xe 29K-023.73 16:50 - 13/10" at bounding box center [271, 102] width 174 height 38
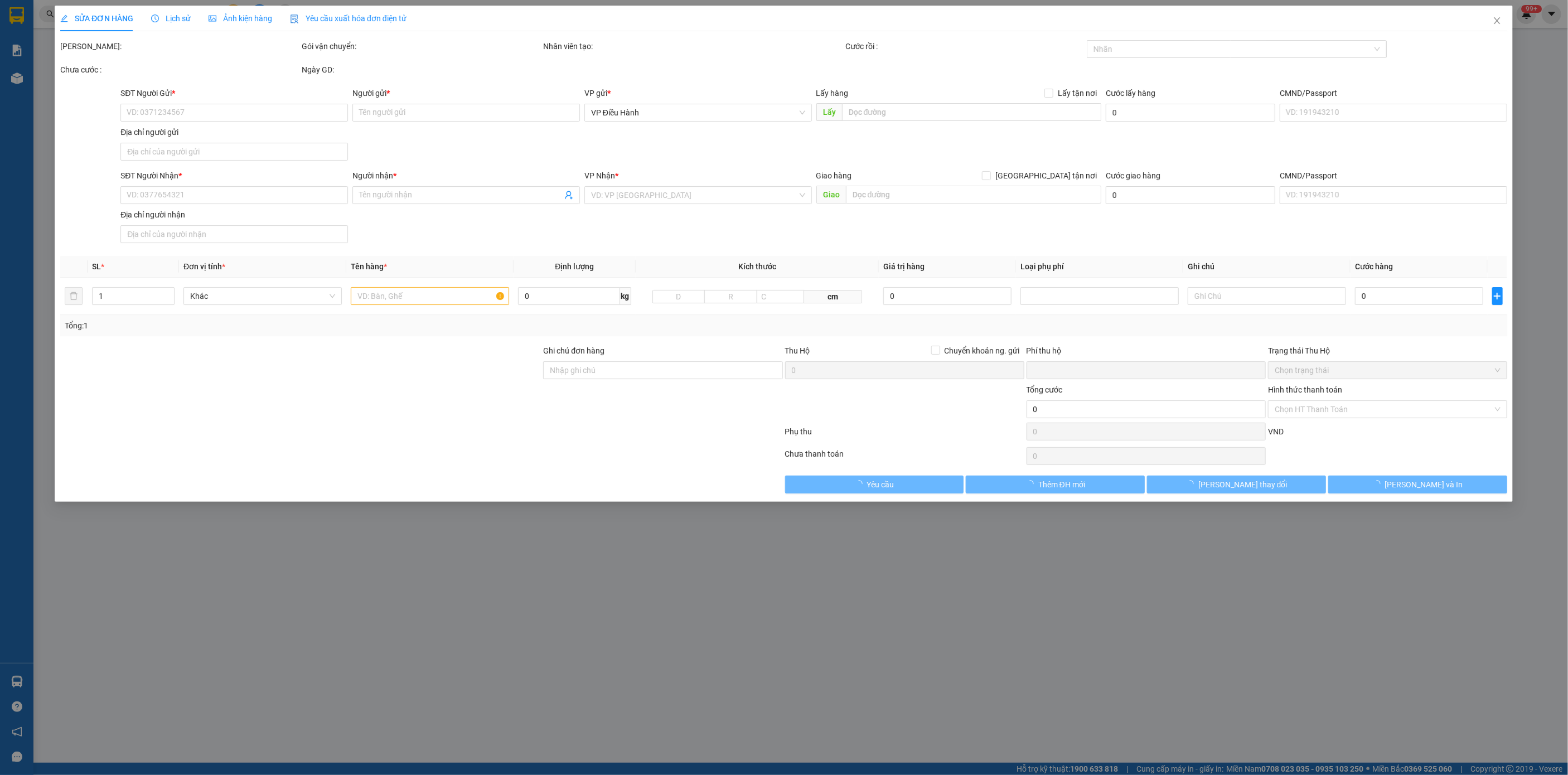
type input "0934562039"
type input "NGÔ THANH HÀ"
type input "0328985875"
type input "BOCHKOV ALEKSEI"
checkbox input "true"
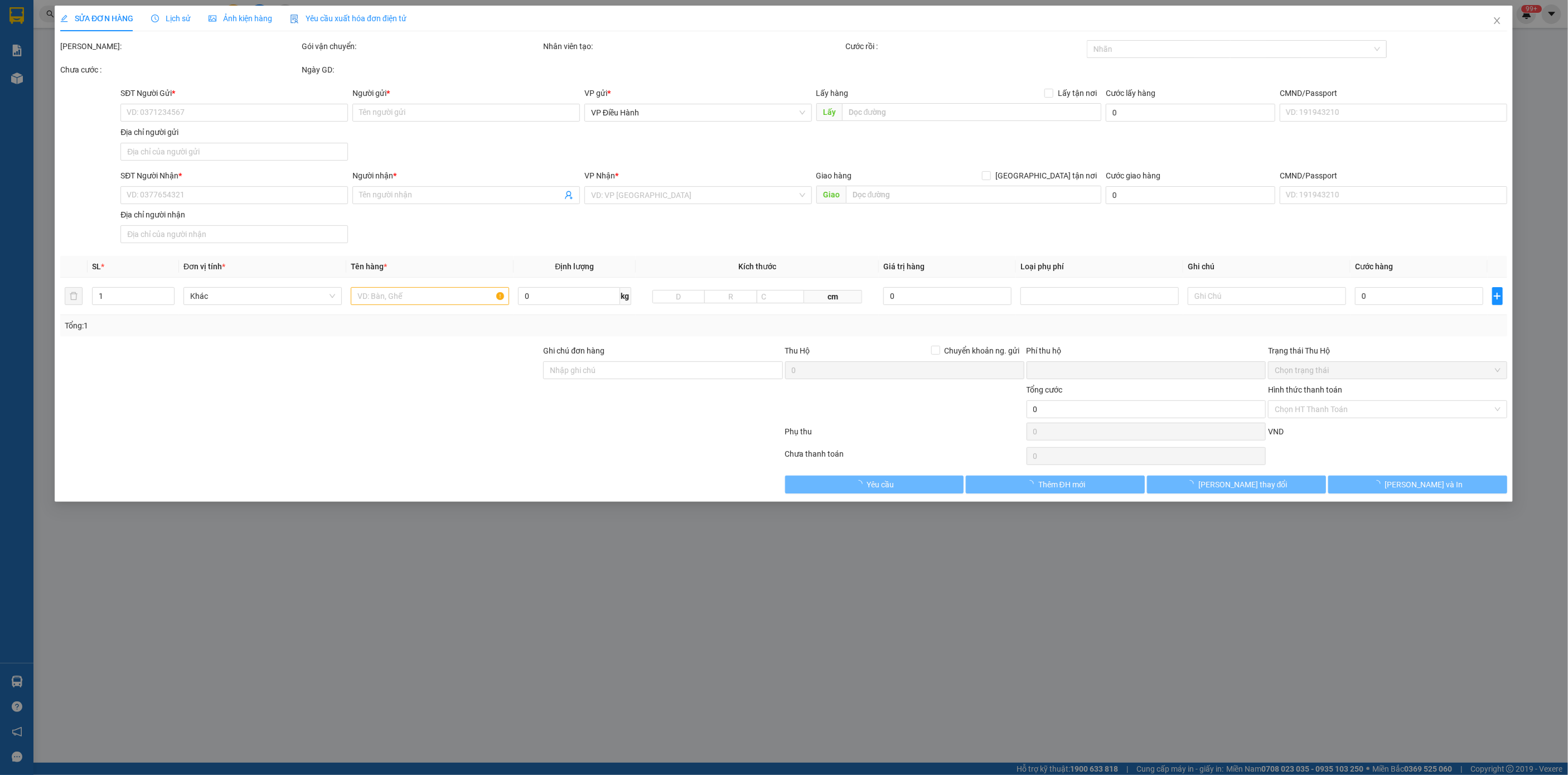
type input "SỐ 51/2/10 PHÚ NÔNG - VĨNH NGỌC - NHA TRANG - KHÁNH HÒA"
type input "CHÌA KHOÁ QUẤN TAY LÁI ( GIẤY TỜ + 2 GƯƠNG XE TRONG CÓP )"
type input "900.000"
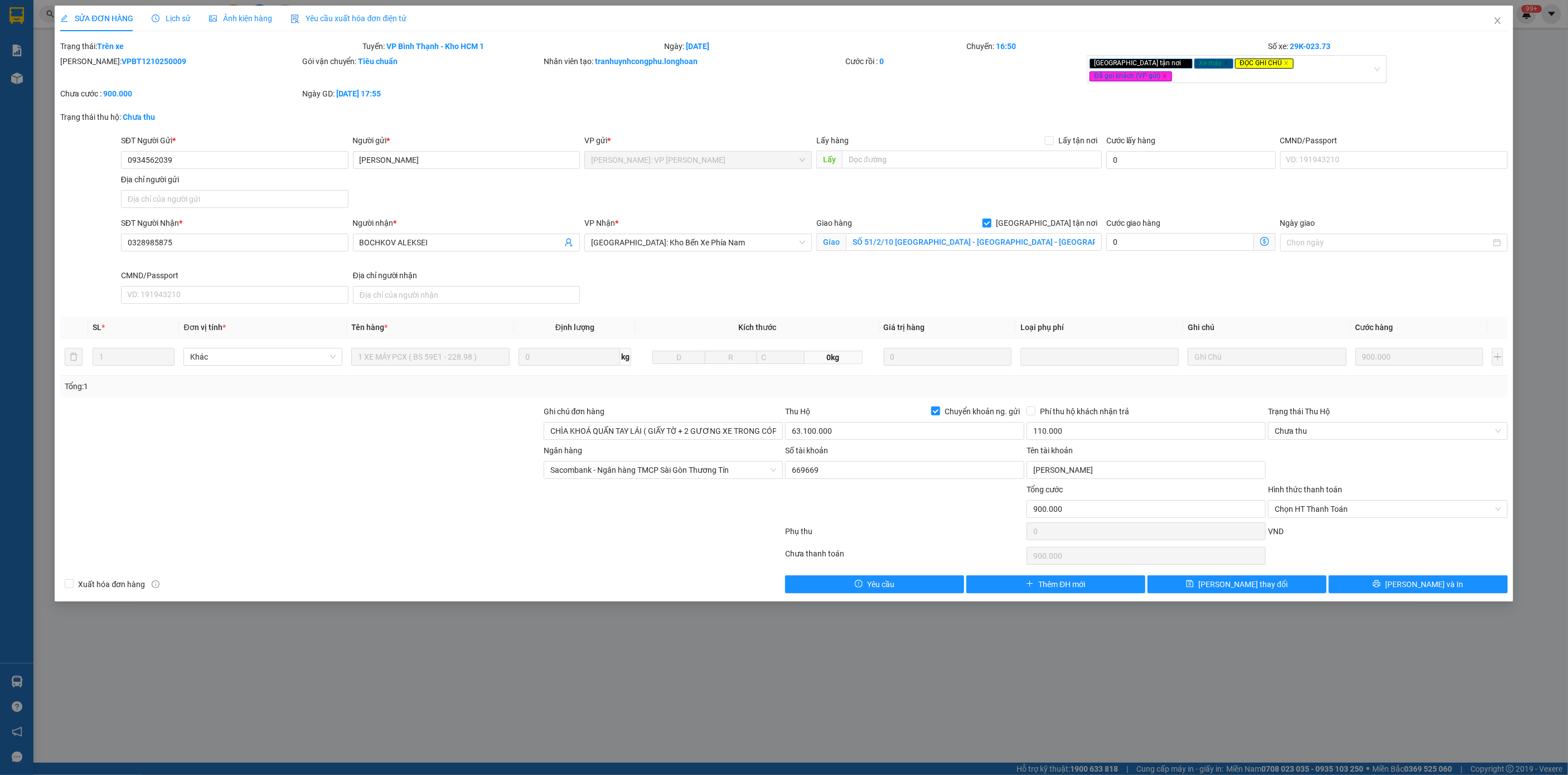
click at [180, 14] on span "Lịch sử" at bounding box center [171, 18] width 40 height 9
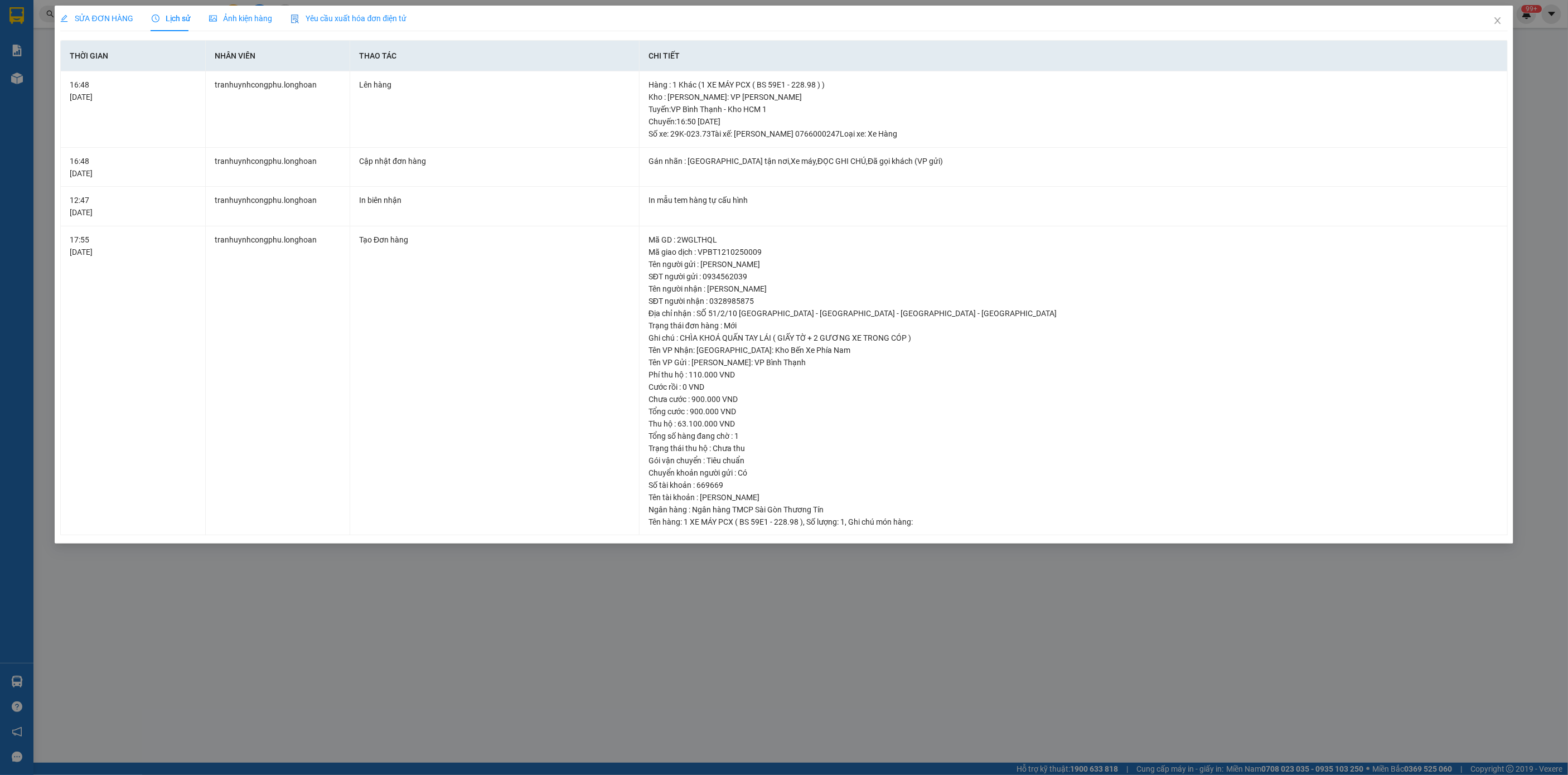
click at [89, 19] on span "SỬA ĐƠN HÀNG" at bounding box center [97, 18] width 73 height 9
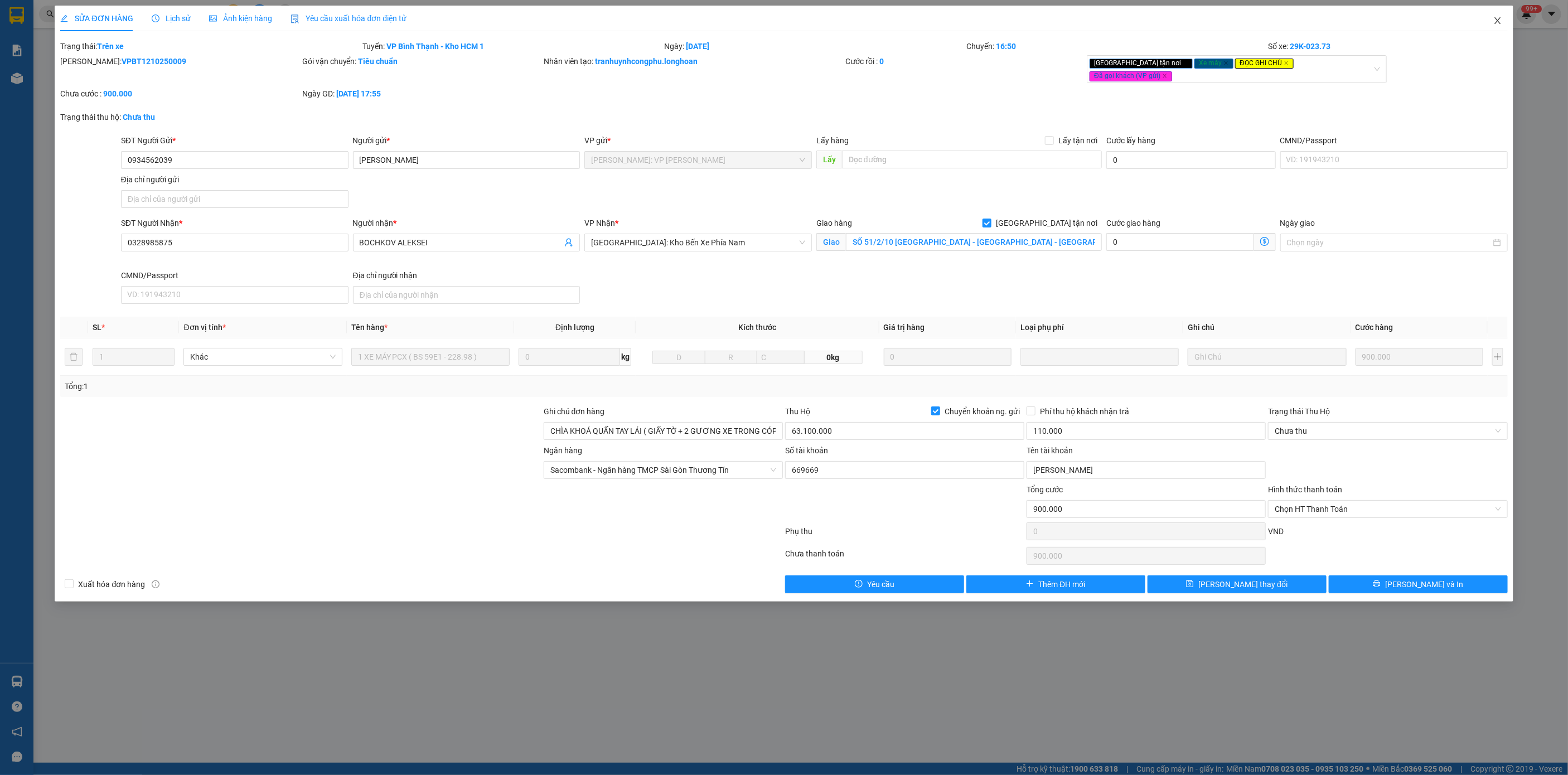
click at [1502, 30] on span "Close" at bounding box center [1497, 21] width 31 height 31
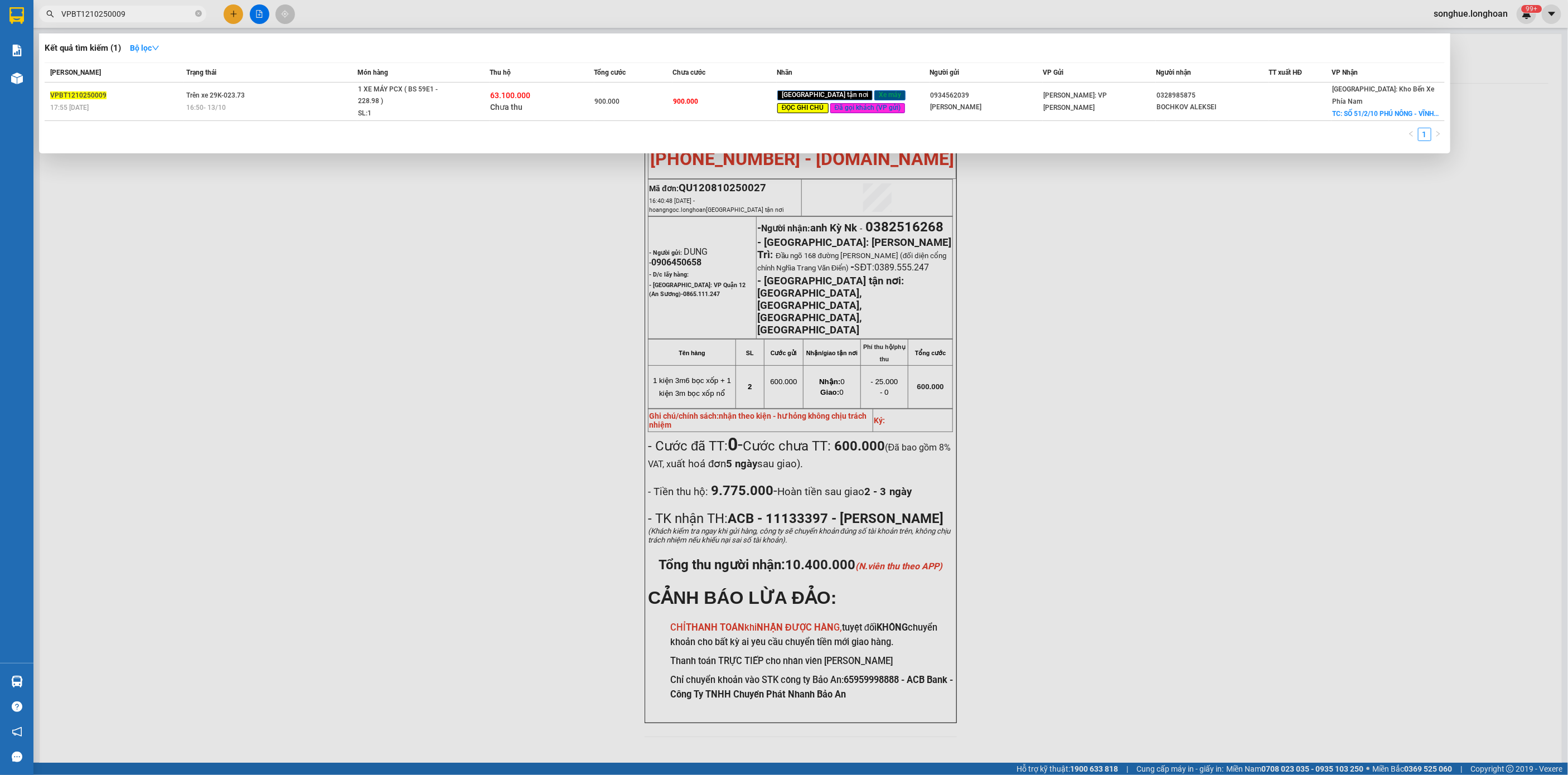
click at [166, 17] on input "VPBT1210250009" at bounding box center [127, 14] width 131 height 12
click at [163, 20] on span "VPBT1210250009" at bounding box center [122, 13] width 167 height 16
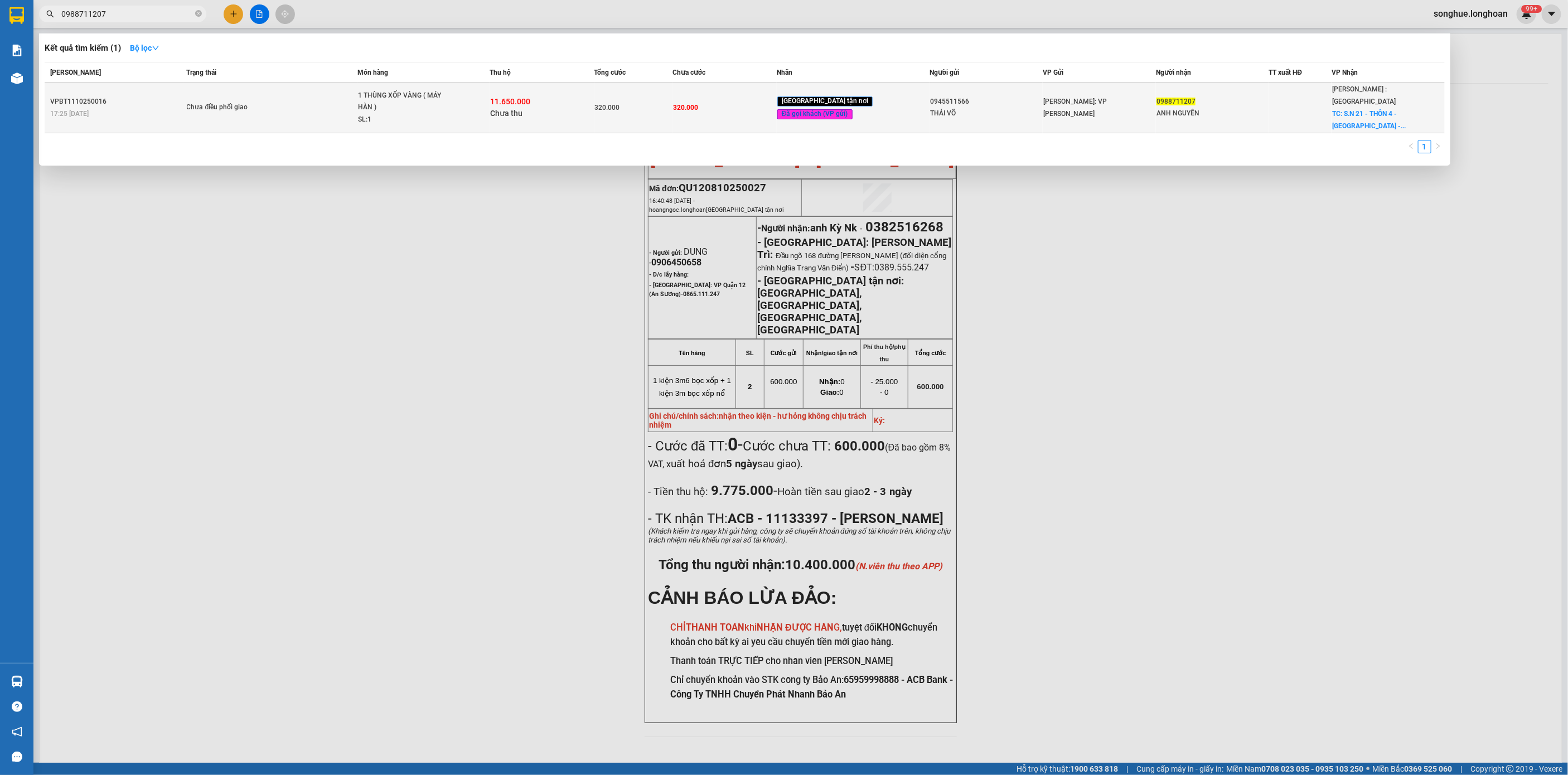
type input "0988711207"
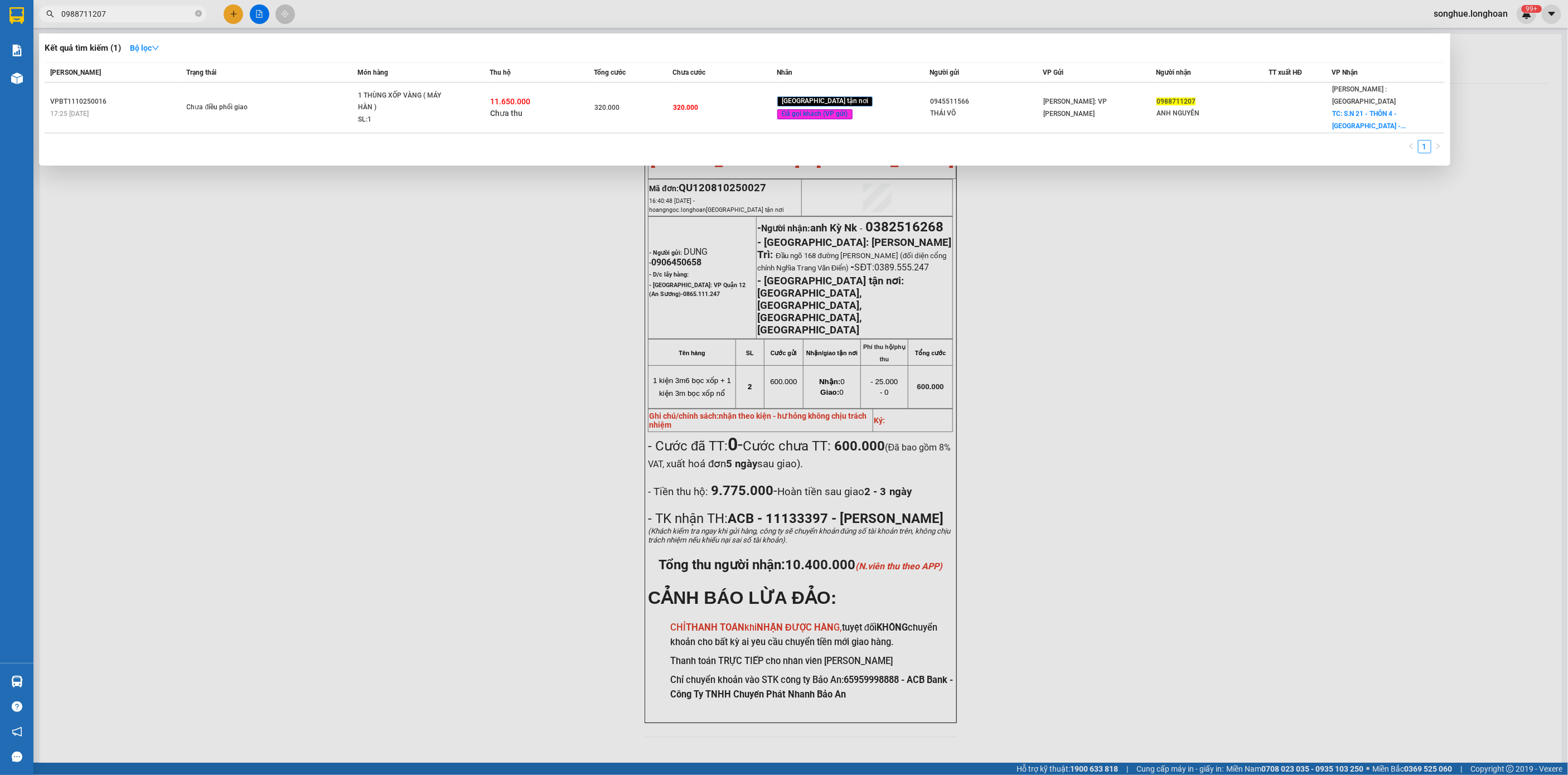
click at [192, 102] on div "Chưa điều phối giao" at bounding box center [228, 108] width 83 height 12
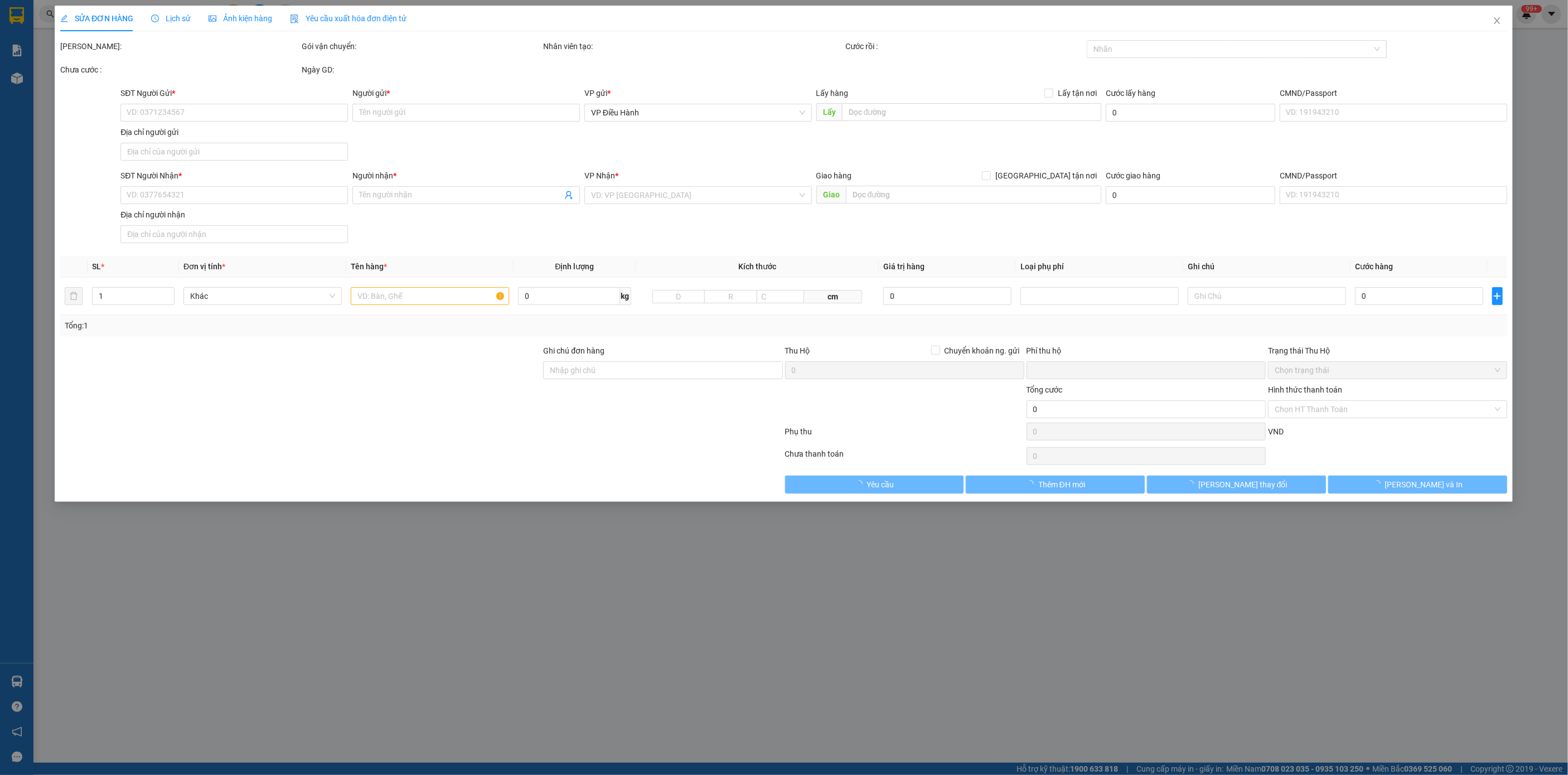
type input "0945511566"
type input "THÁI VÕ"
type input "0988711207"
type input "ANH NGUYÊN"
checkbox input "true"
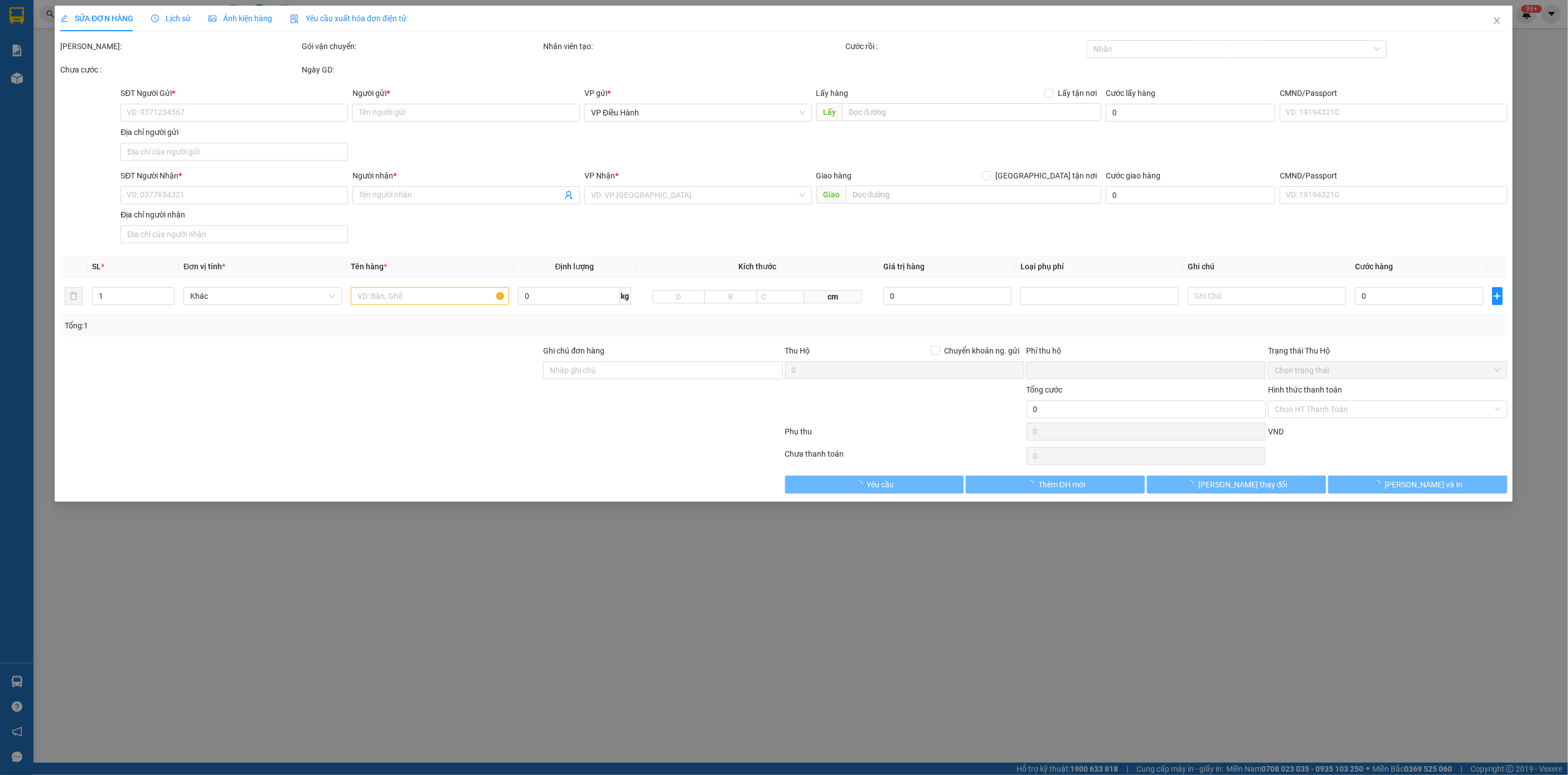
type input "S.N 21 - THÔN 4 - ĐẠ OAI - ĐẠ HUOAI - LÂM ĐỒNG ( GẦN TRẠM Y TẾ ĐẠ OAI ) ĐÀ LẠT"
type input "VẬN CHUYỂN NHẸ TAY - HƯ VỠ KHÔNG ĐỀN"
type input "320.000"
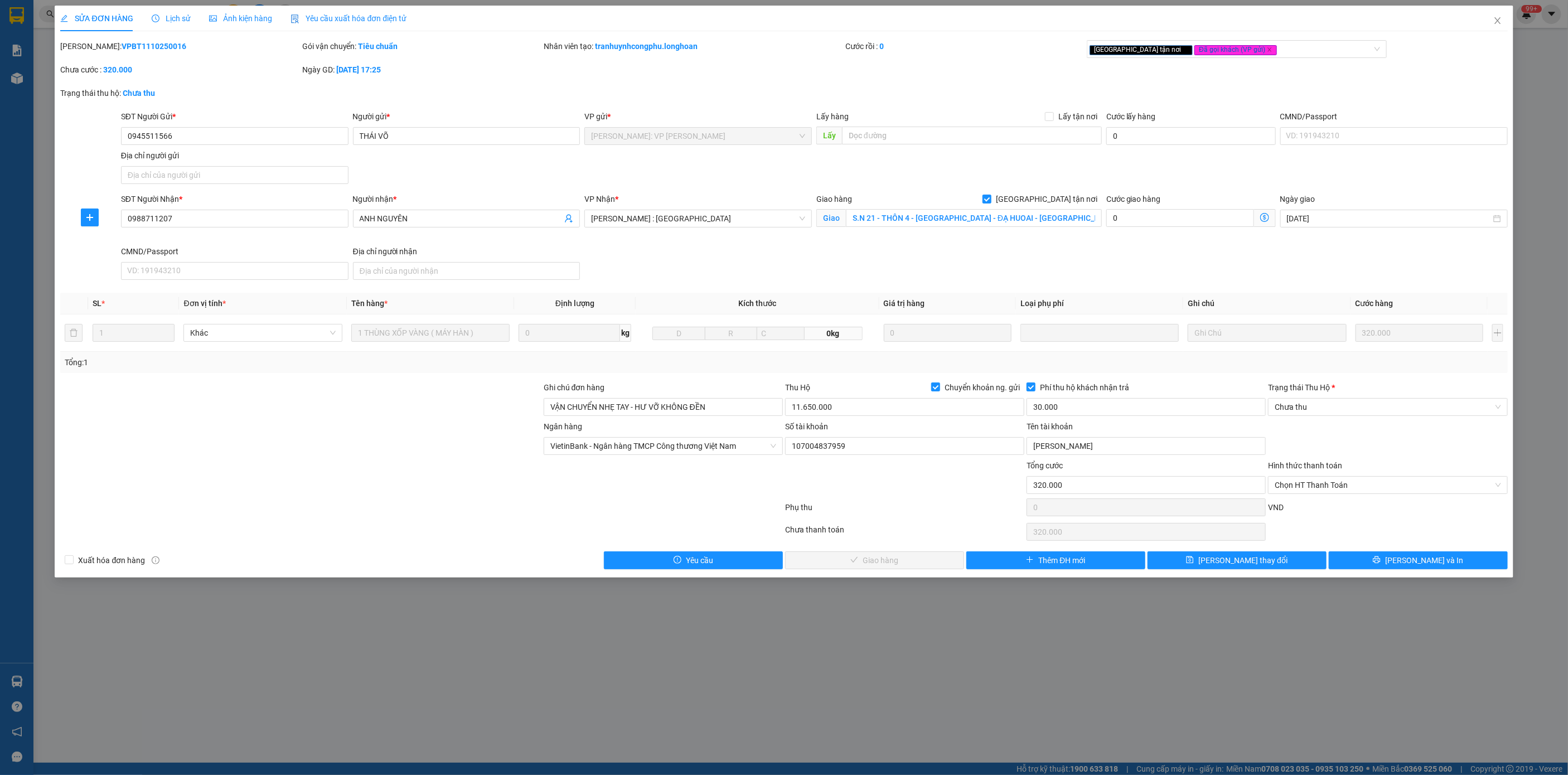
click at [189, 19] on span "Lịch sử" at bounding box center [171, 18] width 40 height 9
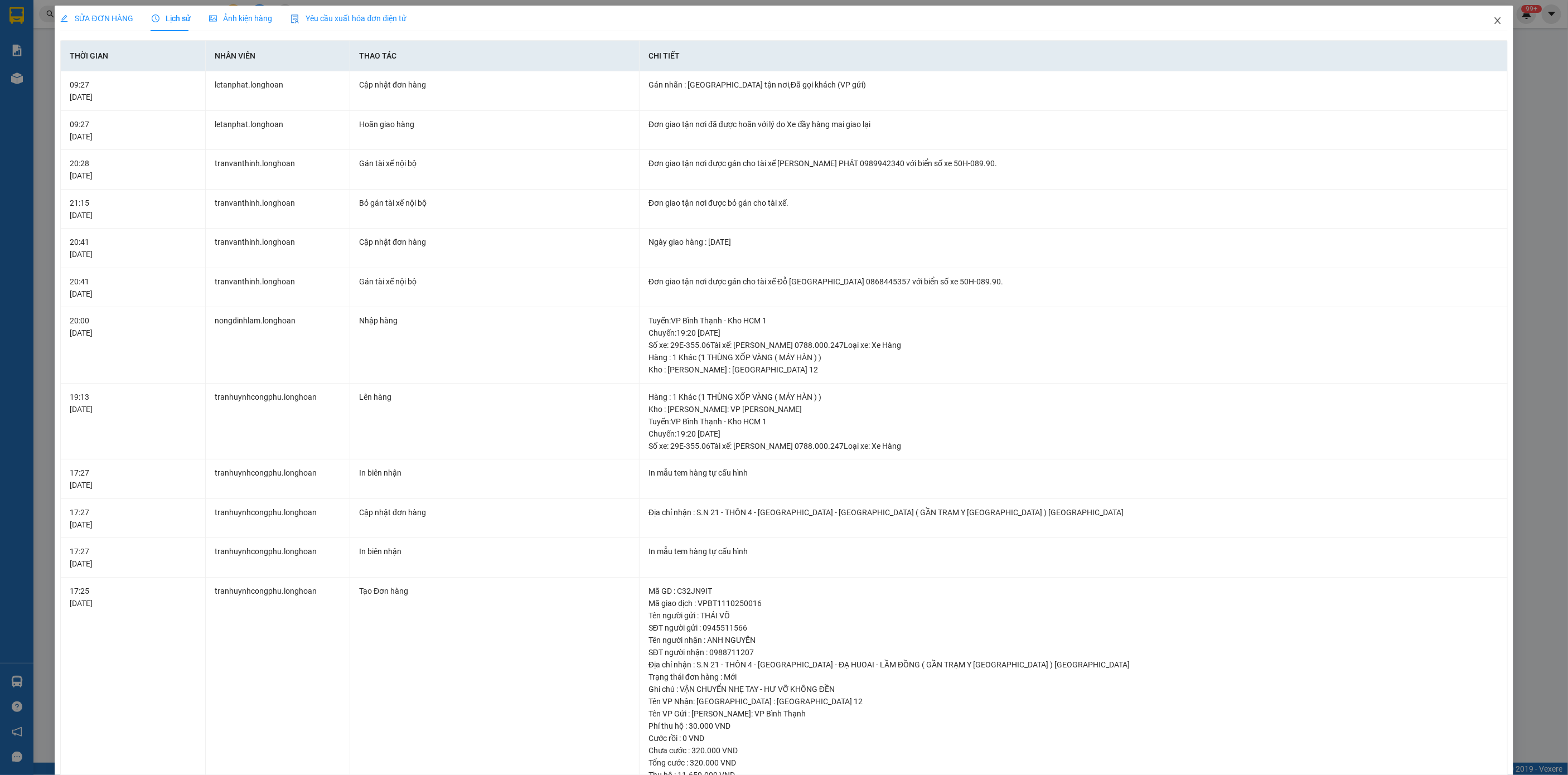
click at [1493, 17] on icon "close" at bounding box center [1497, 21] width 9 height 9
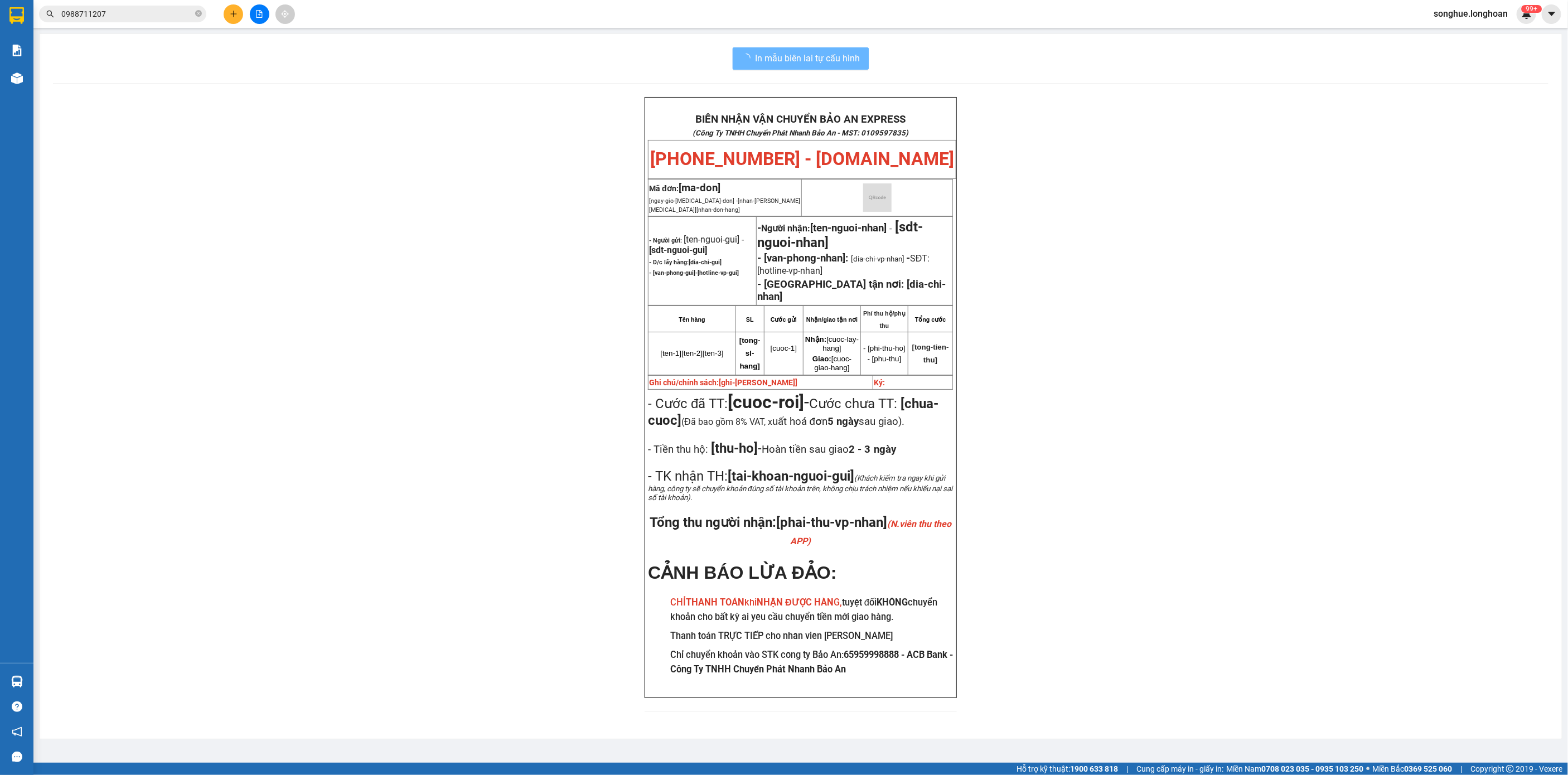
click at [163, 12] on input "0988711207" at bounding box center [127, 14] width 131 height 12
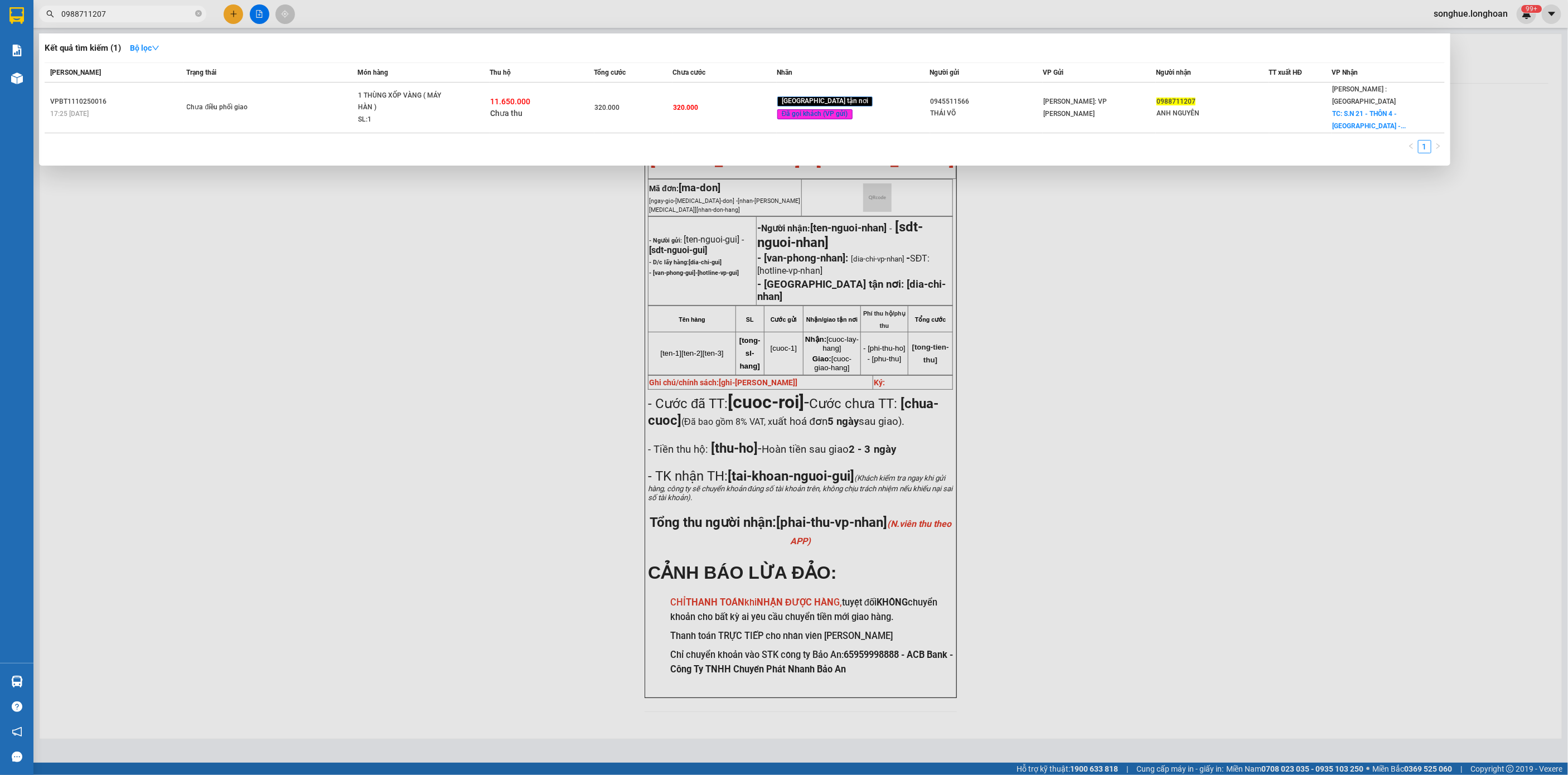
click at [163, 12] on input "0988711207" at bounding box center [127, 14] width 131 height 12
paste input "0901461033"
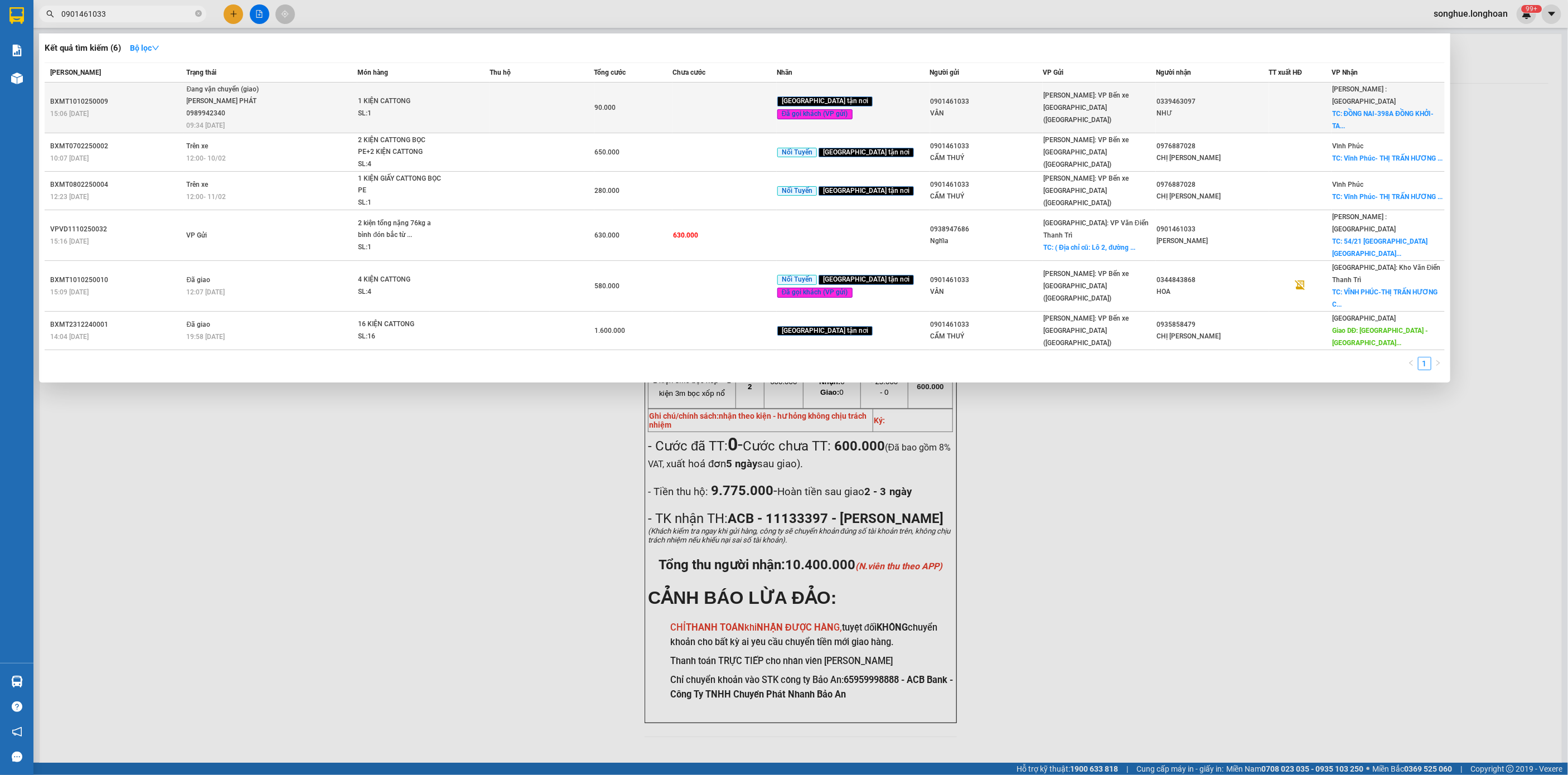
type input "0901461033"
click at [256, 99] on div "LÊ TẤN PHÁT 0989942340" at bounding box center [228, 107] width 83 height 24
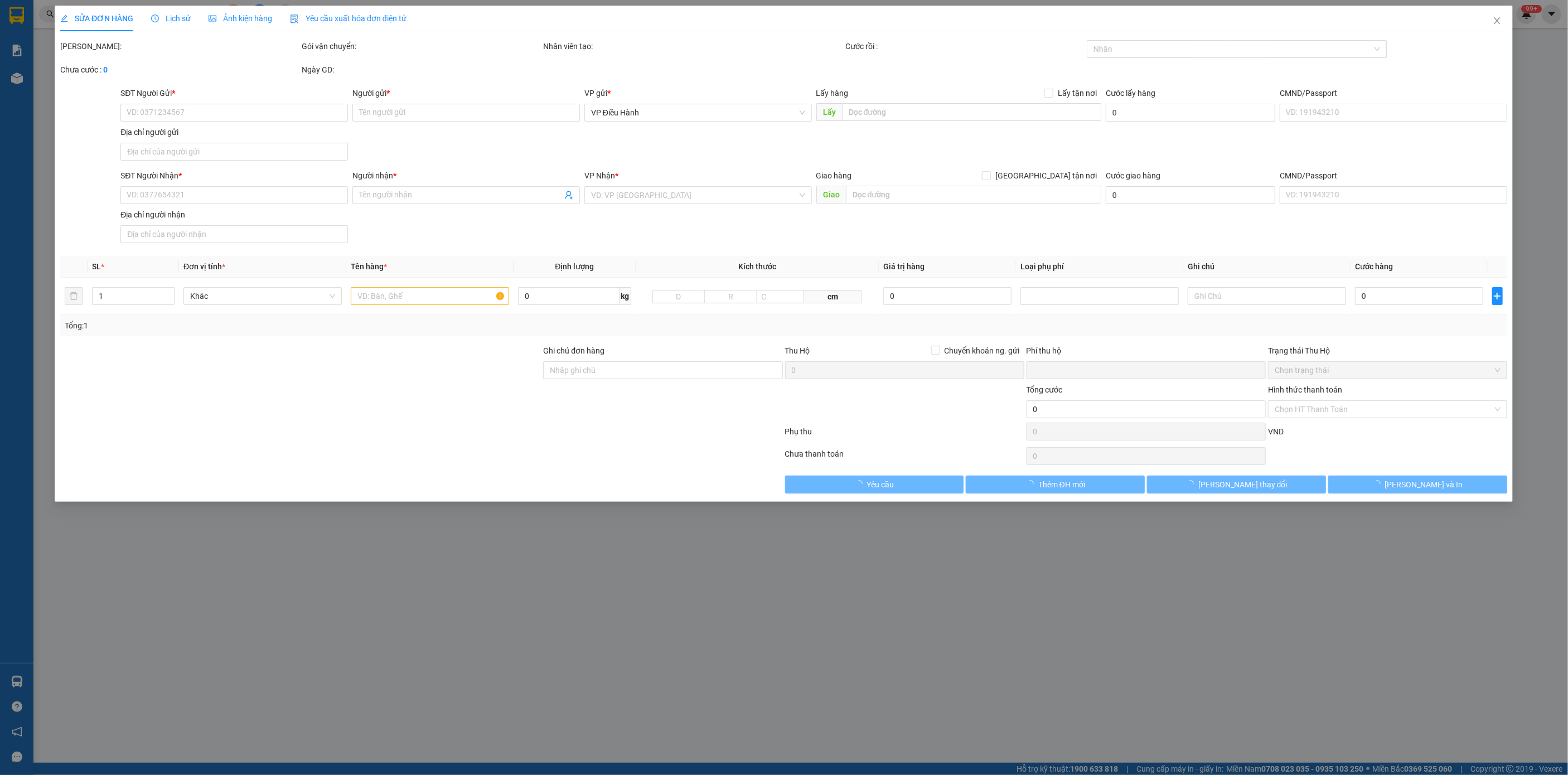
type input "0901461033"
type input "VÂN"
type input "0339463097"
type input "NHƯ"
checkbox input "true"
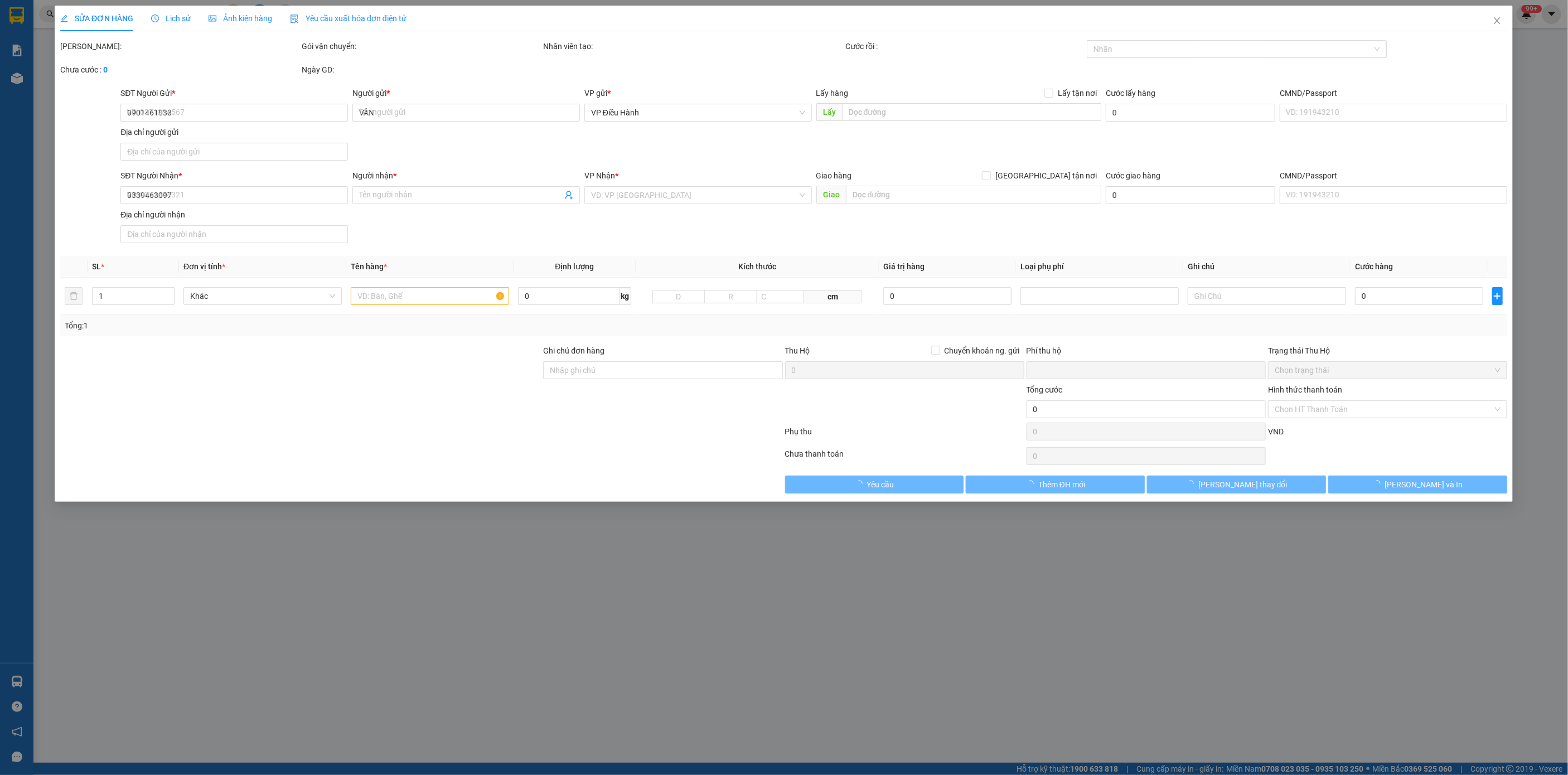
type input "ĐỒNG NAI-398A ĐỒNG KHỞI-TAM HIỆP-TP BIÊN HOÀ"
type input "0"
type input "90.000"
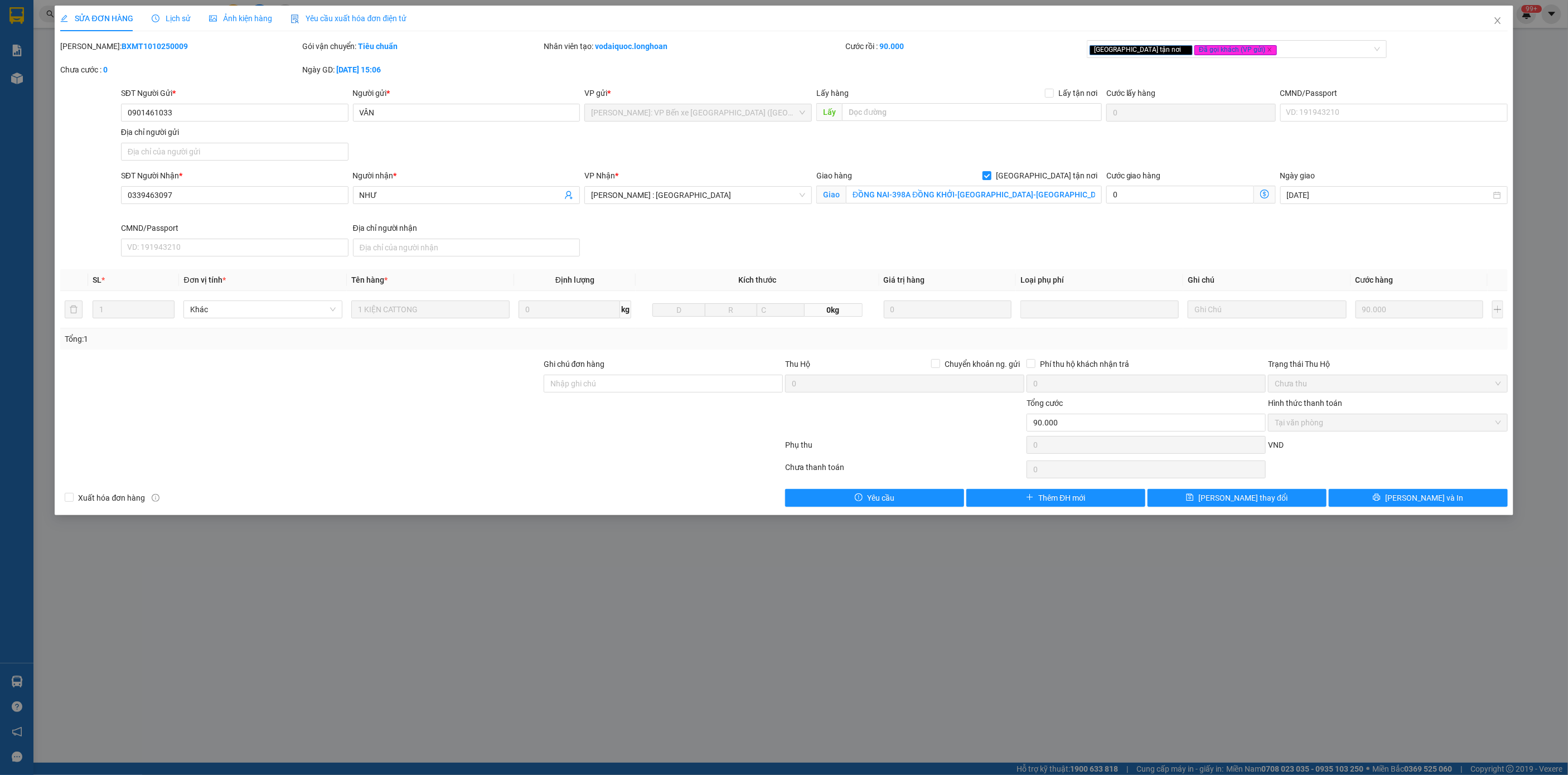
click at [178, 14] on span "Lịch sử" at bounding box center [171, 18] width 40 height 9
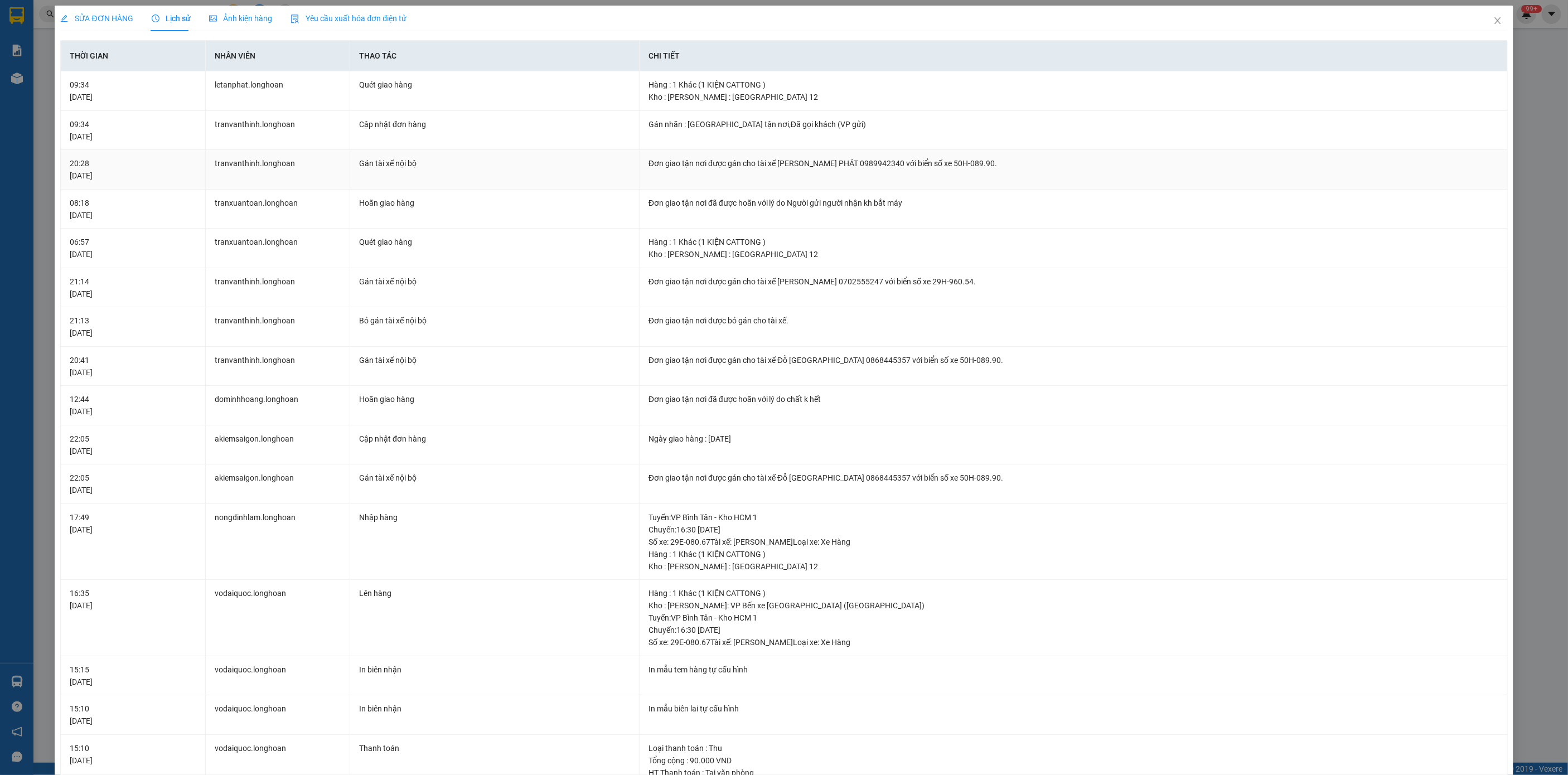
click at [837, 161] on div "Đơn giao tận nơi được gán cho tài xế LÊ TẤN PHÁT 0989942340 với biển số xe 50H-…" at bounding box center [1073, 163] width 850 height 12
copy div "Đơn giao tận nơi được gán cho tài xế LÊ TẤN PHÁT 0989942340 với biển số xe 50H-…"
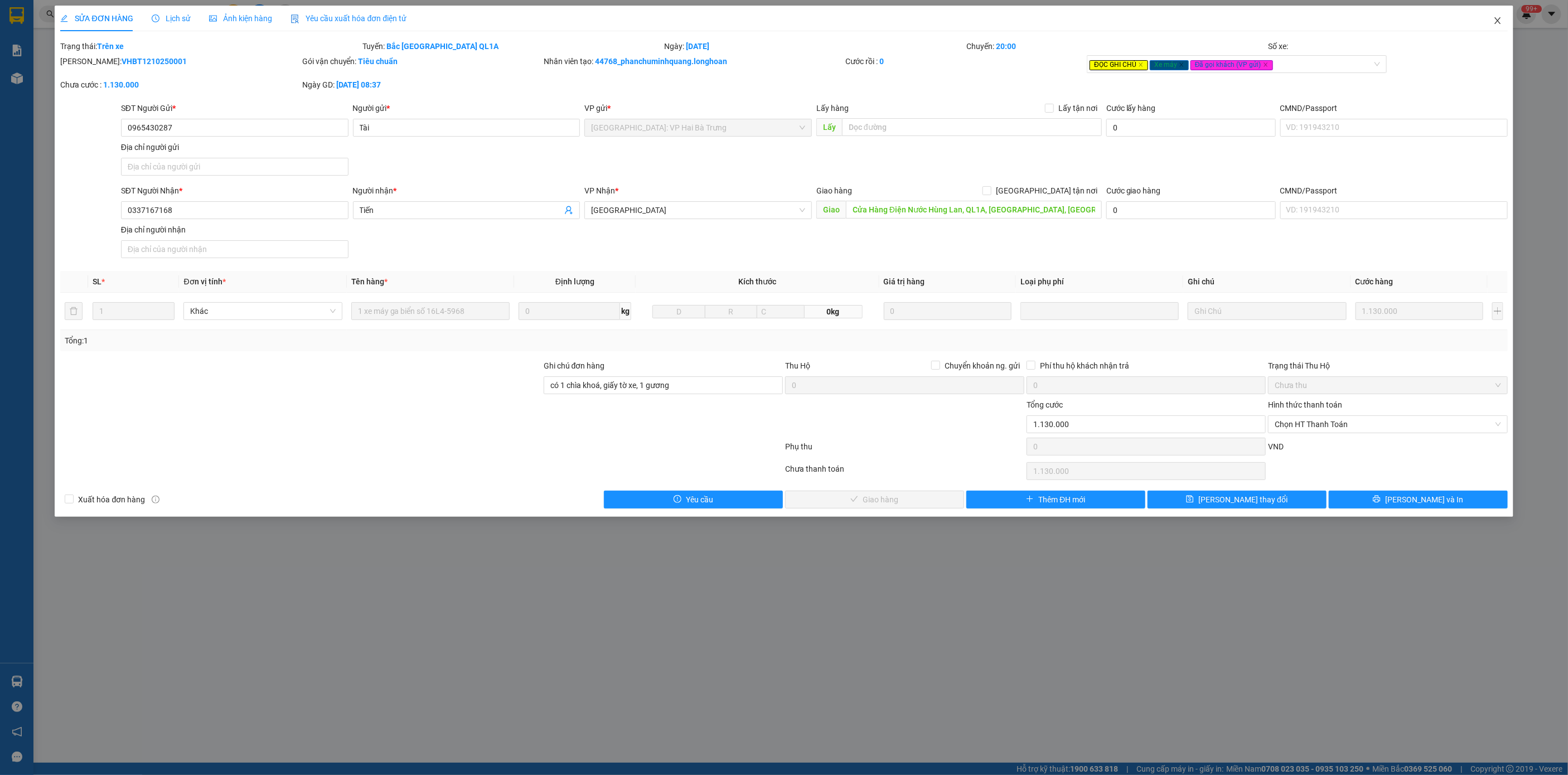
click at [1506, 21] on span "Close" at bounding box center [1497, 21] width 31 height 31
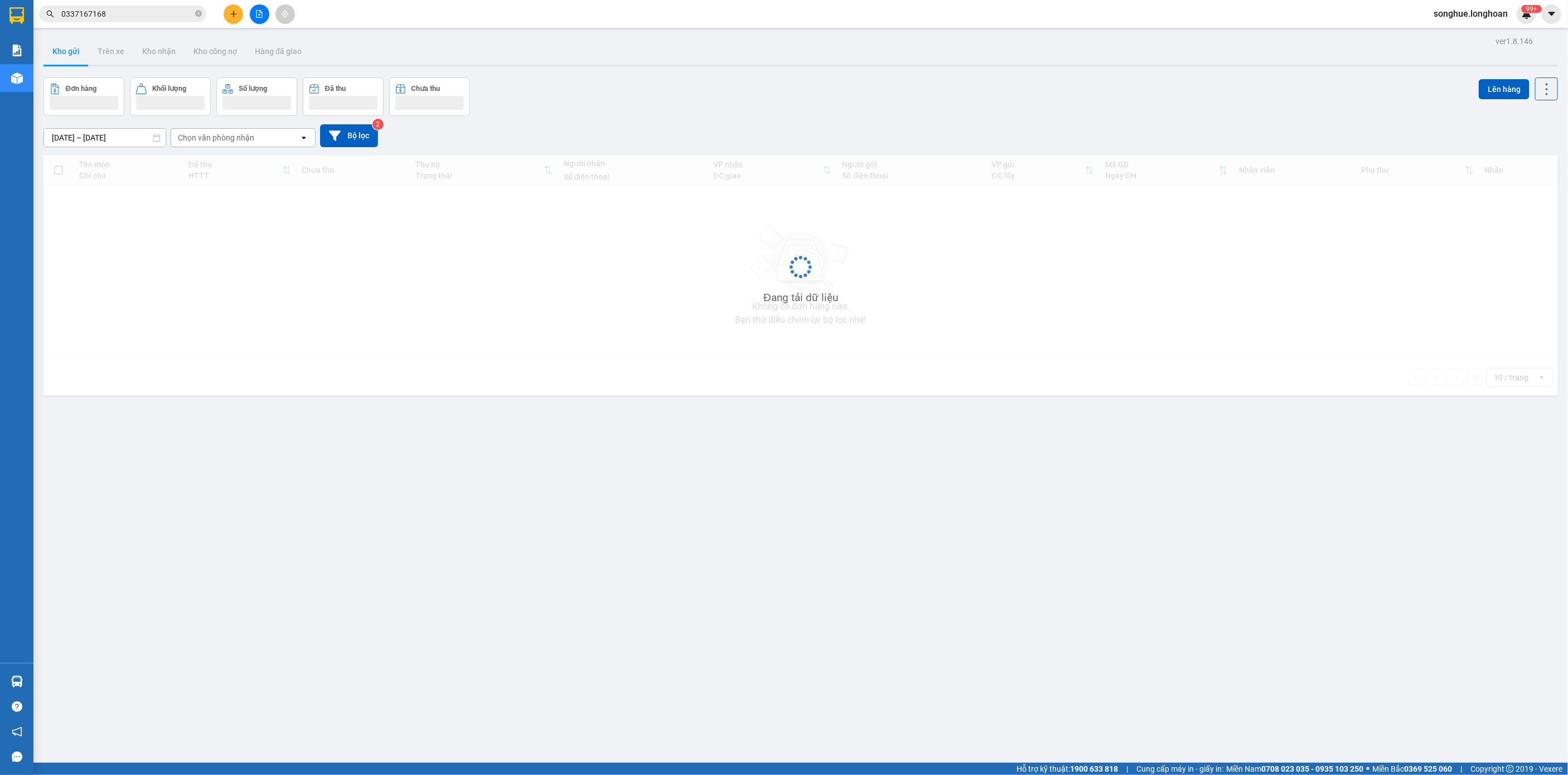
click at [164, 19] on input "0337167168" at bounding box center [127, 14] width 131 height 12
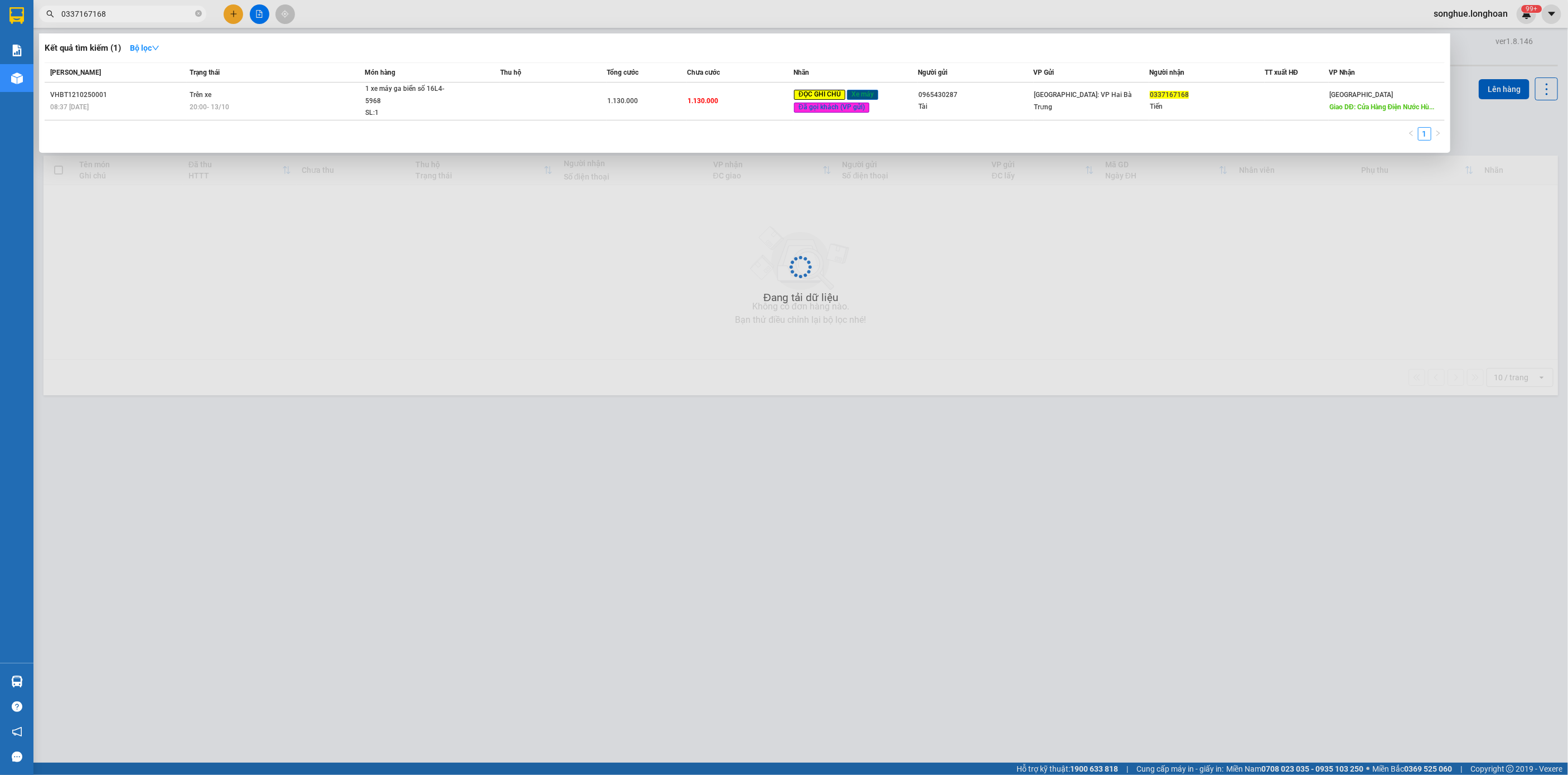
click at [164, 17] on input "0337167168" at bounding box center [127, 14] width 131 height 12
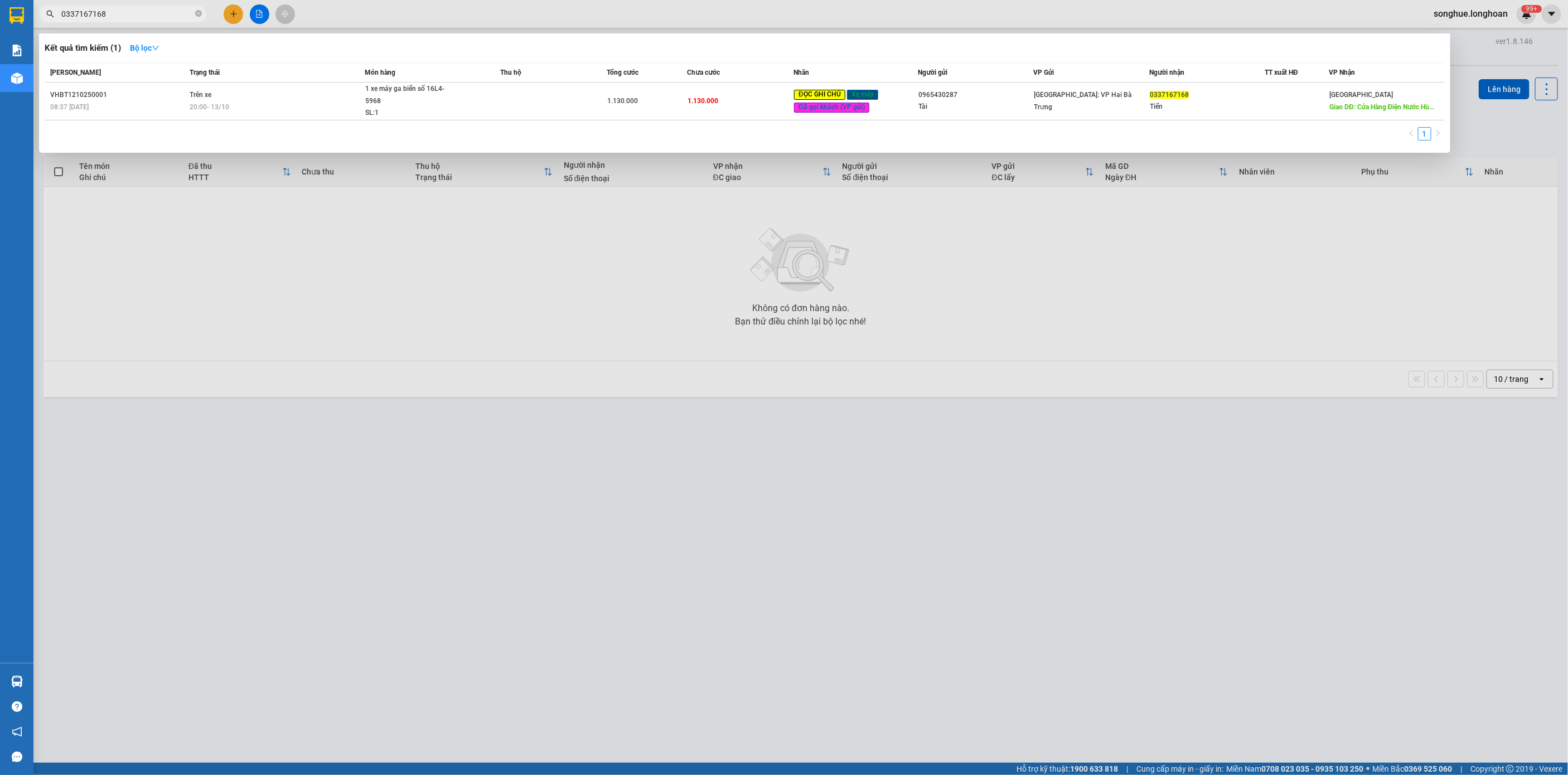
paste input "989295827"
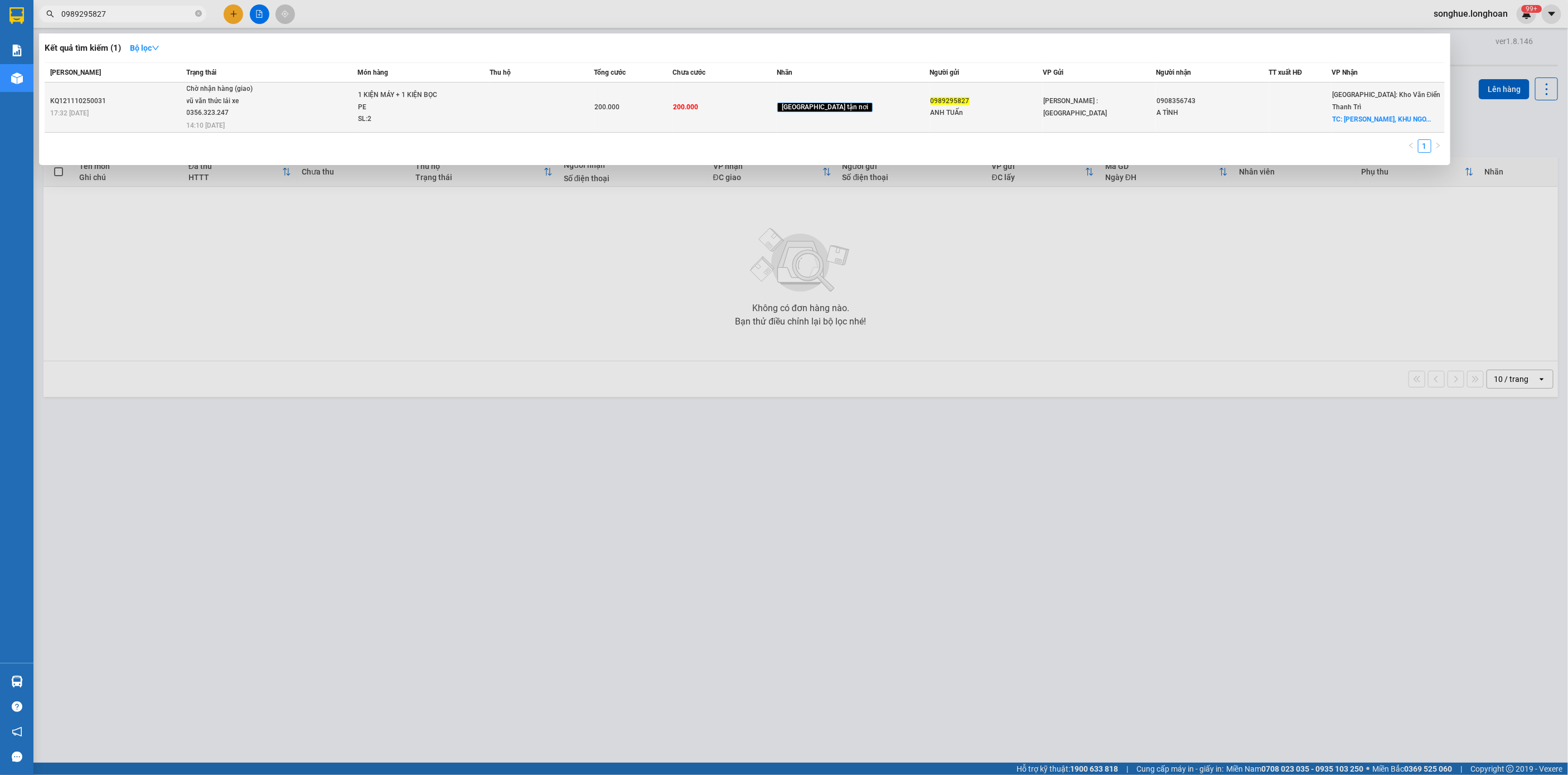
type input "0989295827"
click at [253, 112] on div "vũ văn thức lái xe 0356.323.247" at bounding box center [228, 107] width 83 height 24
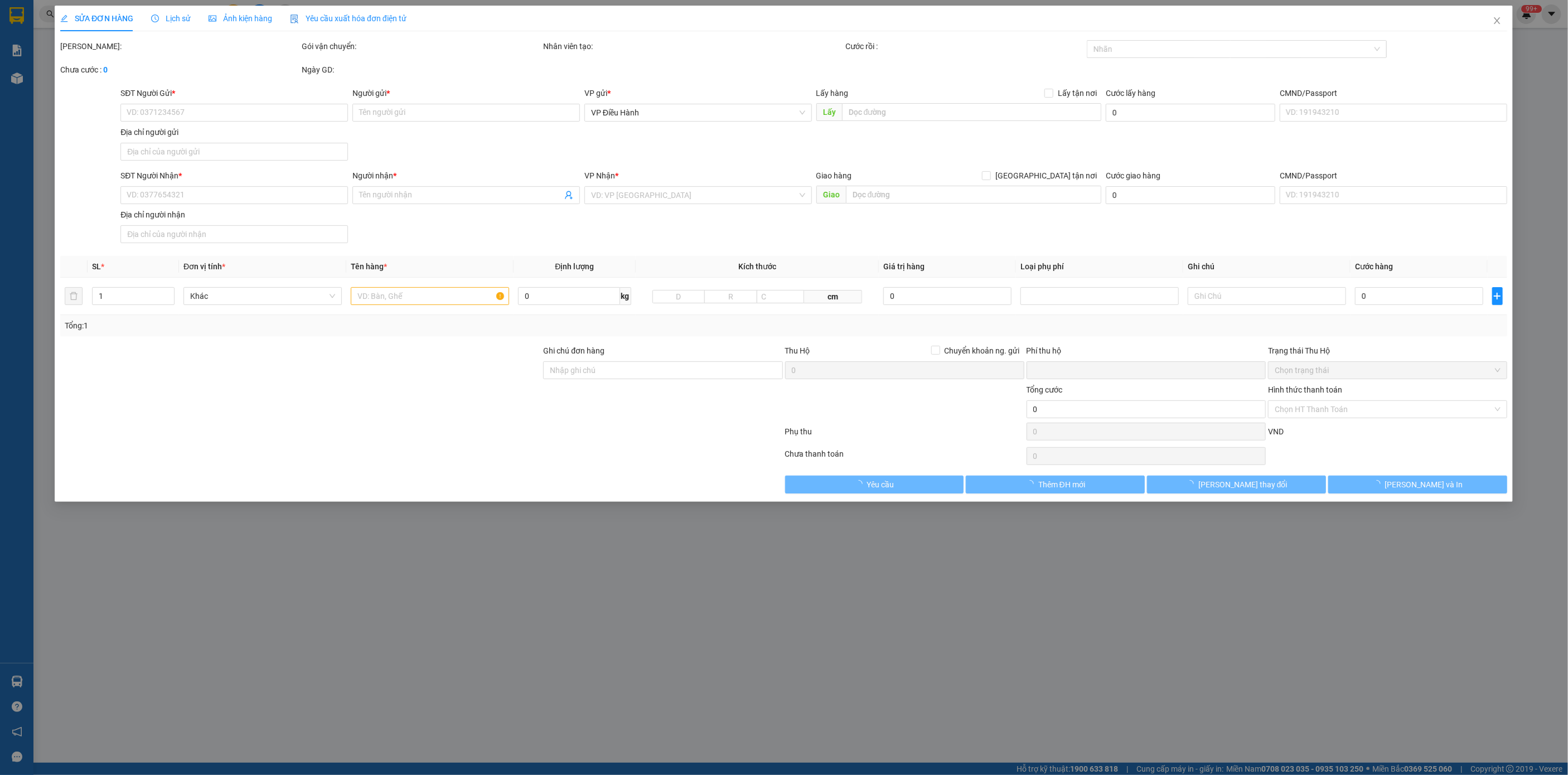
type input "0989295827"
type input "ANH TUẤn"
type input "0908356743"
type input "A TÌNH"
checkbox input "true"
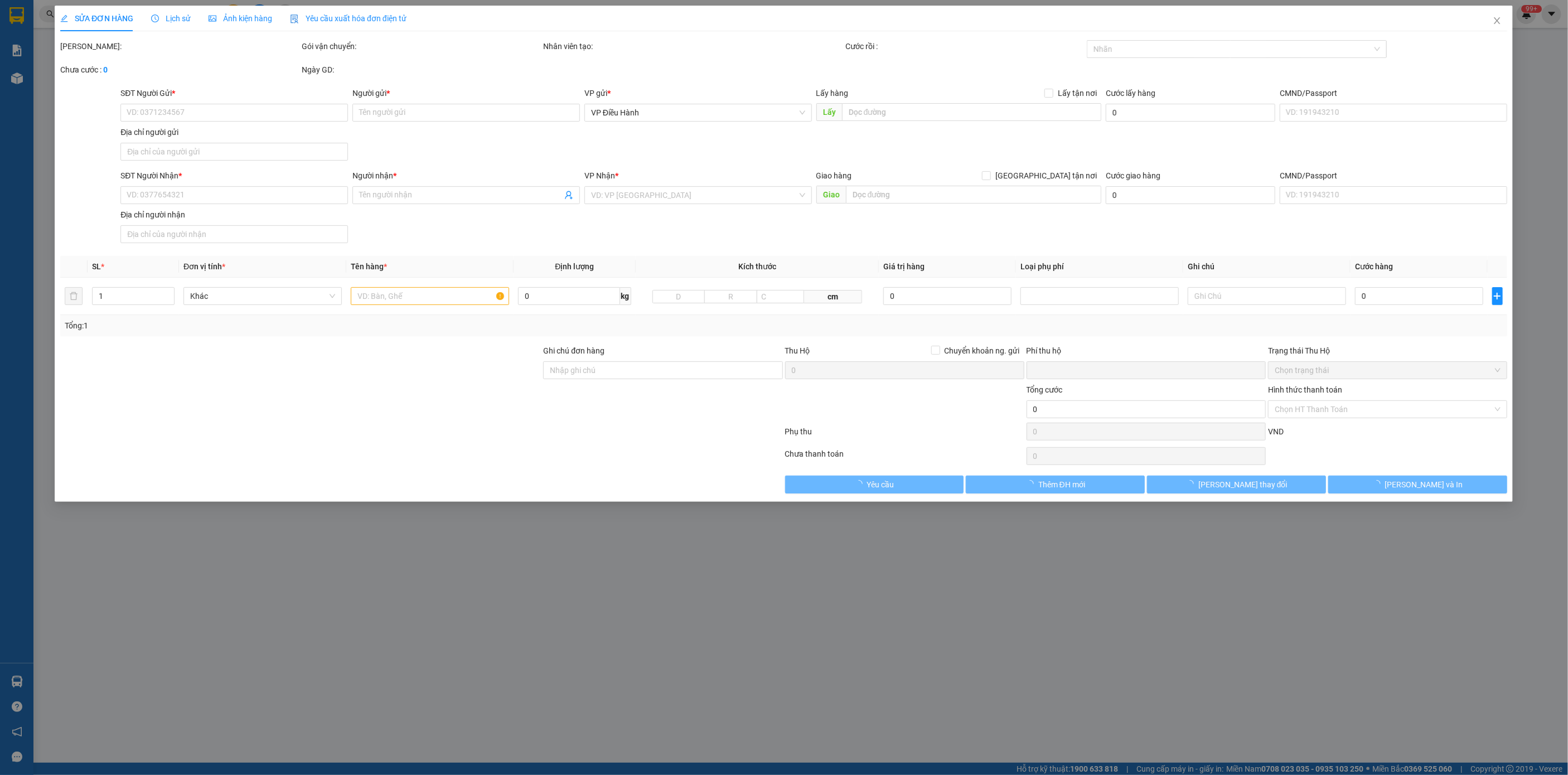
type input "CHUNG CƯ [GEOGRAPHIC_DATA], KHU NGOẠI GIAO ĐOÀN, TOÀ N01-T1, [GEOGRAPHIC_DATA],…"
type input "0"
type input "200.000"
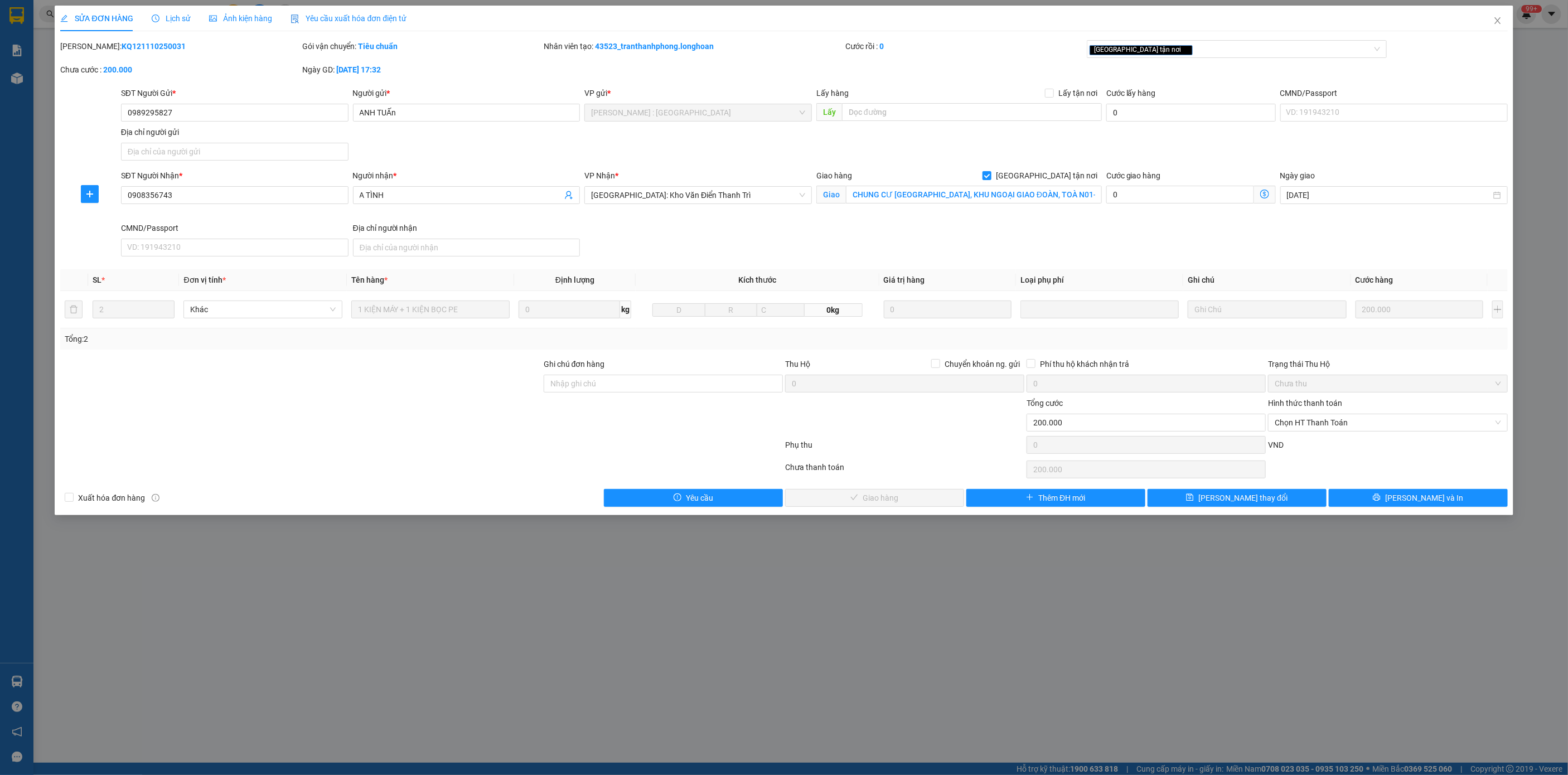
click at [169, 21] on span "Lịch sử" at bounding box center [171, 18] width 40 height 9
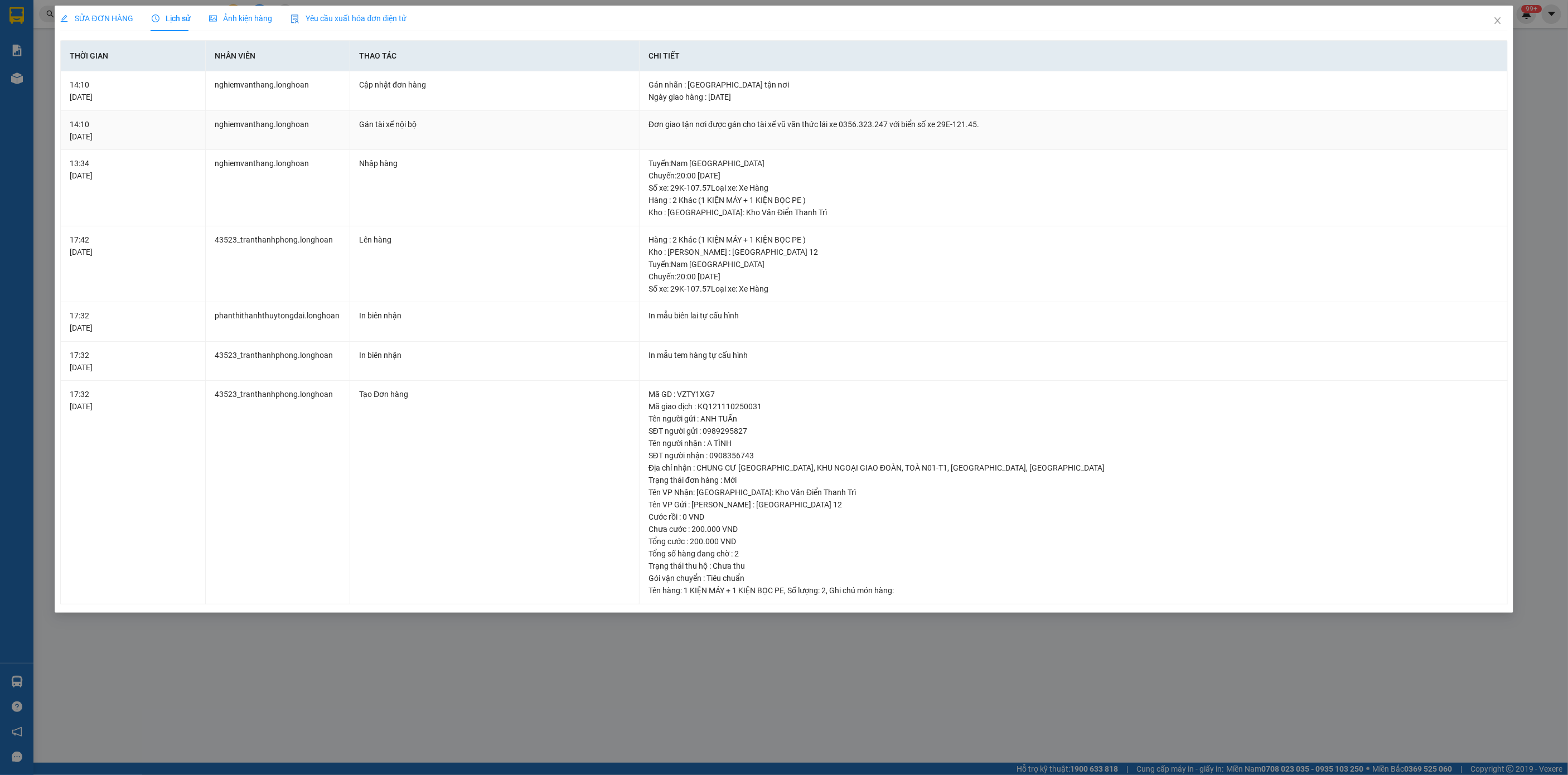
click at [813, 122] on div "Đơn giao tận nơi được gán cho tài xế vũ văn thức lái xe 0356.323.247 với biển s…" at bounding box center [1073, 124] width 850 height 12
copy div "thức"
click at [856, 119] on div "Đơn giao tận nơi được gán cho tài xế vũ văn thức lái xe 0356.323.247 với biển s…" at bounding box center [1073, 124] width 850 height 12
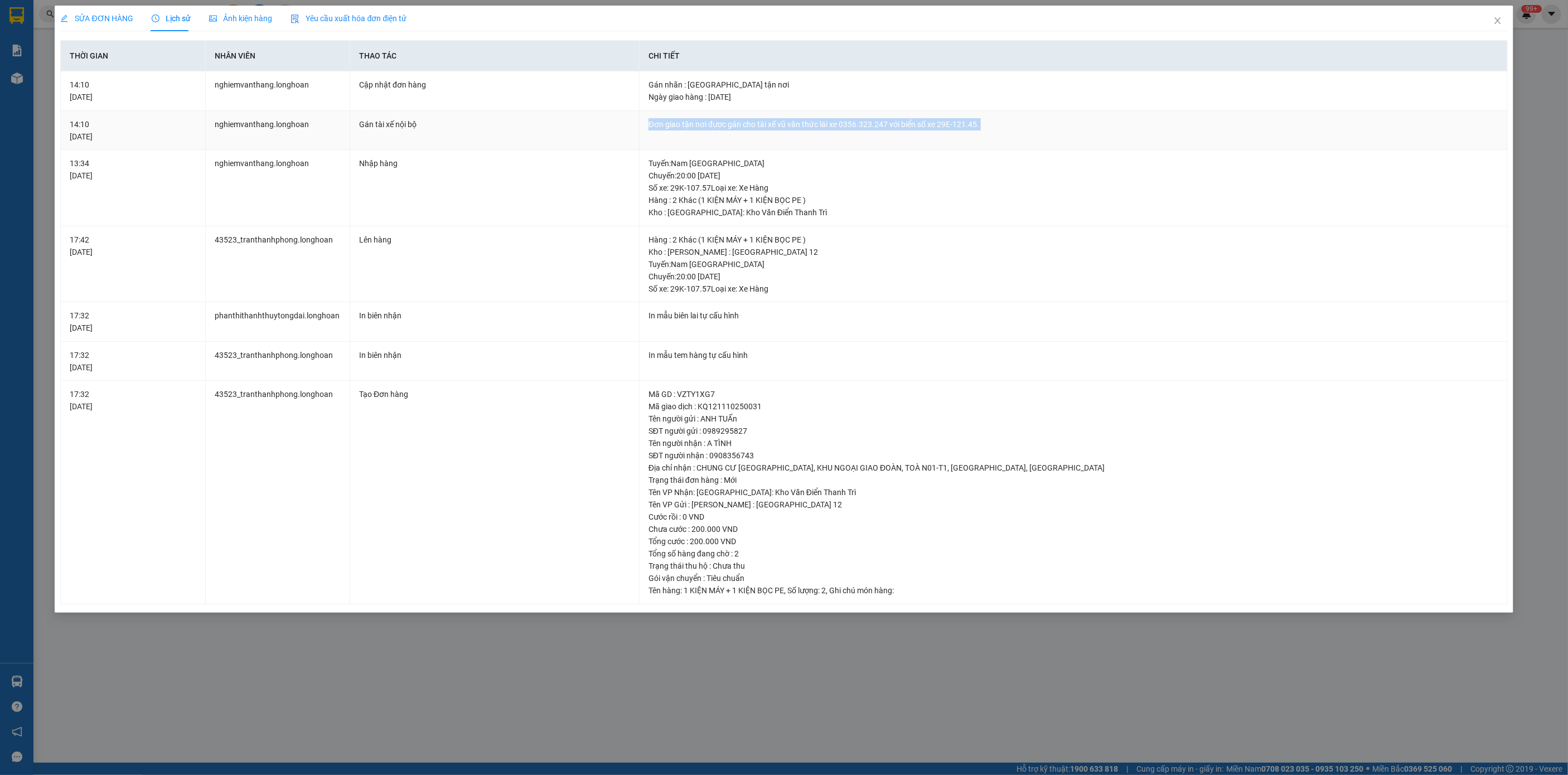
click at [856, 119] on div "Đơn giao tận nơi được gán cho tài xế vũ văn thức lái xe 0356.323.247 với biển s…" at bounding box center [1073, 124] width 850 height 12
copy div "Đơn giao tận nơi được gán cho tài xế vũ văn thức lái xe 0356.323.247 với biển s…"
click at [1514, 16] on div "SỬA ĐƠN HÀNG Lịch sử Ảnh kiện hàng Yêu cầu xuất hóa đơn điện tử Total Paid Fee …" at bounding box center [784, 387] width 1568 height 775
click at [1499, 18] on icon "close" at bounding box center [1497, 21] width 9 height 9
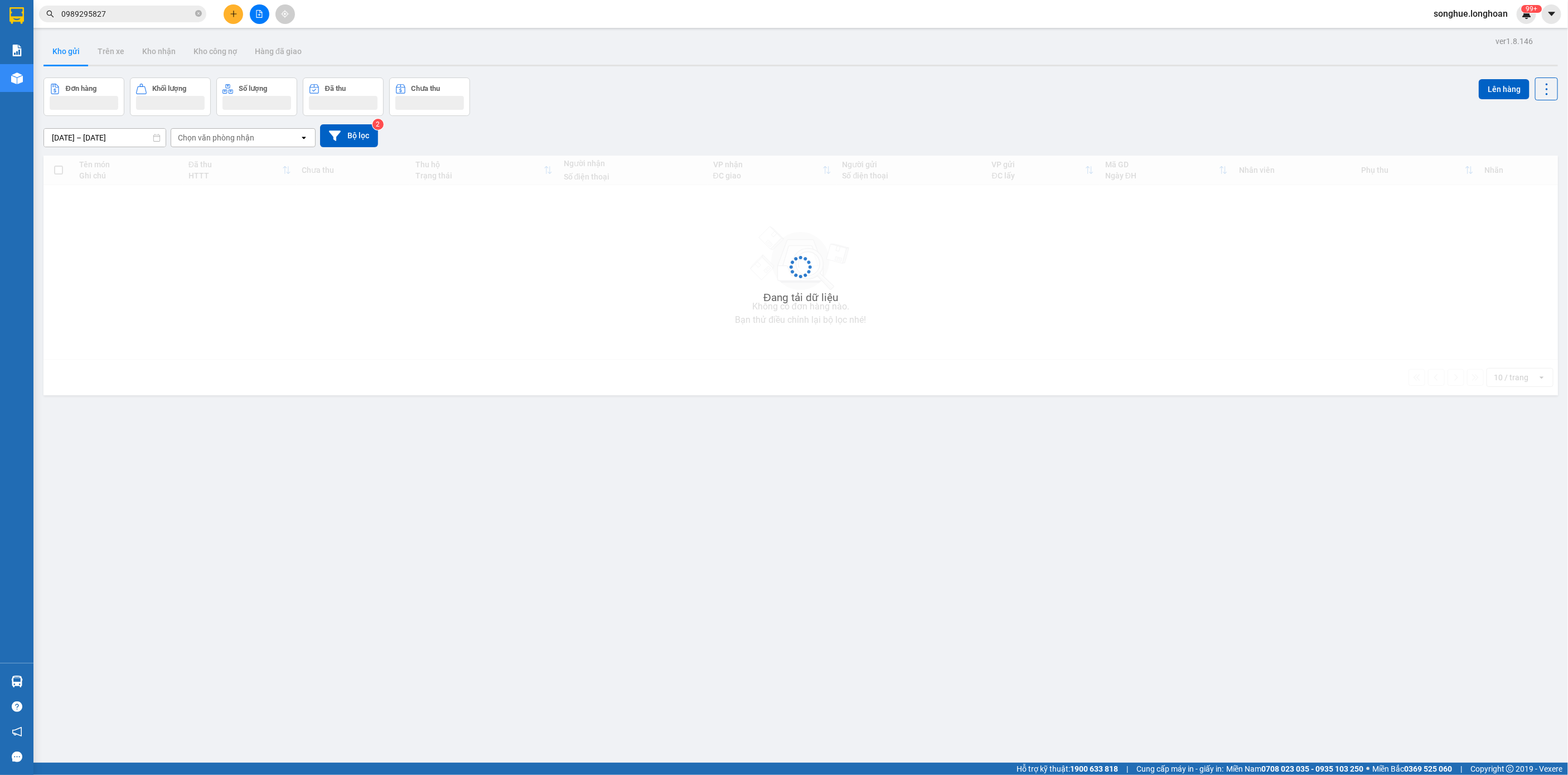
click at [139, 16] on input "0989295827" at bounding box center [127, 14] width 131 height 12
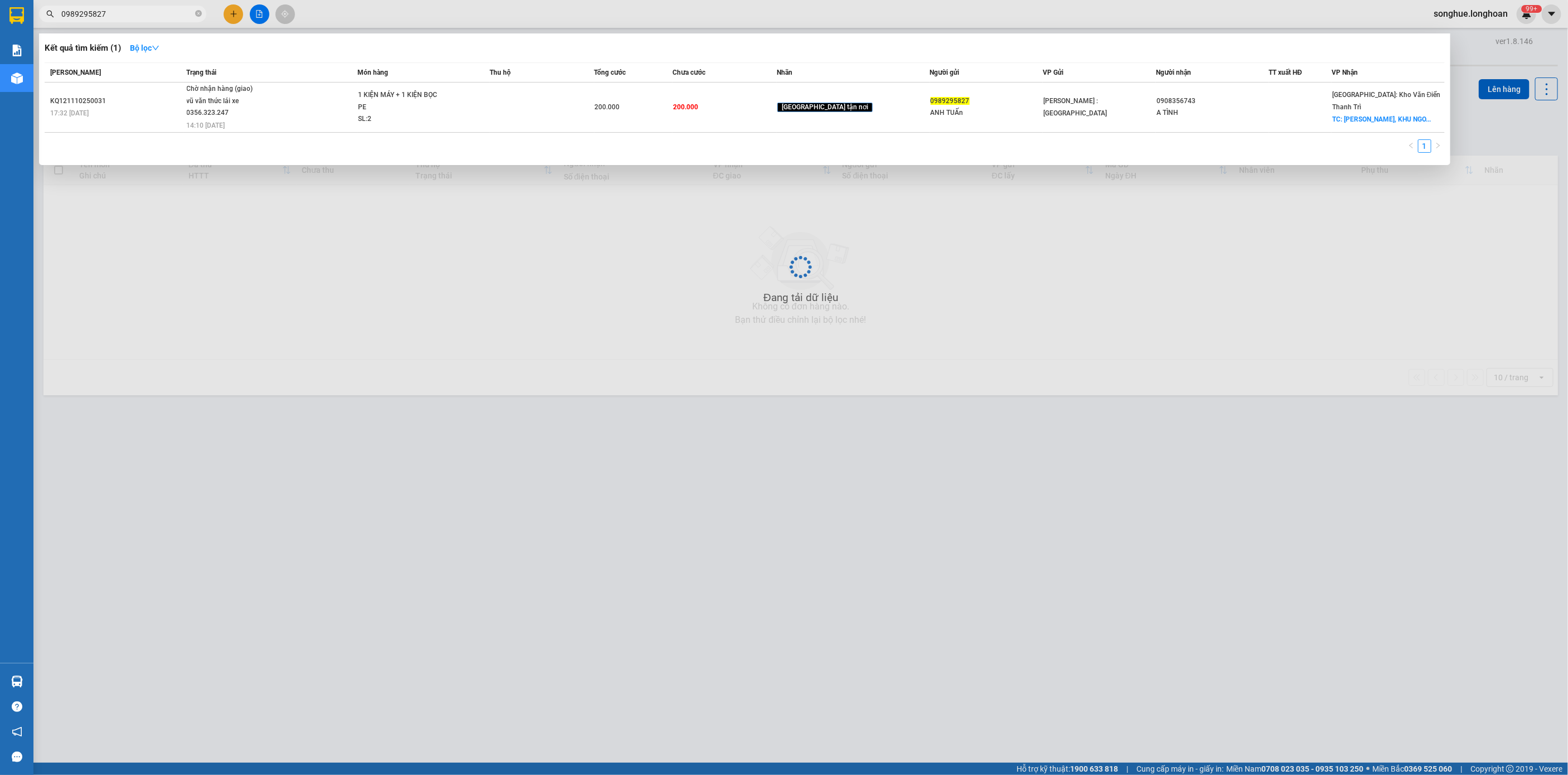
click at [139, 16] on input "0989295827" at bounding box center [127, 14] width 131 height 12
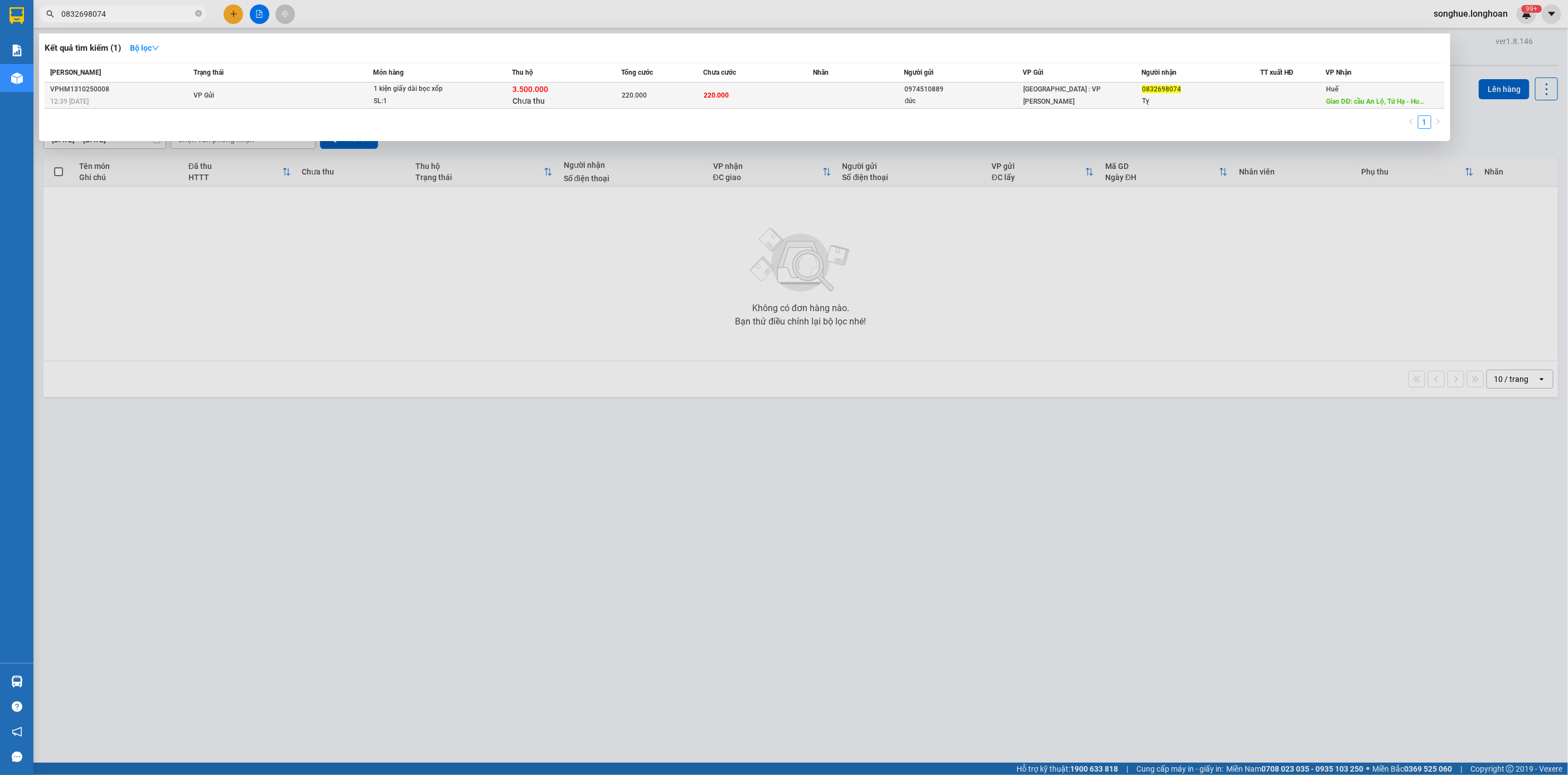
type input "0832698074"
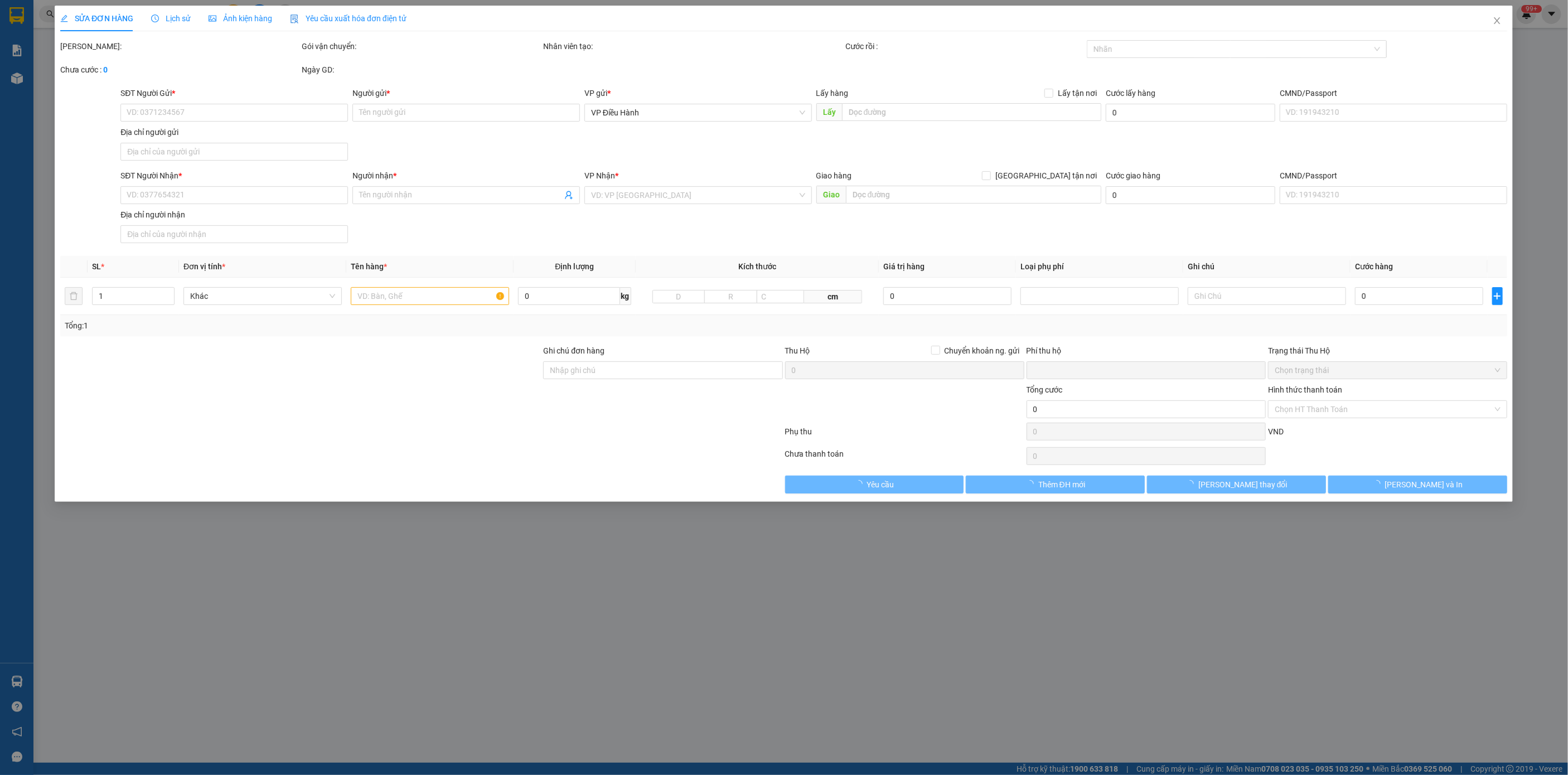
type input "0974510889"
type input "đức"
type input "0832698074"
type input "Tỵ"
type input "cầu An Lộ, Tứ Hạ - Huế QL1A"
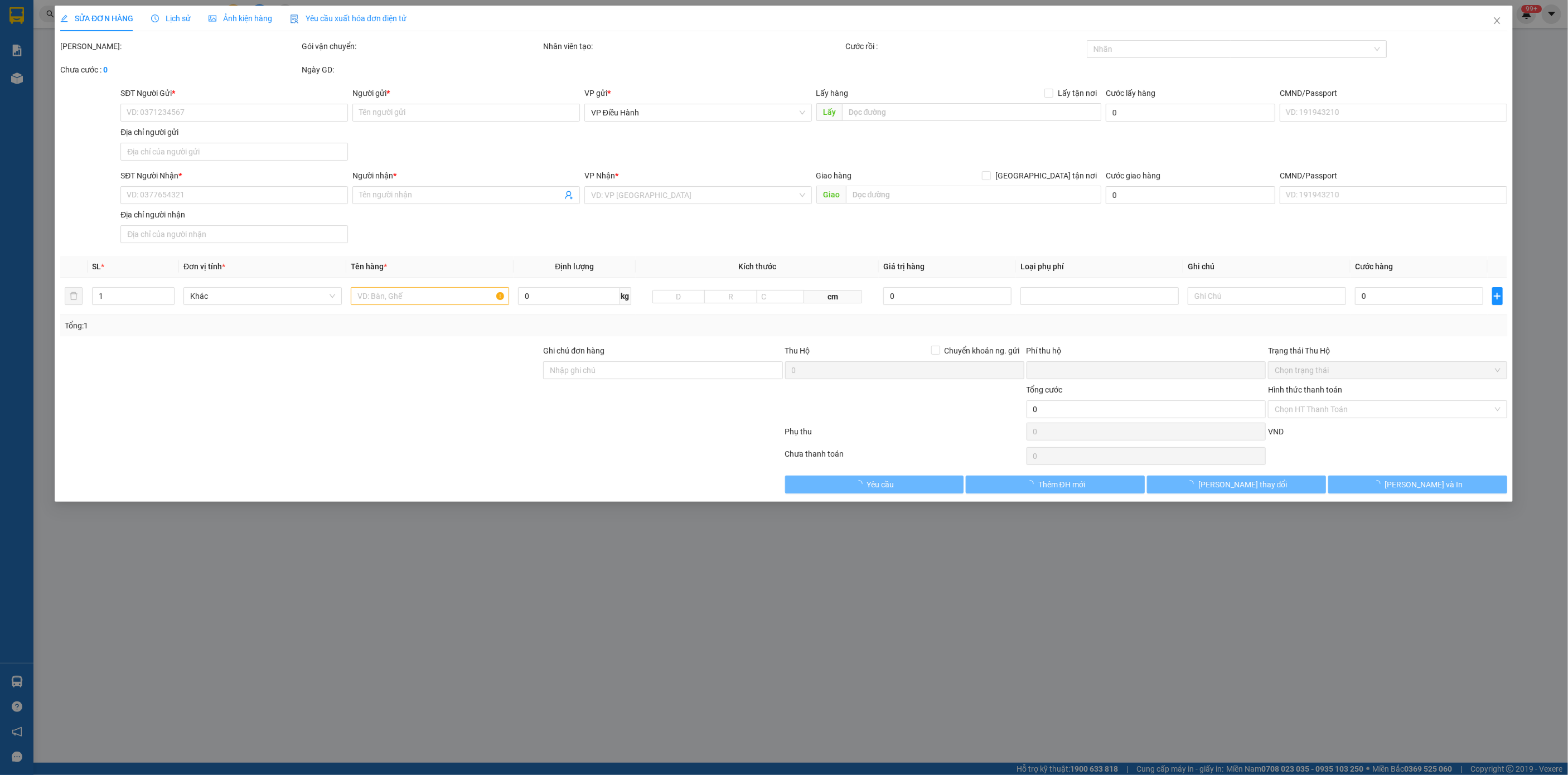
type input "220.000"
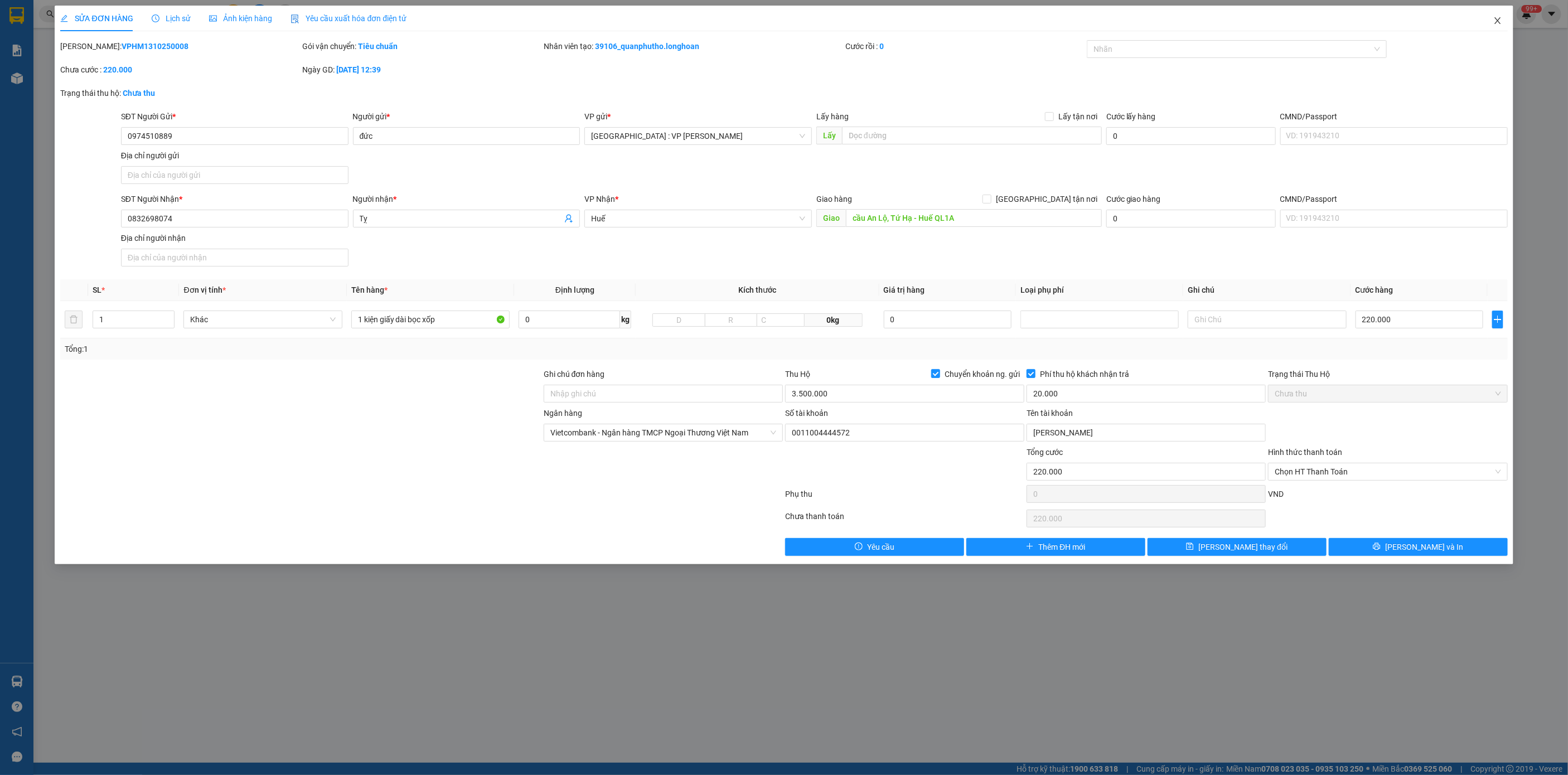
click at [1494, 16] on icon "close" at bounding box center [1497, 21] width 9 height 9
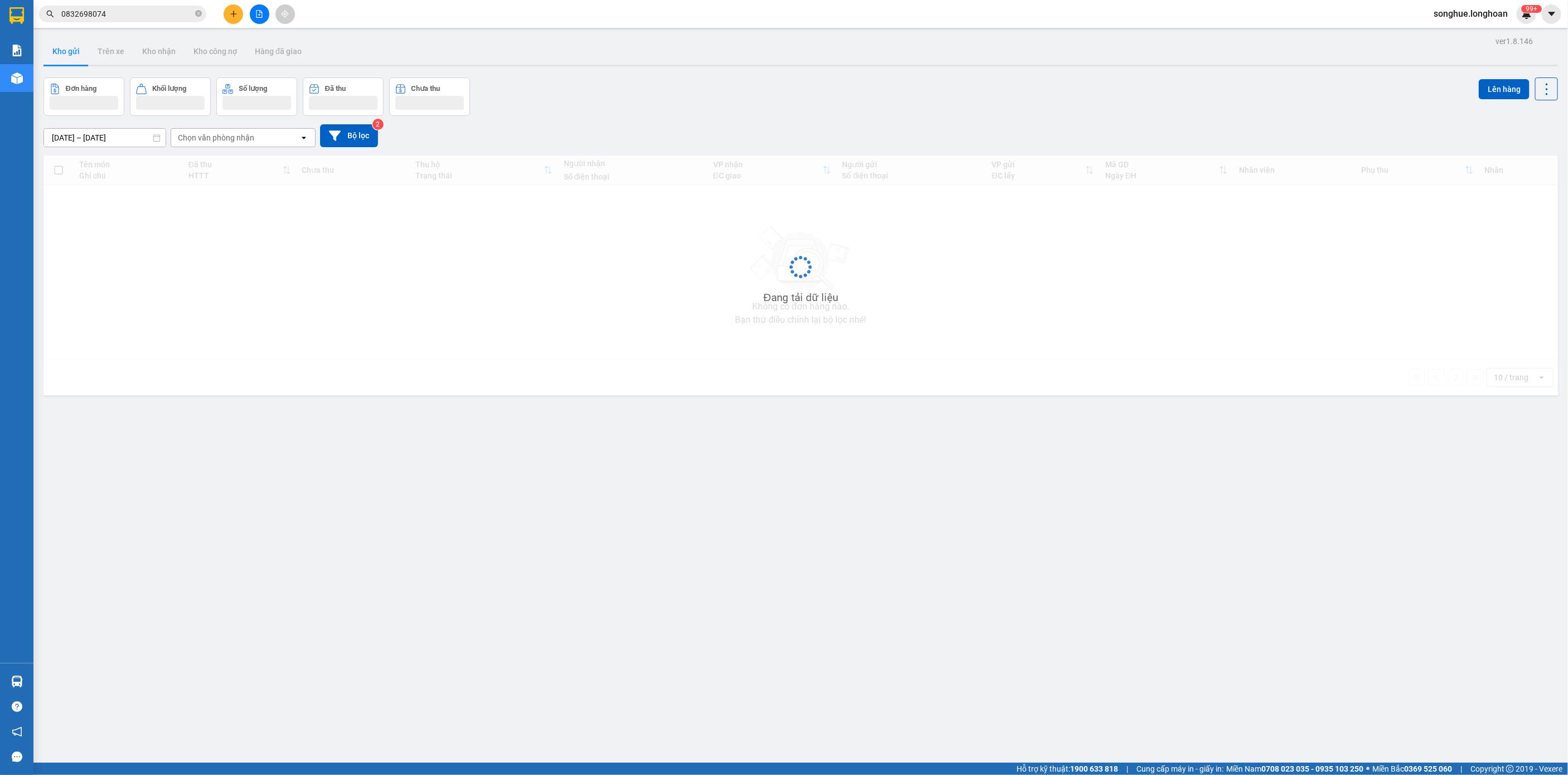
click at [169, 10] on input "0832698074" at bounding box center [127, 14] width 131 height 12
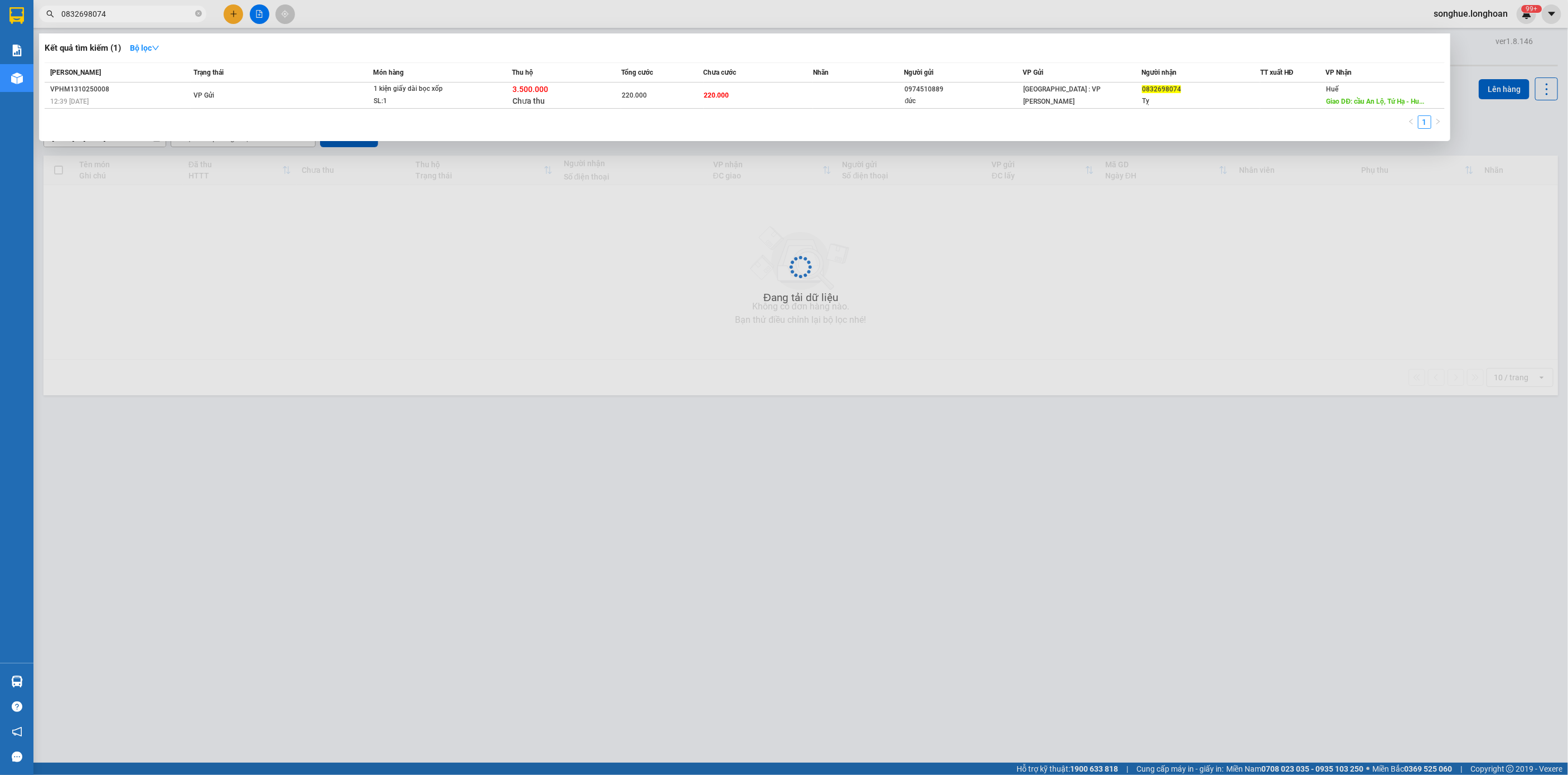
click at [169, 10] on input "0832698074" at bounding box center [127, 14] width 131 height 12
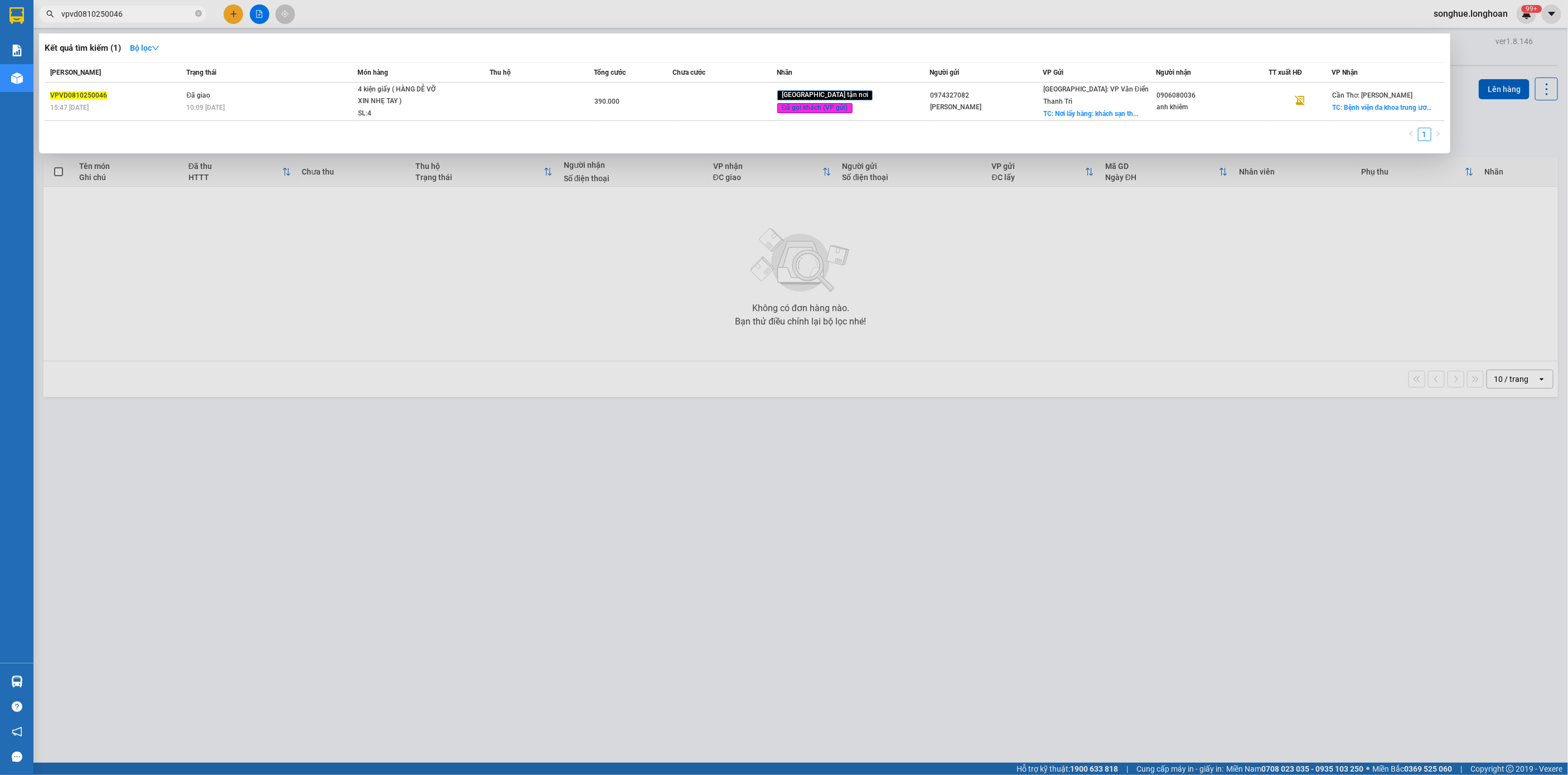
type input "vpvd0810250046"
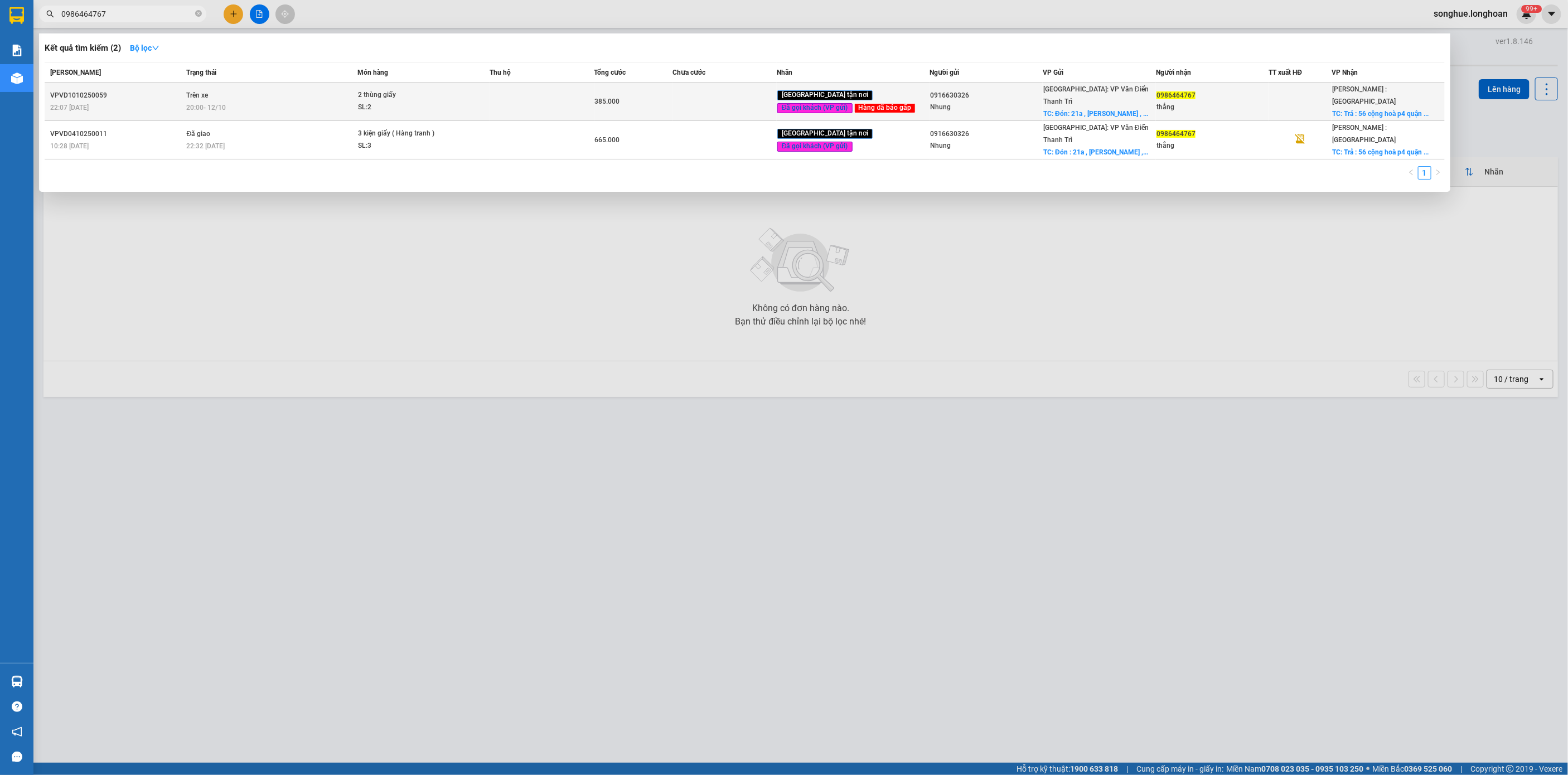
type input "0986464767"
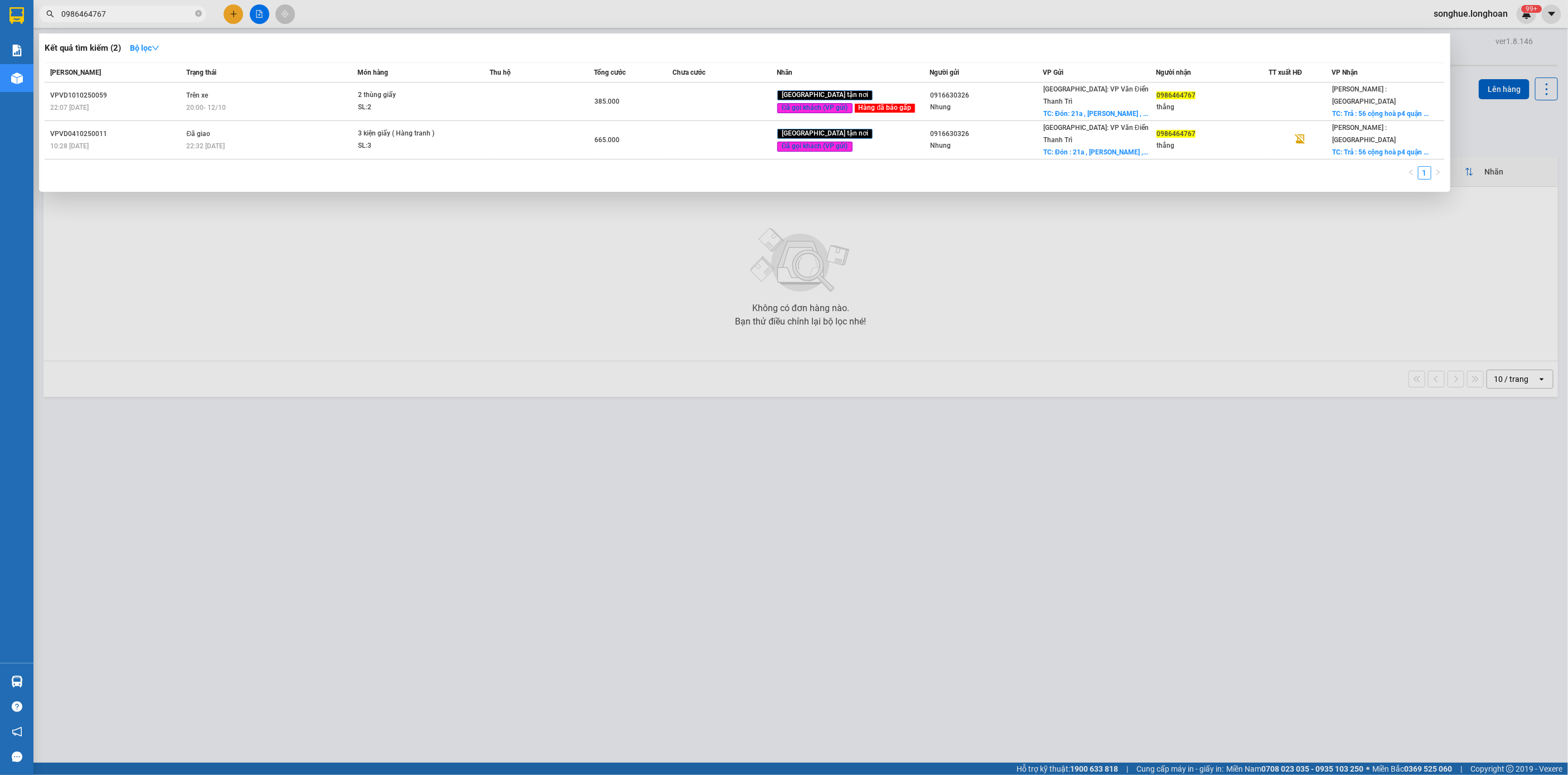
click at [234, 104] on div "20:00 - 12/10" at bounding box center [272, 108] width 170 height 12
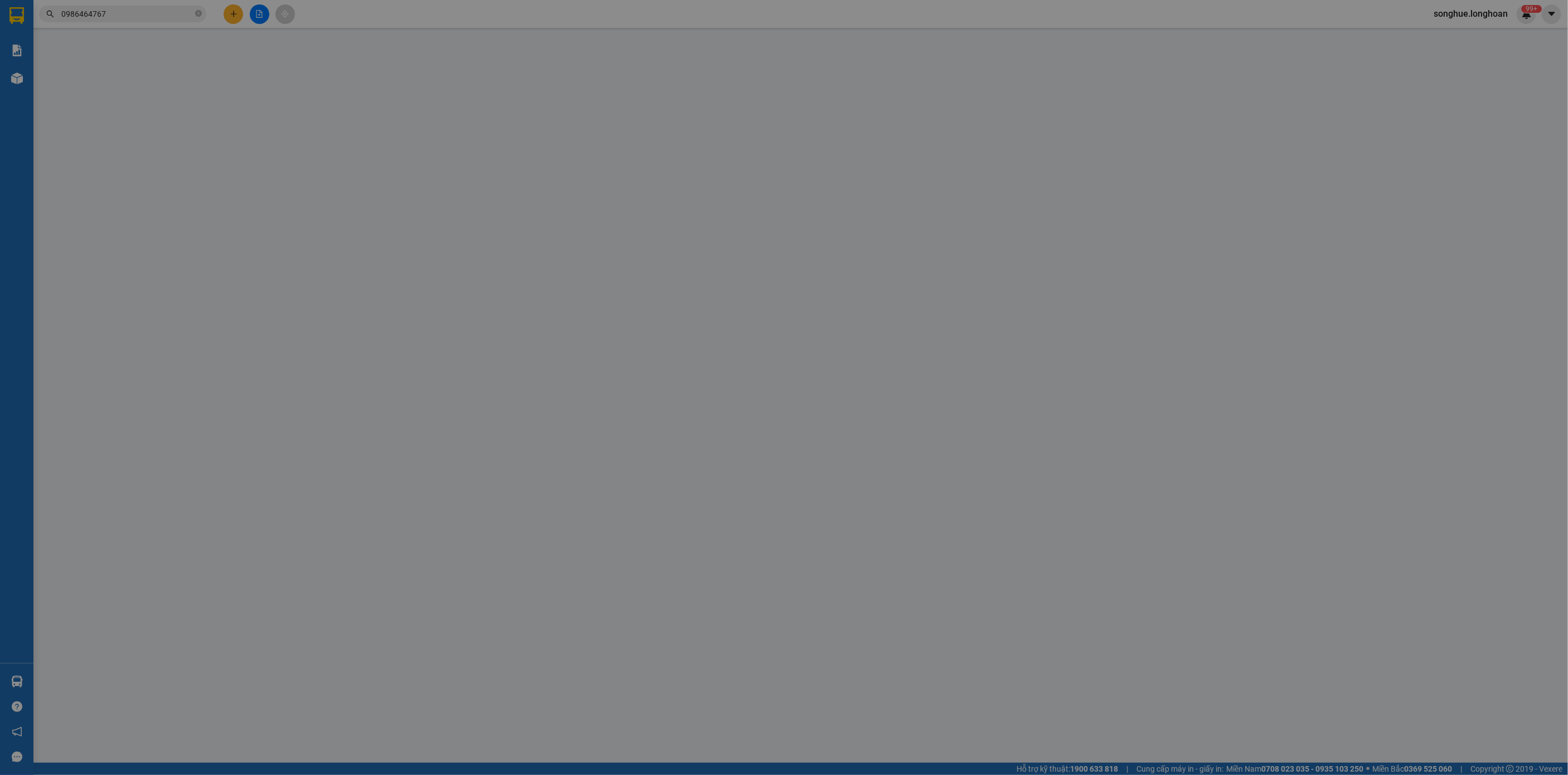
type input "0916630326"
type input "Nhung"
checkbox input "true"
type input "Đón: 21a , lê văn lương , trung hoà , cầu giấy"
type input "65.000"
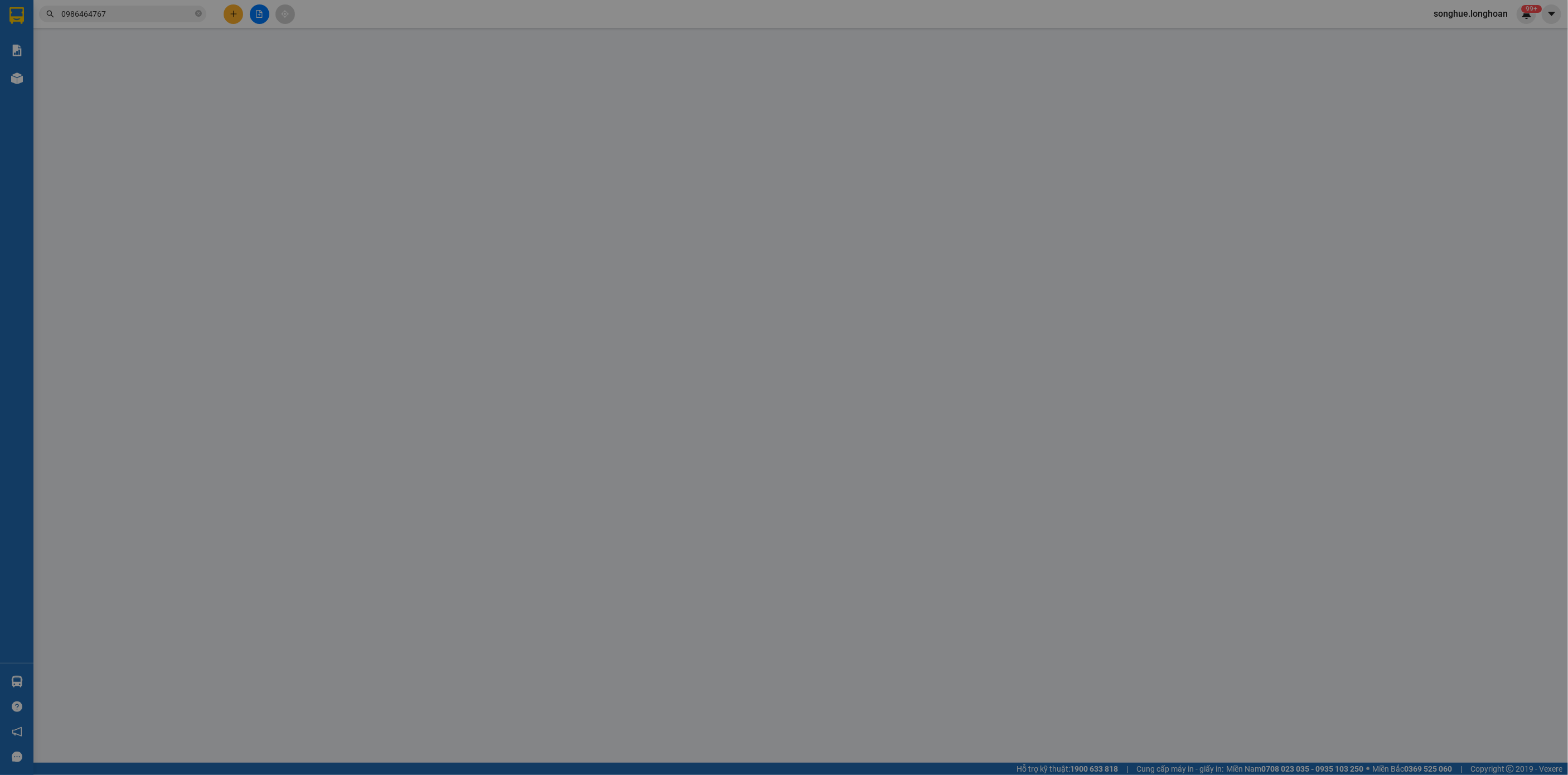
type input "0986464767"
type input "thắng"
checkbox input "true"
type input "Trả : 56 cộng hoà p4 quận tân bình tphcm"
type input "HÀNG DỄ MÓP MÉO CHÚ Ý BỐC XẾP NHẸ TAY KHÔNG ĐÈ HÀNG ( KHÔNG ĐỀN GIÁ TRỊ HÀNG )"
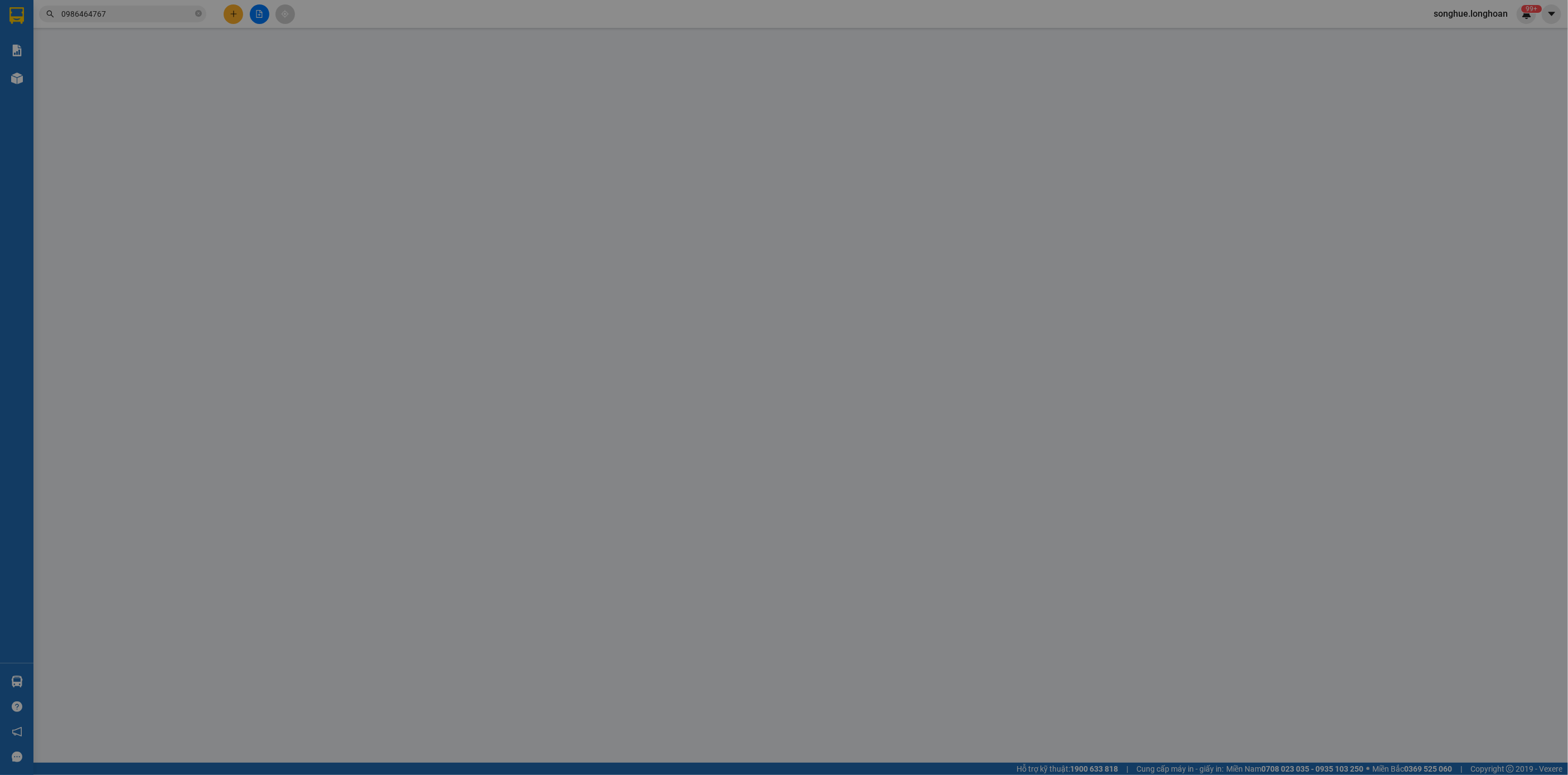
type input "0"
type input "385.000"
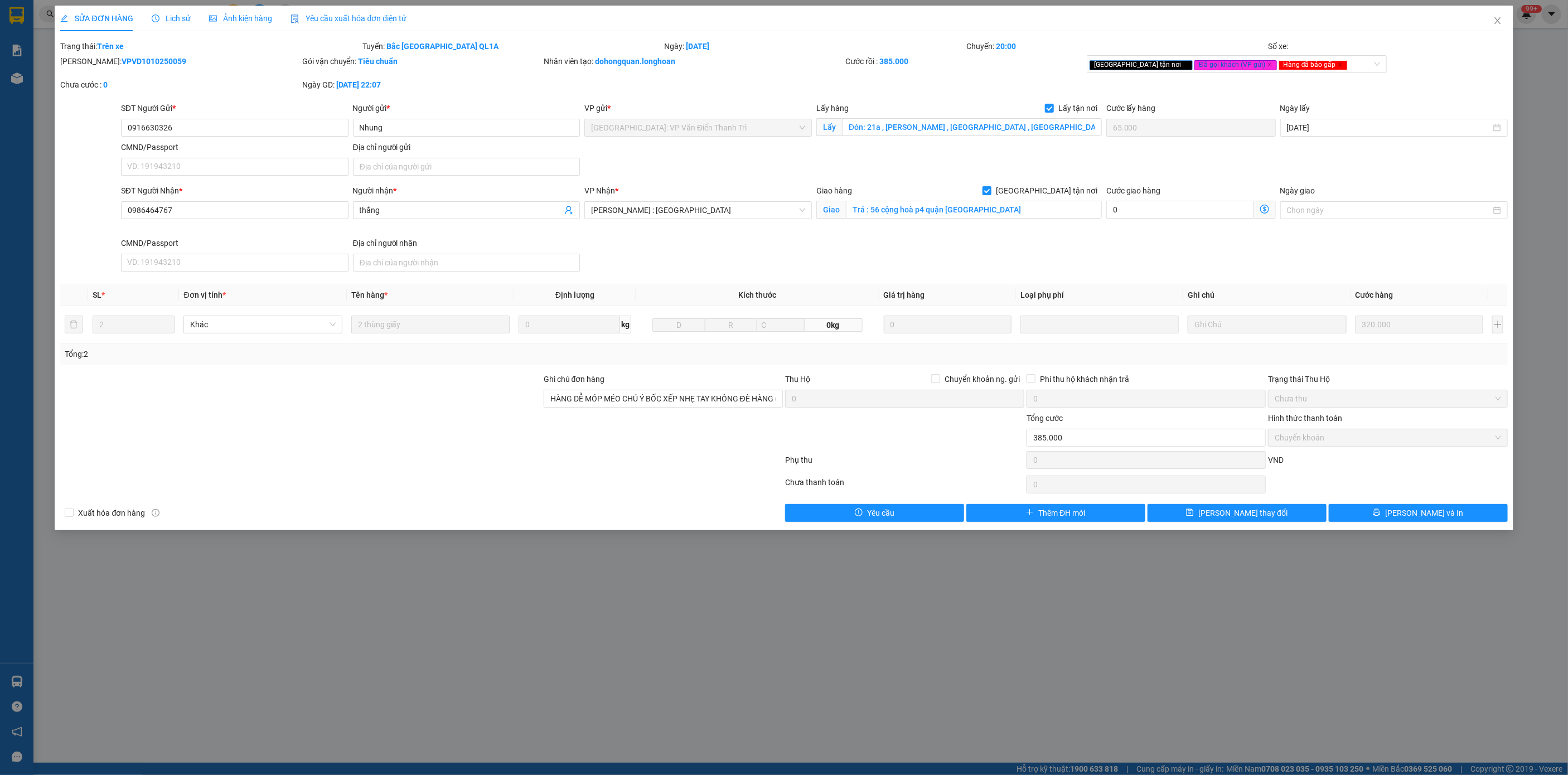
click at [139, 62] on b "VPVD1010250059" at bounding box center [154, 61] width 65 height 9
copy b "VPVD1010250059"
